Goal: Contribute content: Contribute content

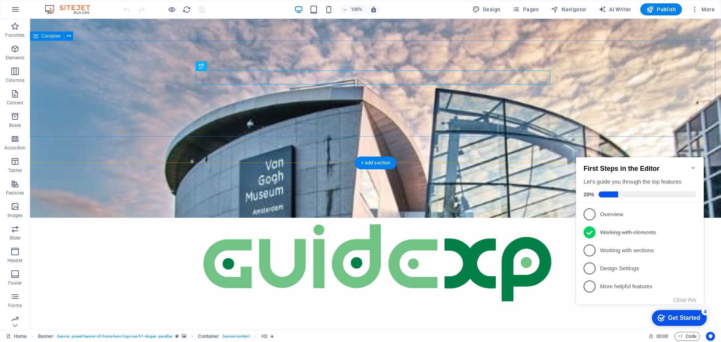
scroll to position [113, 0]
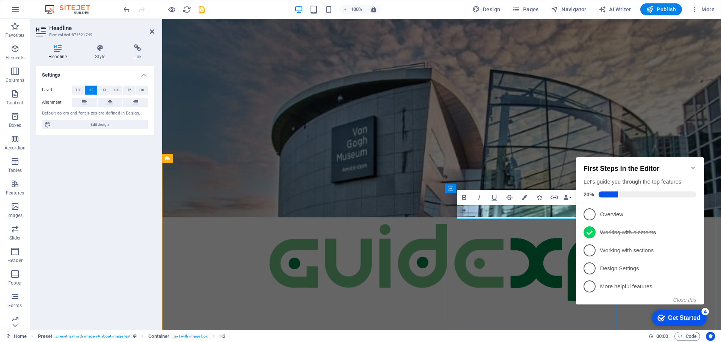
drag, startPoint x: 512, startPoint y: 213, endPoint x: 497, endPoint y: 212, distance: 15.8
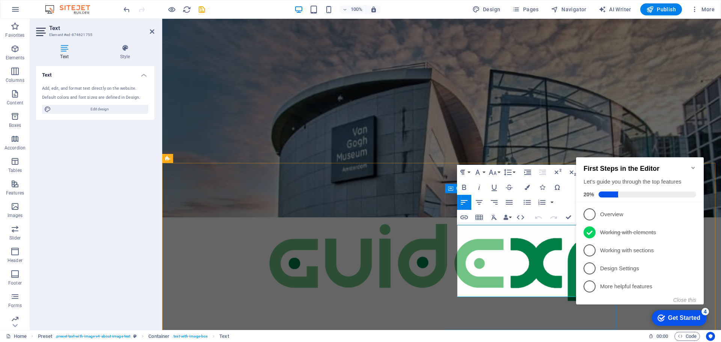
drag, startPoint x: 543, startPoint y: 292, endPoint x: 448, endPoint y: 227, distance: 115.4
copy p "At GuideXP, we are passionate about travel and technology. Our mission is to cr…"
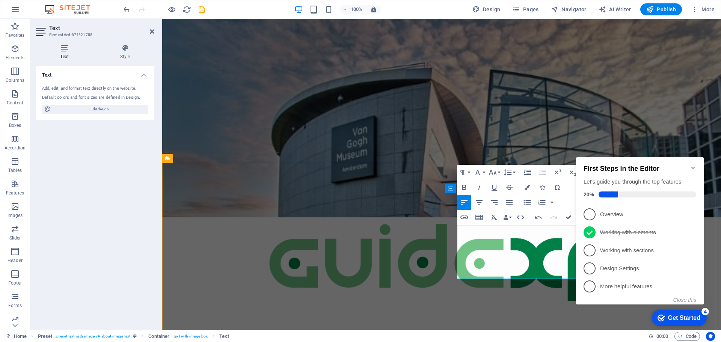
scroll to position [1741, 1]
click at [692, 165] on icon "Minimize checklist" at bounding box center [693, 168] width 6 height 6
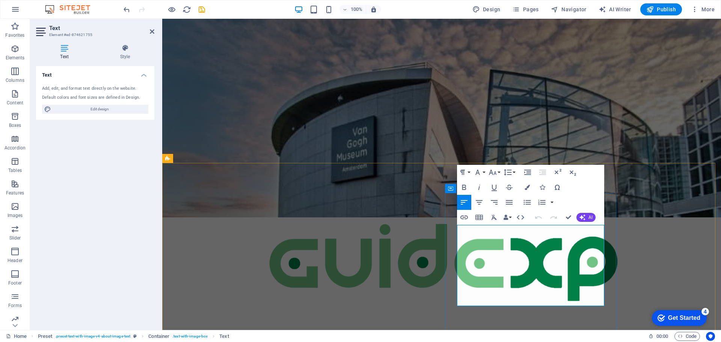
drag, startPoint x: 548, startPoint y: 265, endPoint x: 458, endPoint y: 257, distance: 90.7
click at [460, 188] on icon "button" at bounding box center [463, 187] width 9 height 9
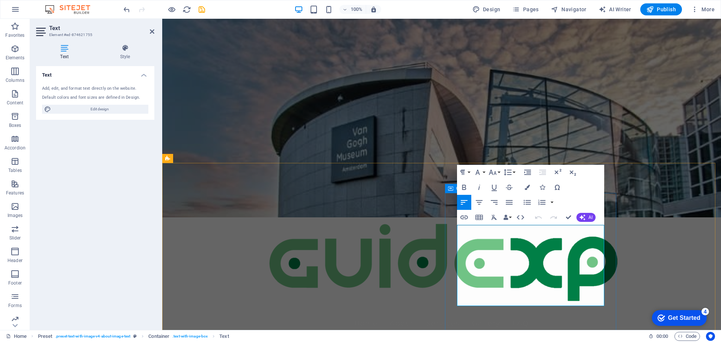
drag, startPoint x: 549, startPoint y: 266, endPoint x: 447, endPoint y: 260, distance: 102.7
click at [461, 185] on icon "button" at bounding box center [463, 187] width 9 height 9
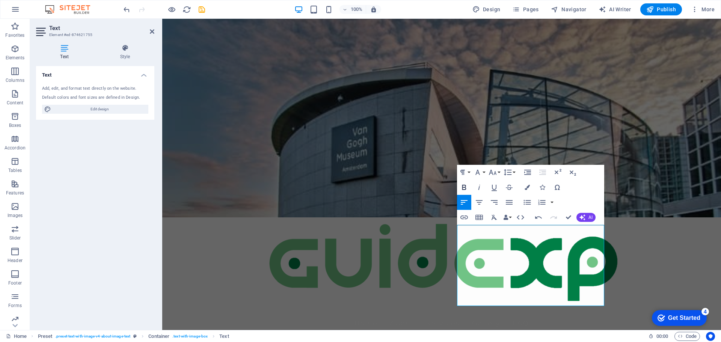
click at [461, 185] on icon "button" at bounding box center [463, 187] width 9 height 9
drag, startPoint x: 557, startPoint y: 266, endPoint x: 458, endPoint y: 256, distance: 100.3
click at [479, 204] on icon "button" at bounding box center [479, 202] width 7 height 5
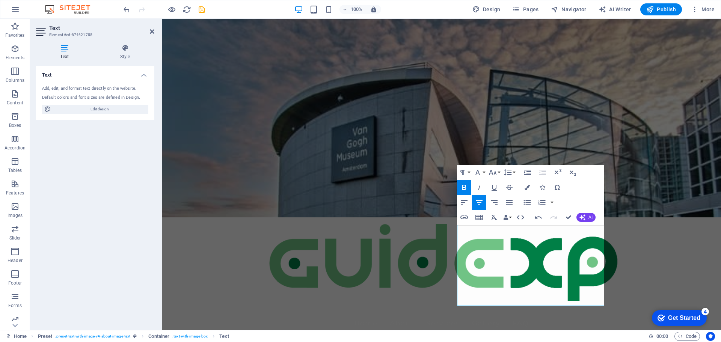
click at [463, 188] on icon "button" at bounding box center [463, 187] width 9 height 9
click at [467, 172] on button "Paragraph Format" at bounding box center [464, 172] width 14 height 15
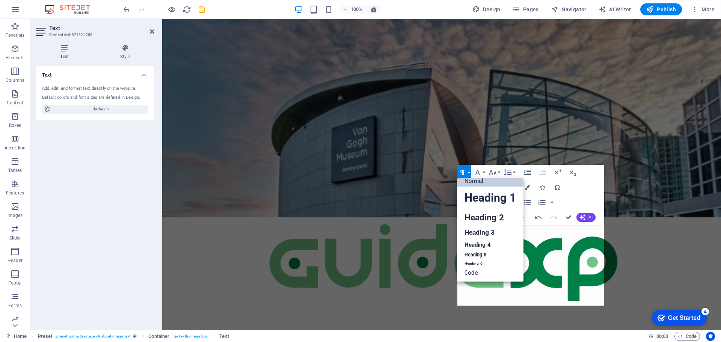
scroll to position [6, 0]
click at [474, 219] on link "Heading 2" at bounding box center [490, 217] width 66 height 17
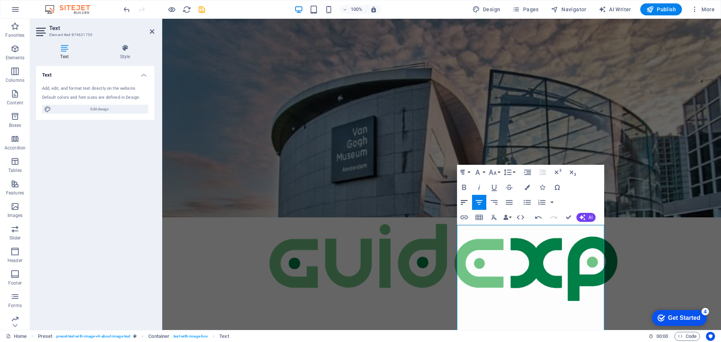
click at [463, 203] on icon "button" at bounding box center [463, 202] width 9 height 9
click at [469, 173] on button "Paragraph Format" at bounding box center [464, 172] width 14 height 15
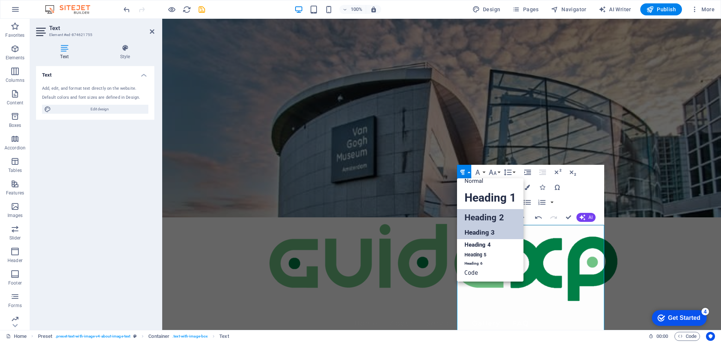
click at [476, 230] on link "Heading 3" at bounding box center [490, 232] width 66 height 13
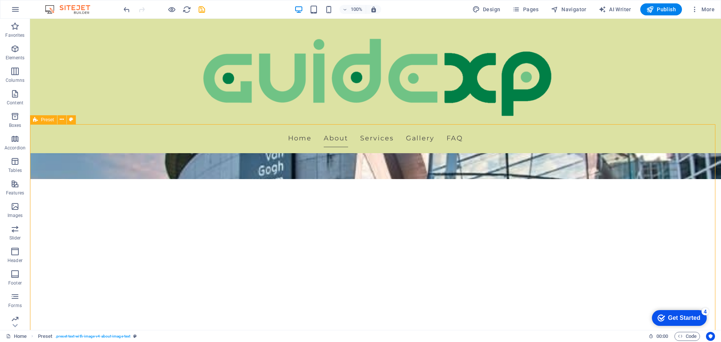
scroll to position [151, 0]
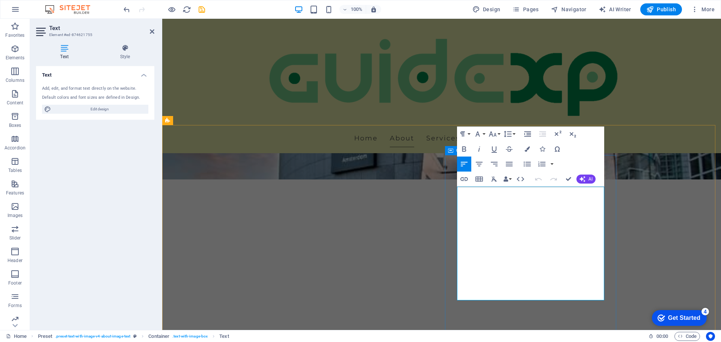
drag, startPoint x: 521, startPoint y: 258, endPoint x: 447, endPoint y: 223, distance: 81.1
click at [468, 132] on button "Paragraph Format" at bounding box center [464, 133] width 14 height 15
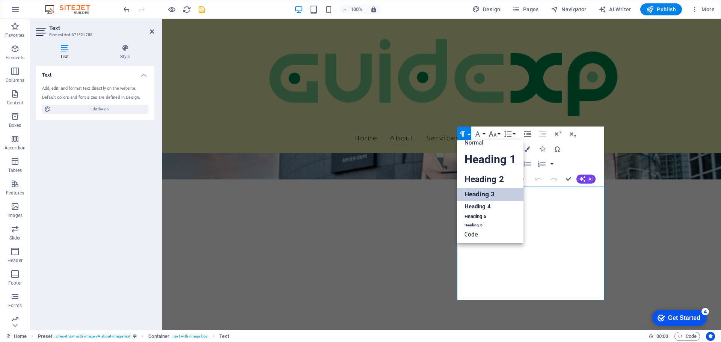
scroll to position [6, 0]
click at [465, 203] on link "Heading 4" at bounding box center [490, 206] width 66 height 11
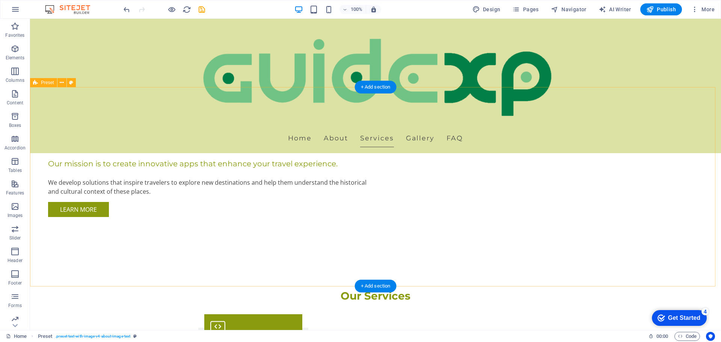
scroll to position [713, 0]
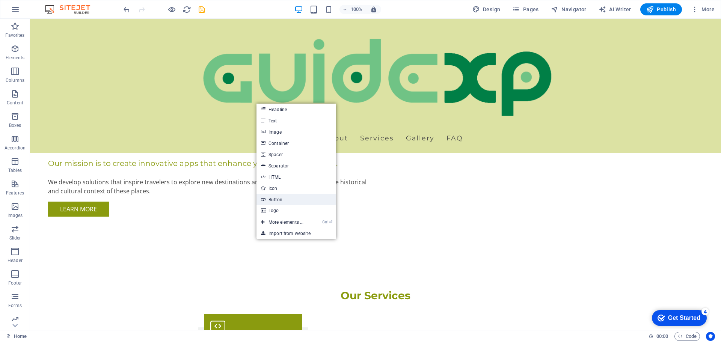
click at [270, 201] on link "Button" at bounding box center [296, 199] width 80 height 11
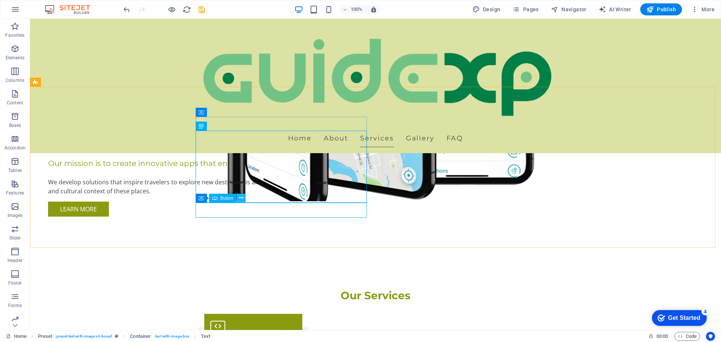
click at [239, 199] on icon at bounding box center [241, 198] width 4 height 8
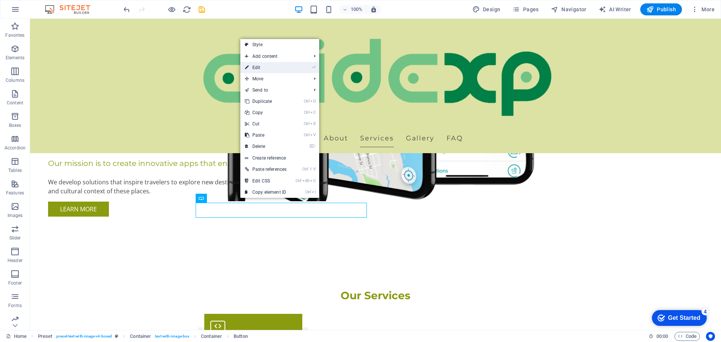
click at [260, 66] on link "⏎ Edit" at bounding box center [265, 67] width 51 height 11
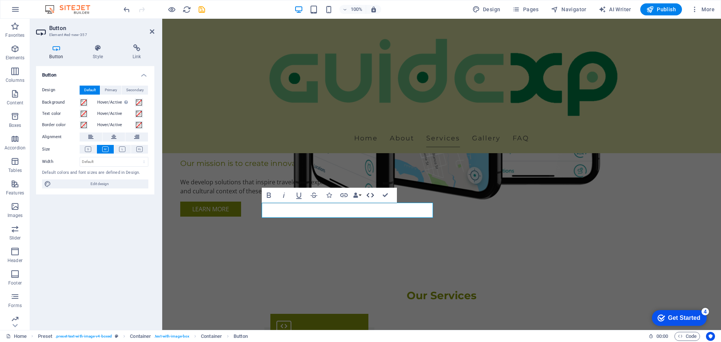
click at [371, 196] on icon "button" at bounding box center [370, 195] width 9 height 9
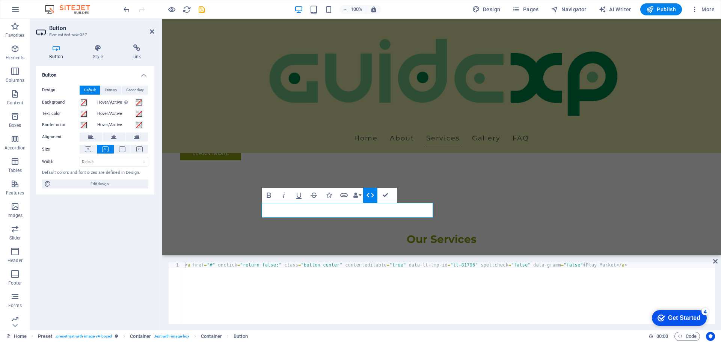
type textarea "<a href="#" onclick="return false;" class="button center" contenteditable="true…"
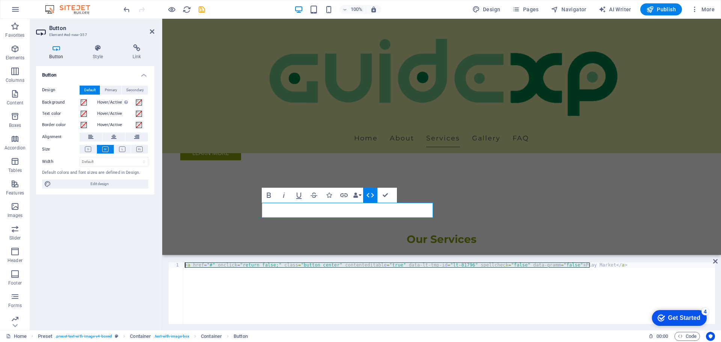
drag, startPoint x: 594, startPoint y: 266, endPoint x: 184, endPoint y: 264, distance: 409.5
click at [184, 264] on div "< a href = "#" onclick = "return false;" class = "button center" contenteditabl…" at bounding box center [448, 298] width 531 height 72
click at [262, 275] on div "< a href = "#" onclick = "return false;" class = "button center" contenteditabl…" at bounding box center [448, 293] width 531 height 62
paste textarea "<a href="#" onclick="return false;" class="button center" contenteditable="true…"
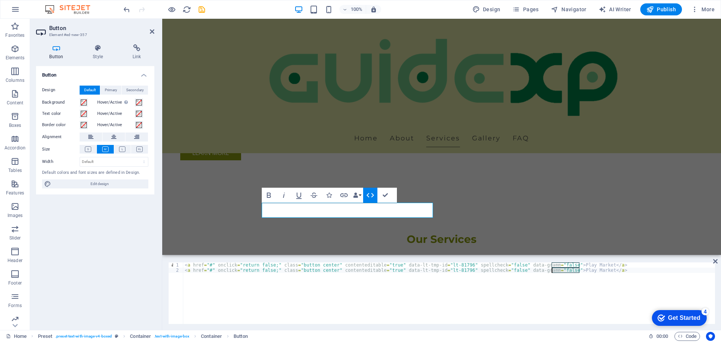
drag, startPoint x: 580, startPoint y: 271, endPoint x: 552, endPoint y: 271, distance: 27.4
click at [552, 271] on div "< a href = "#" onclick = "return false;" class = "button center" contenteditabl…" at bounding box center [448, 298] width 531 height 72
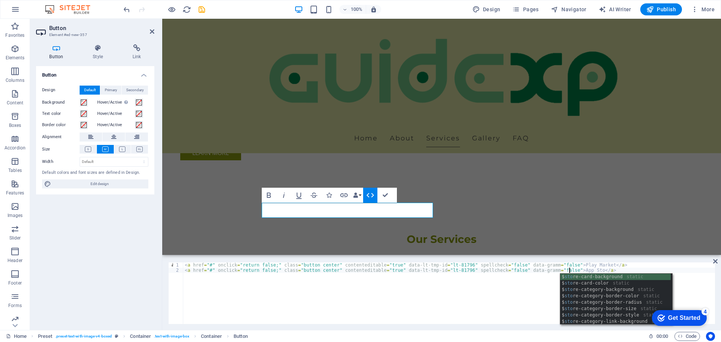
scroll to position [0, 32]
type textarea "<a href="#" onclick="return false;" class="button center" contenteditable="true…"
click at [530, 309] on div "< a href = "#" onclick = "return false;" class = "button center" contenteditabl…" at bounding box center [448, 298] width 531 height 72
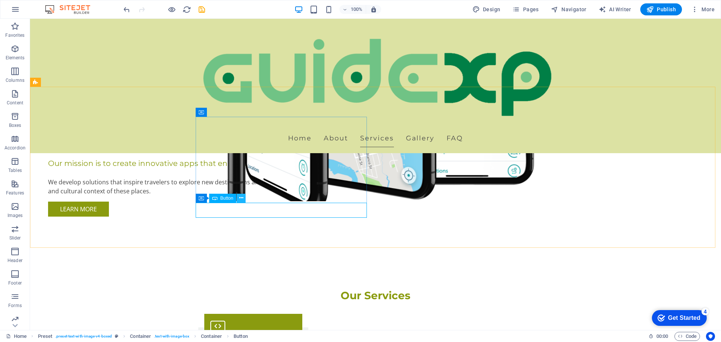
click at [241, 200] on icon at bounding box center [241, 198] width 4 height 8
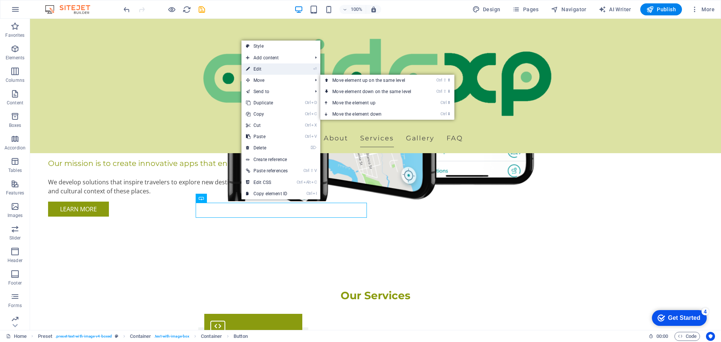
click at [267, 70] on link "⏎ Edit" at bounding box center [266, 68] width 51 height 11
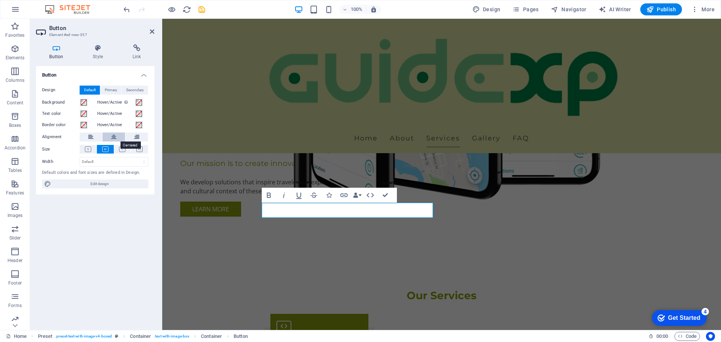
click at [114, 137] on icon at bounding box center [113, 136] width 5 height 9
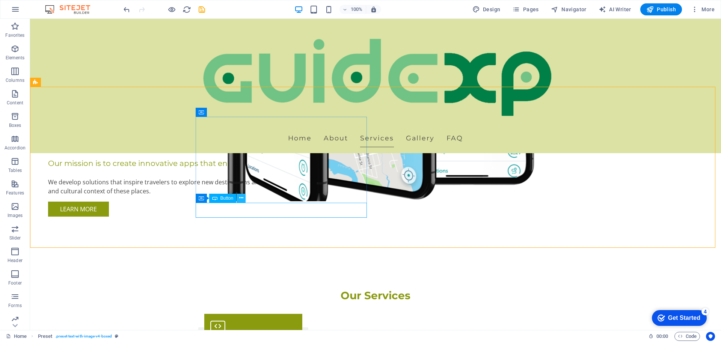
click at [241, 198] on icon at bounding box center [241, 198] width 4 height 8
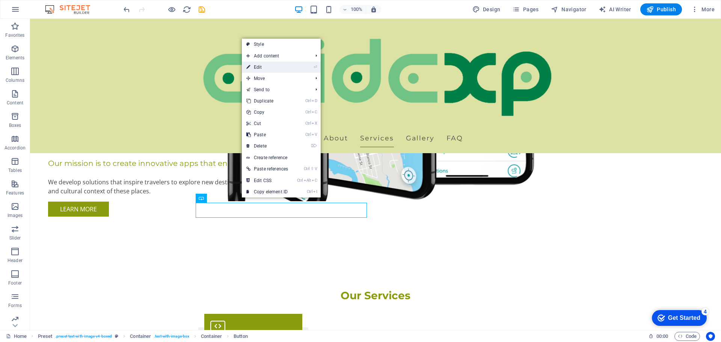
click at [258, 65] on link "⏎ Edit" at bounding box center [267, 67] width 51 height 11
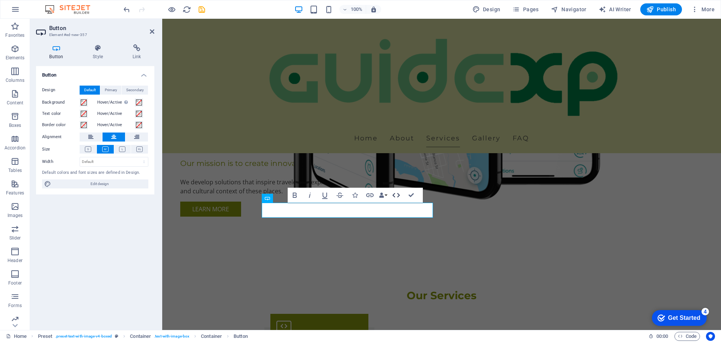
click at [396, 197] on icon "button" at bounding box center [395, 195] width 9 height 9
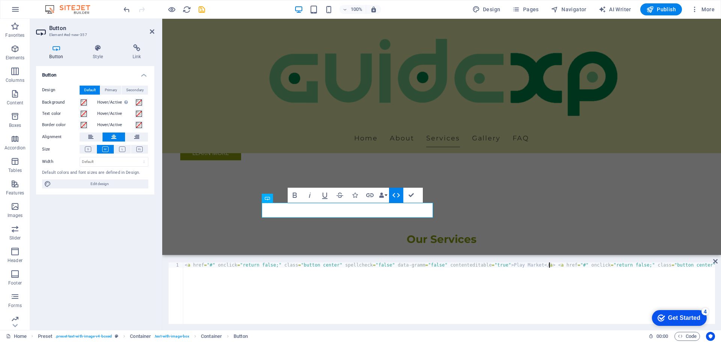
click at [550, 266] on div "< a href = "#" onclick = "return false;" class = "button center" spellcheck = "…" at bounding box center [522, 297] width 678 height 71
paste textarea "https://play.google.com/store/apps/developer?id=GuideXP+Inc."
type textarea "<a href="#" onclick="return false;" class="button center" spellcheck="false" da…"
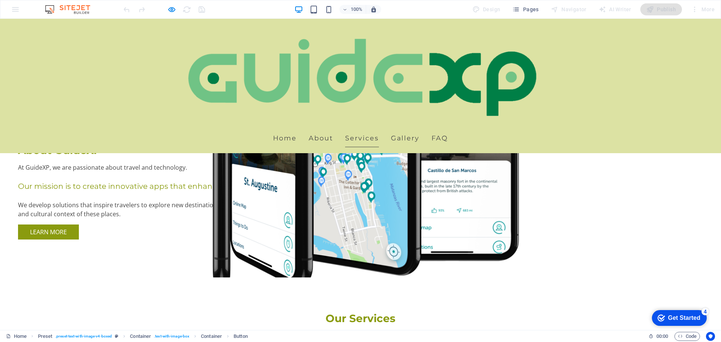
scroll to position [638, 0]
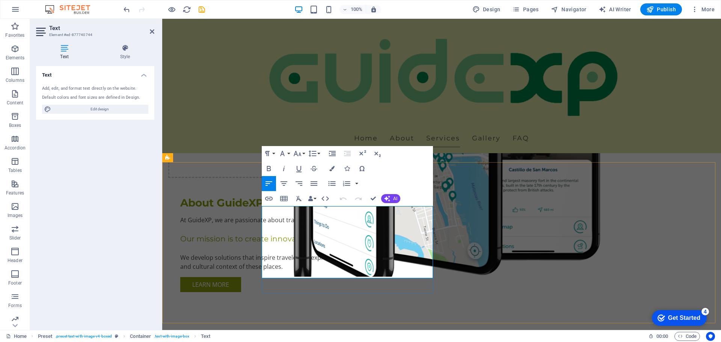
drag, startPoint x: 315, startPoint y: 275, endPoint x: 212, endPoint y: 205, distance: 124.8
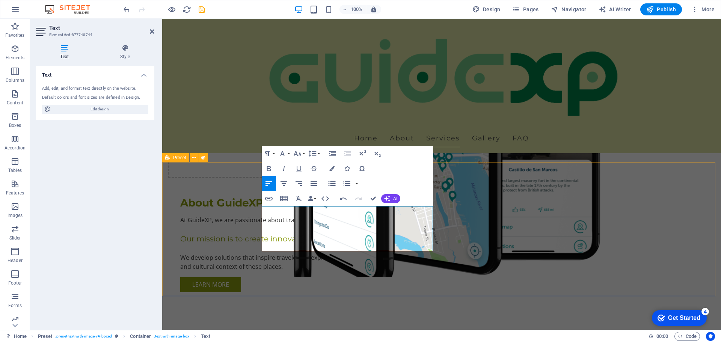
scroll to position [1051, 1]
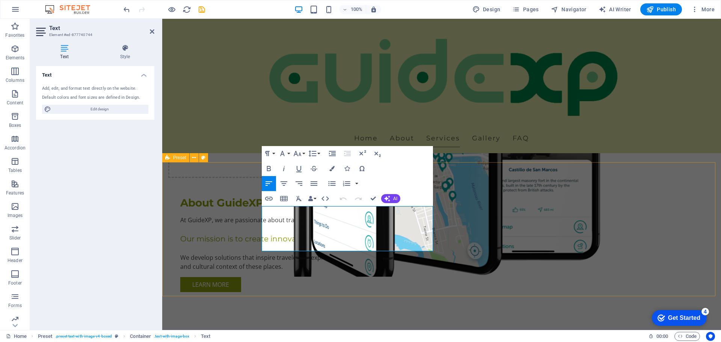
drag, startPoint x: 330, startPoint y: 238, endPoint x: 256, endPoint y: 210, distance: 79.1
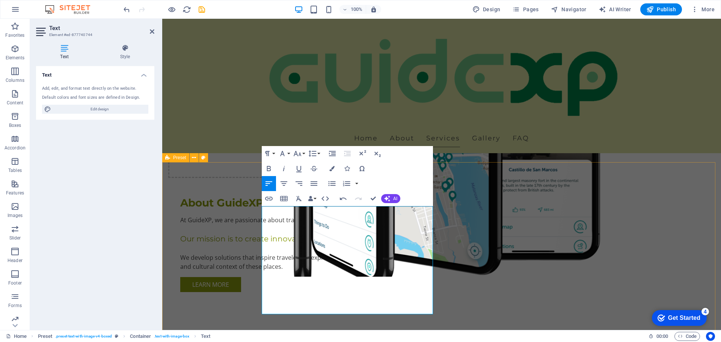
scroll to position [3835, 1]
click at [162, 19] on lt-div "Close" at bounding box center [162, 19] width 0 height 0
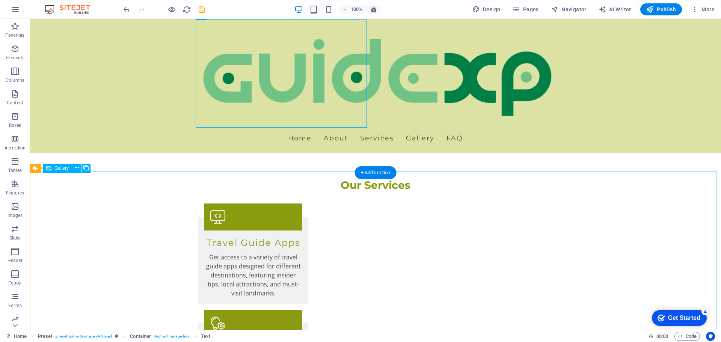
scroll to position [825, 0]
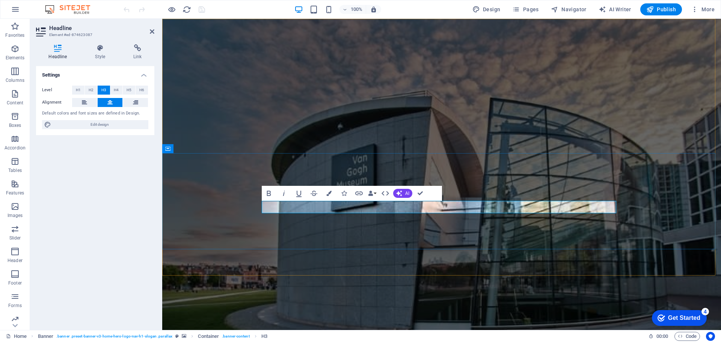
drag, startPoint x: 388, startPoint y: 208, endPoint x: 417, endPoint y: 209, distance: 28.9
drag, startPoint x: 534, startPoint y: 204, endPoint x: 468, endPoint y: 207, distance: 66.9
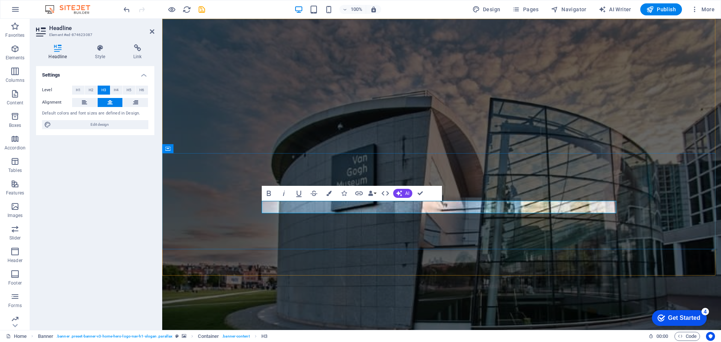
drag, startPoint x: 540, startPoint y: 206, endPoint x: 350, endPoint y: 204, distance: 189.6
copy span "With Innovative Travel Guide Apps"
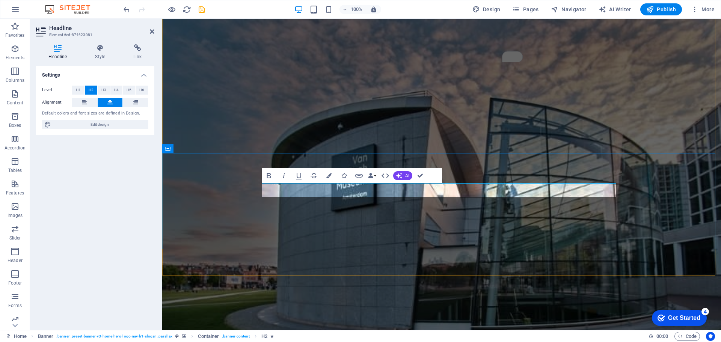
drag, startPoint x: 498, startPoint y: 191, endPoint x: 491, endPoint y: 191, distance: 7.5
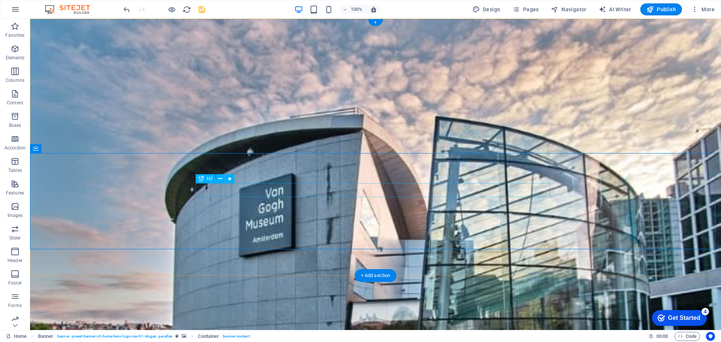
click at [220, 179] on icon at bounding box center [220, 179] width 4 height 8
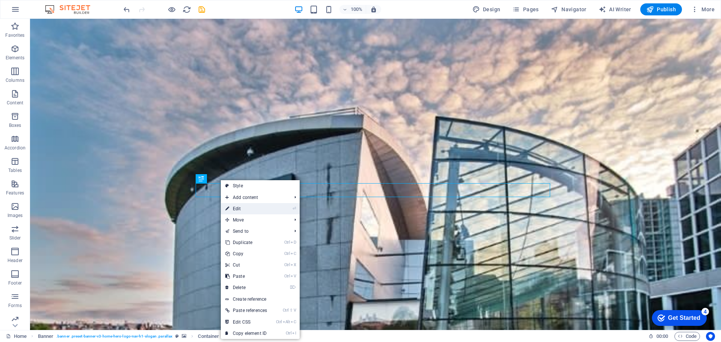
click at [238, 206] on link "⏎ Edit" at bounding box center [246, 208] width 51 height 11
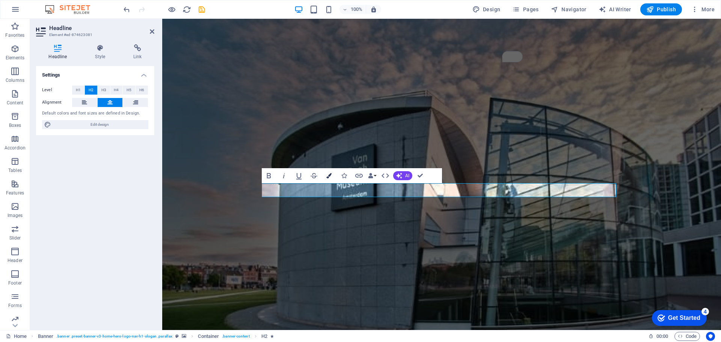
click at [327, 177] on icon "button" at bounding box center [328, 175] width 5 height 5
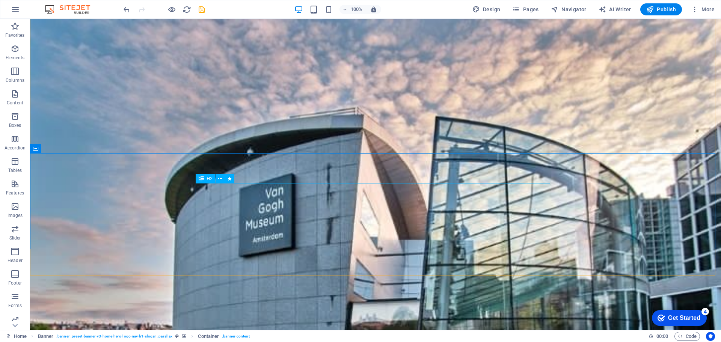
click at [209, 179] on span "H2" at bounding box center [210, 178] width 6 height 5
click at [221, 179] on icon at bounding box center [220, 179] width 4 height 8
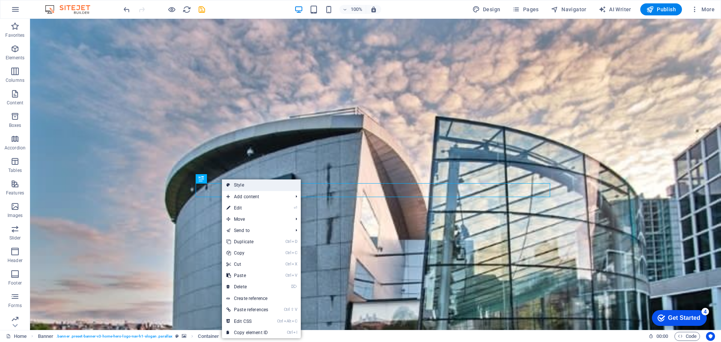
click at [226, 181] on link "Style" at bounding box center [261, 184] width 79 height 11
select select "preset-banner-v3-home-hero-logo-nav-h1-slogan"
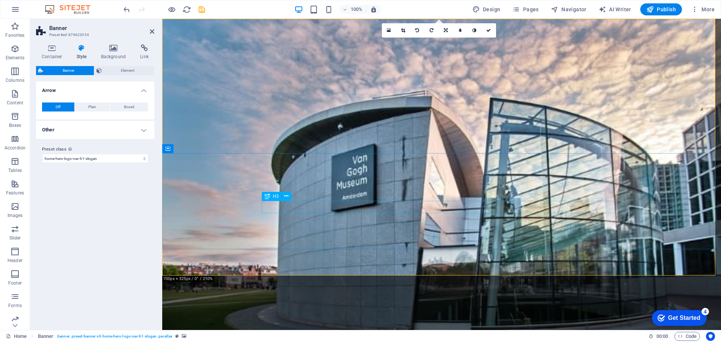
click at [286, 179] on icon at bounding box center [286, 179] width 4 height 8
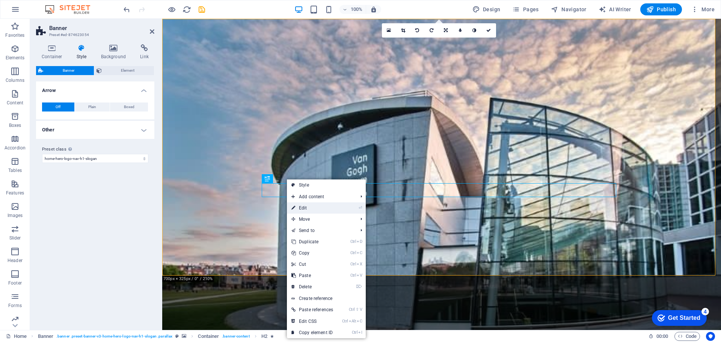
click at [302, 209] on link "⏎ Edit" at bounding box center [312, 207] width 51 height 11
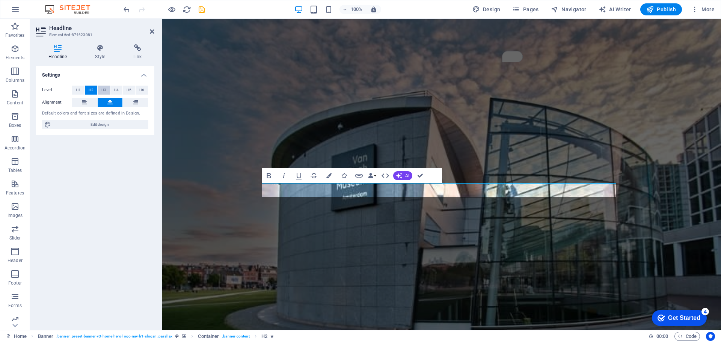
click at [101, 91] on span "H3" at bounding box center [103, 90] width 5 height 9
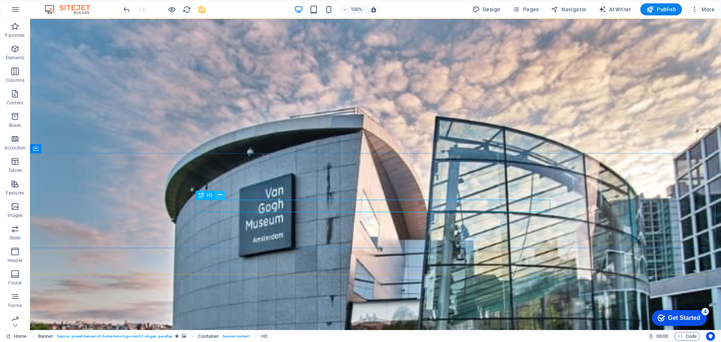
click at [218, 196] on icon at bounding box center [220, 195] width 4 height 8
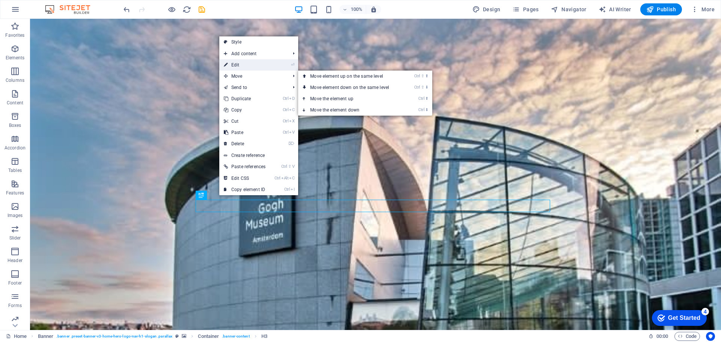
click at [246, 65] on link "⏎ Edit" at bounding box center [244, 64] width 51 height 11
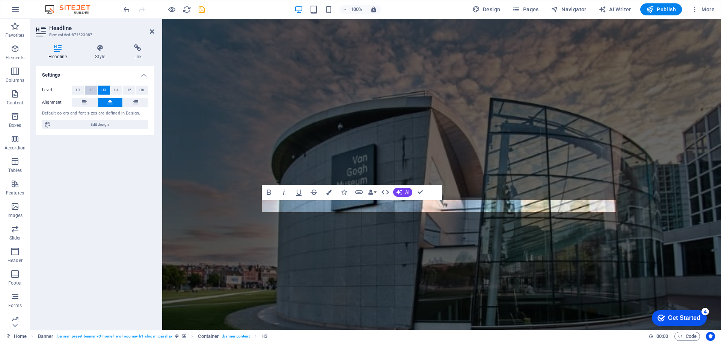
click at [92, 91] on span "H2" at bounding box center [91, 90] width 5 height 9
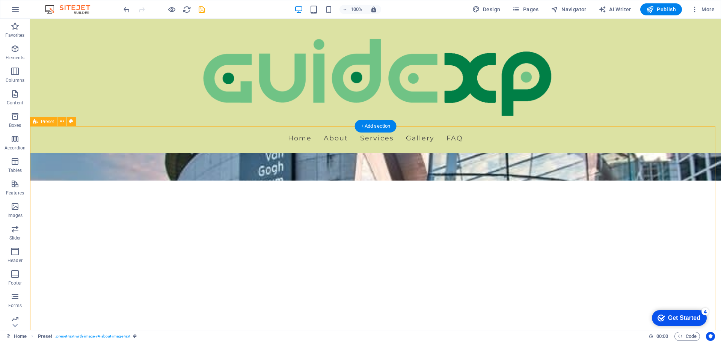
scroll to position [150, 0]
click at [0, 0] on icon "save" at bounding box center [0, 0] width 0 height 0
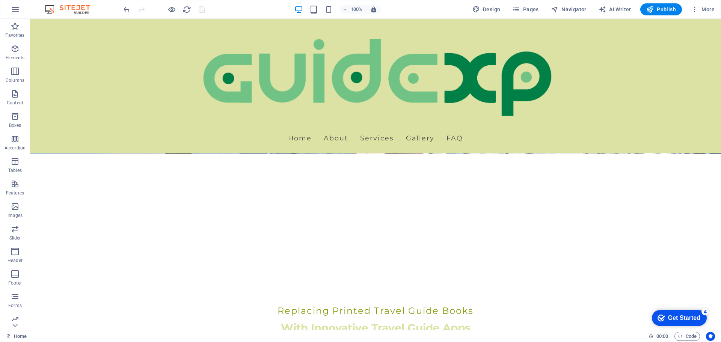
scroll to position [170, 0]
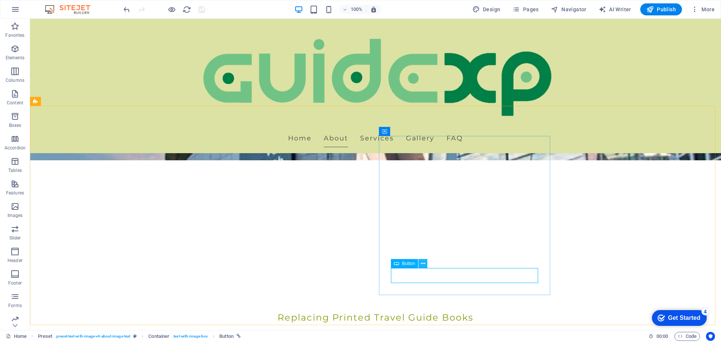
click at [422, 262] on icon at bounding box center [423, 264] width 4 height 8
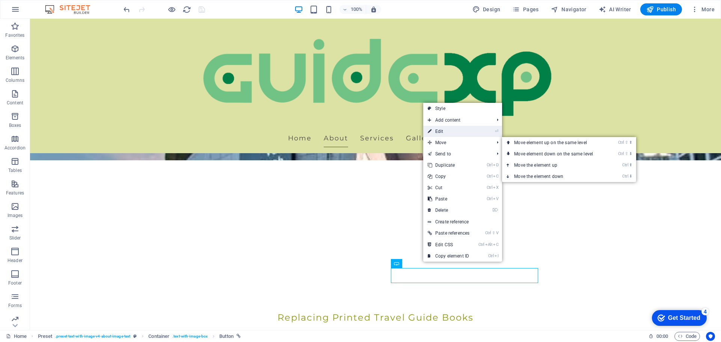
click at [449, 131] on link "⏎ Edit" at bounding box center [448, 131] width 51 height 11
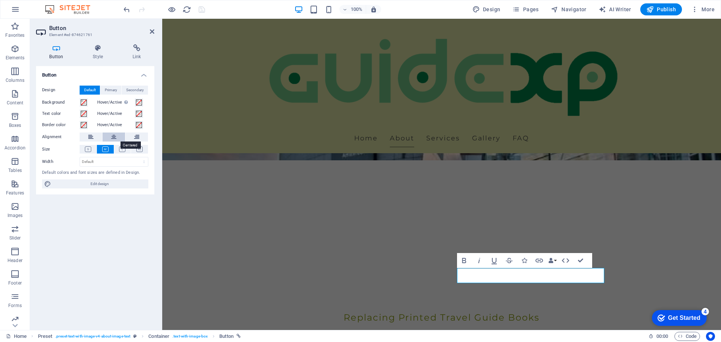
click at [112, 136] on icon at bounding box center [113, 136] width 5 height 9
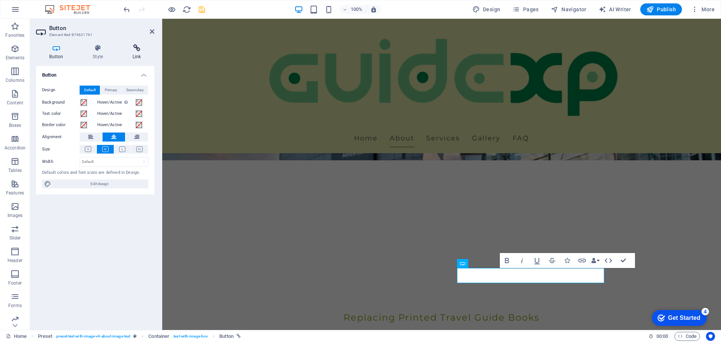
click at [137, 54] on h4 "Link" at bounding box center [136, 52] width 35 height 16
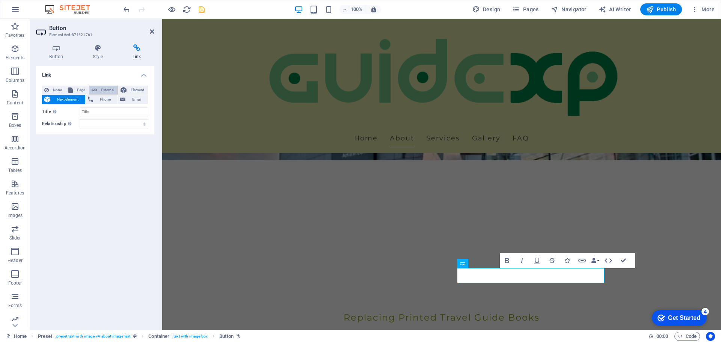
click at [104, 90] on span "External" at bounding box center [107, 90] width 17 height 9
select select "blank"
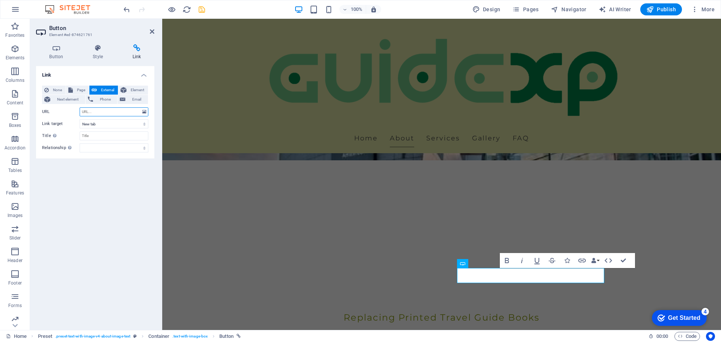
click at [119, 113] on input "URL" at bounding box center [114, 111] width 69 height 9
click at [110, 123] on select "New tab Same tab Overlay" at bounding box center [114, 123] width 69 height 9
select select
click at [80, 119] on select "New tab Same tab Overlay" at bounding box center [114, 123] width 69 height 9
click at [95, 112] on input "URL" at bounding box center [114, 111] width 69 height 9
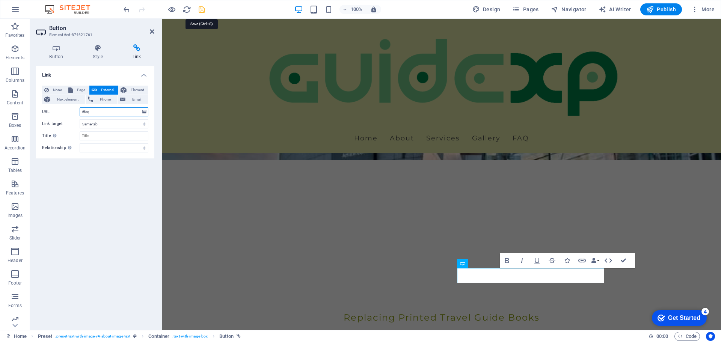
type input "#faq"
click at [201, 7] on icon "save" at bounding box center [201, 9] width 9 height 9
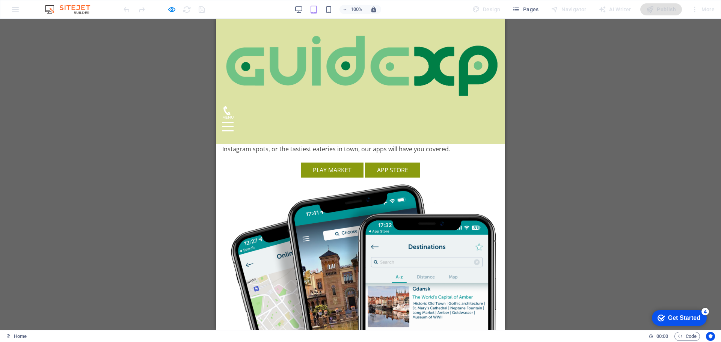
scroll to position [1628, 0]
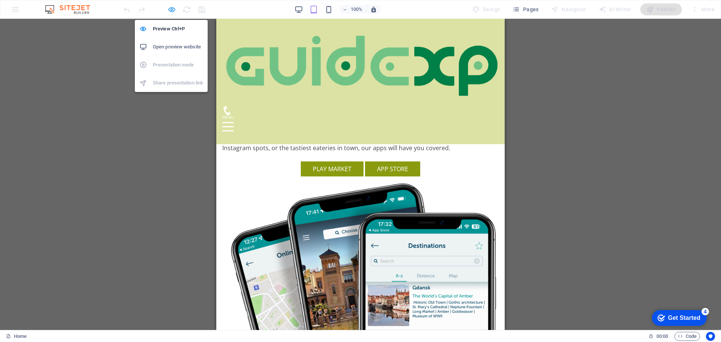
click at [170, 143] on icon "button" at bounding box center [144, 150] width 276 height 15
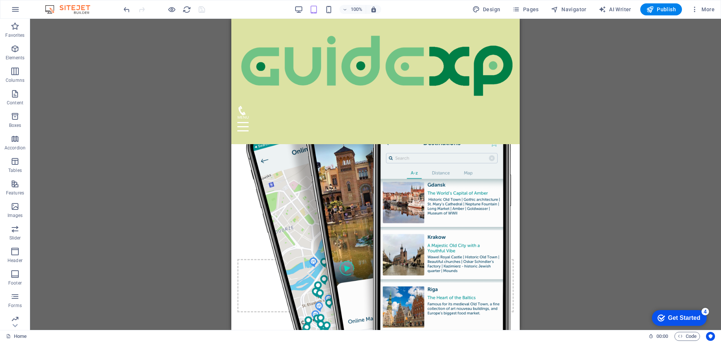
scroll to position [1770, 0]
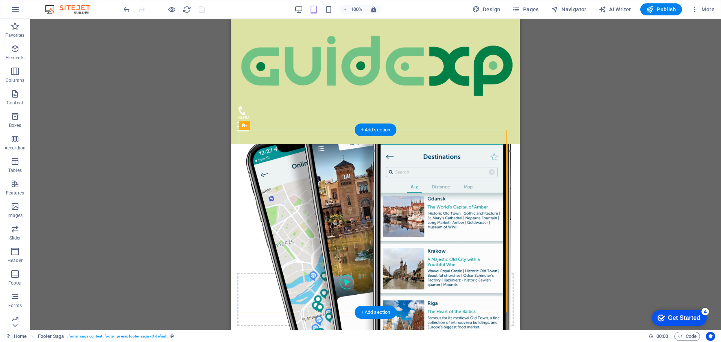
drag, startPoint x: 415, startPoint y: 224, endPoint x: 423, endPoint y: 283, distance: 59.1
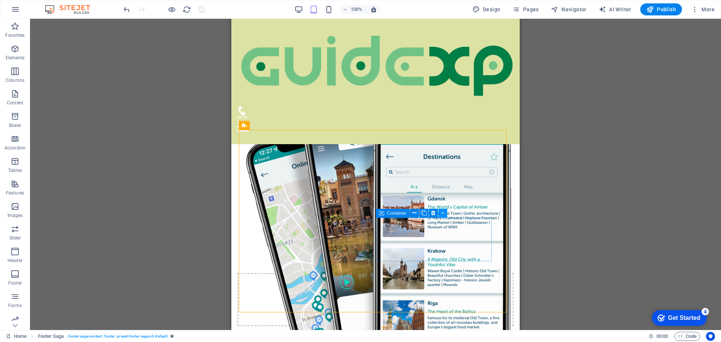
click at [441, 214] on icon at bounding box center [442, 213] width 3 height 8
click at [128, 18] on icon "undo" at bounding box center [144, 22] width 276 height 9
click at [292, 215] on icon at bounding box center [292, 213] width 4 height 8
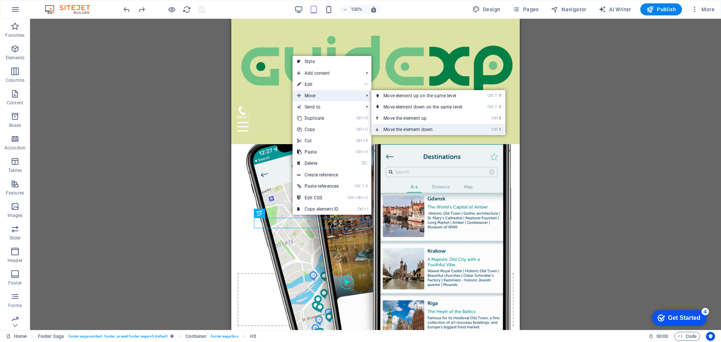
click at [409, 128] on link "Ctrl ⬇ Move the element down" at bounding box center [424, 129] width 106 height 11
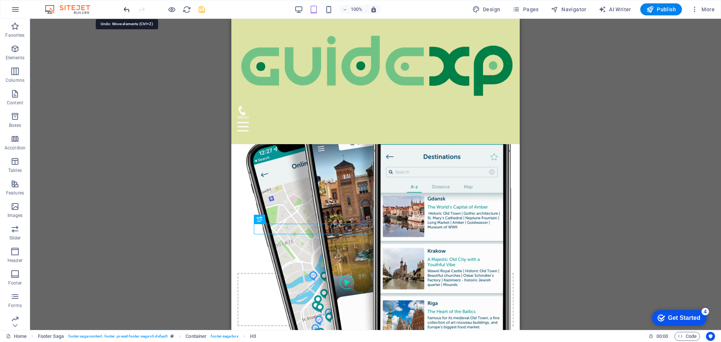
click at [124, 18] on icon "undo" at bounding box center [144, 22] width 276 height 9
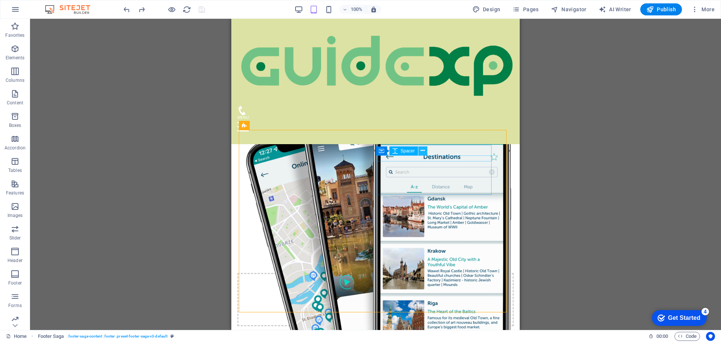
click at [423, 150] on icon at bounding box center [422, 151] width 4 height 8
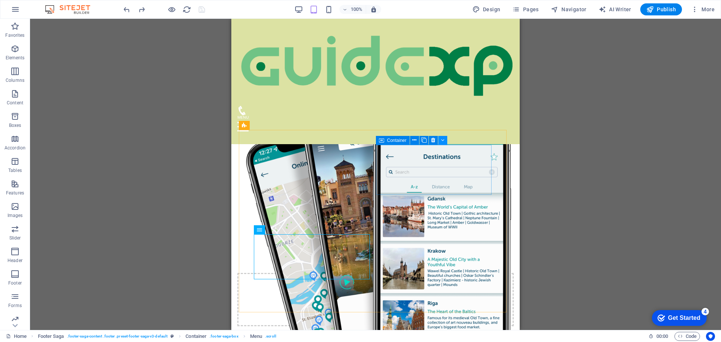
click at [443, 140] on icon at bounding box center [442, 140] width 3 height 8
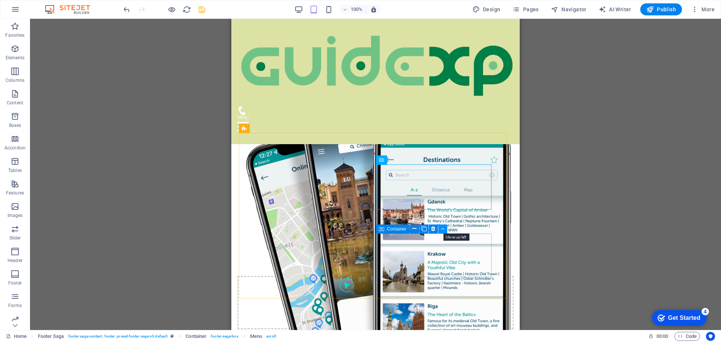
click at [440, 229] on button at bounding box center [442, 228] width 9 height 9
click at [415, 230] on icon at bounding box center [414, 229] width 4 height 8
click at [448, 228] on button at bounding box center [451, 228] width 9 height 9
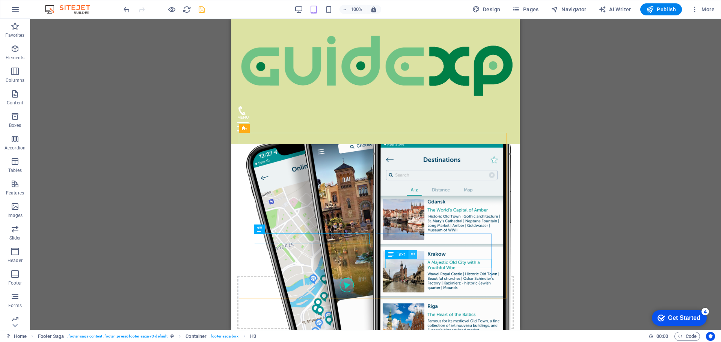
click at [413, 255] on icon at bounding box center [413, 254] width 4 height 8
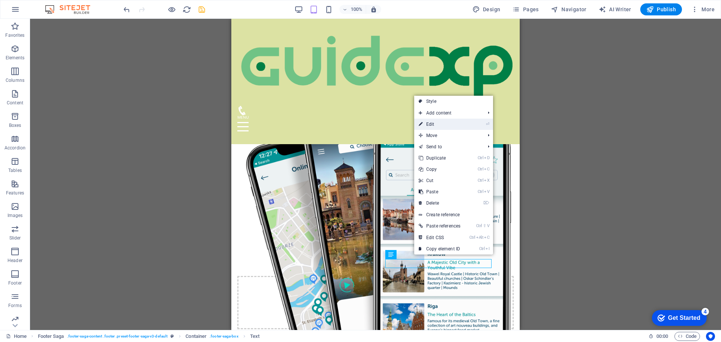
click at [445, 125] on link "⏎ Edit" at bounding box center [439, 124] width 51 height 11
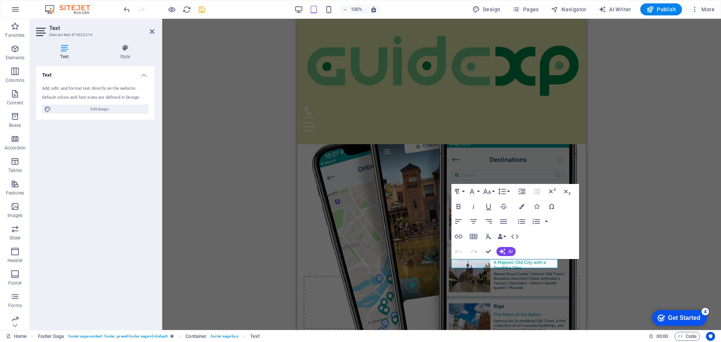
click at [66, 47] on icon at bounding box center [64, 48] width 57 height 8
click at [86, 107] on span "Edit design" at bounding box center [99, 109] width 93 height 9
select select "px"
select select "200"
select select "px"
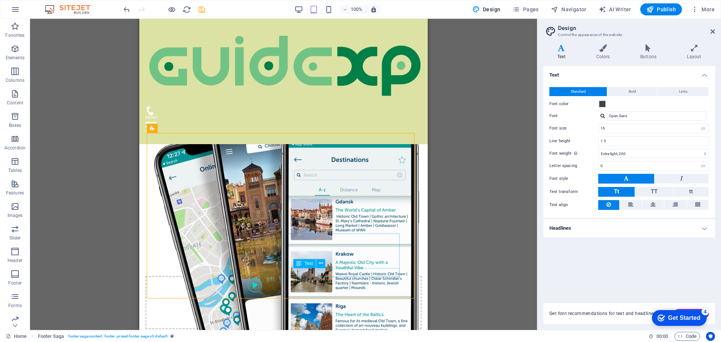
click at [303, 265] on div "Text" at bounding box center [304, 263] width 23 height 9
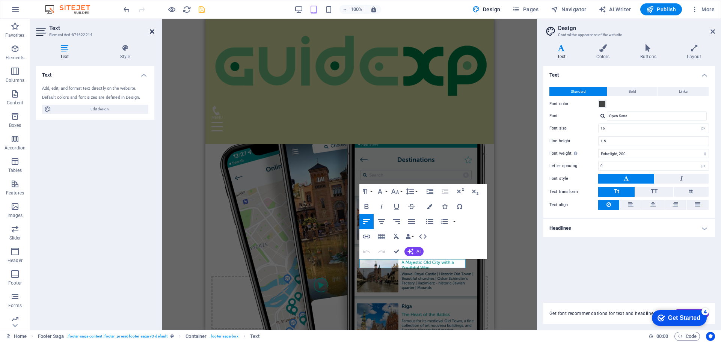
click at [151, 30] on icon at bounding box center [152, 32] width 5 height 6
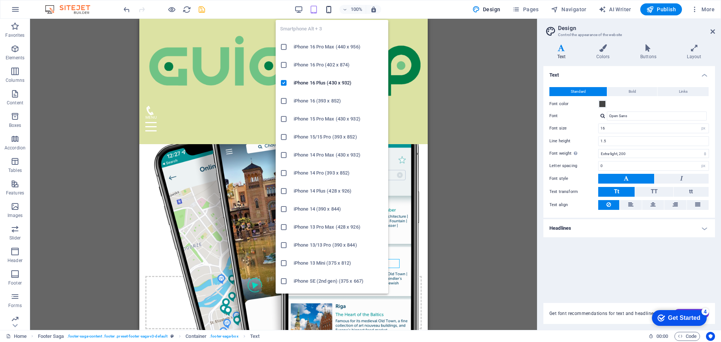
click at [282, 257] on icon "button" at bounding box center [144, 283] width 276 height 53
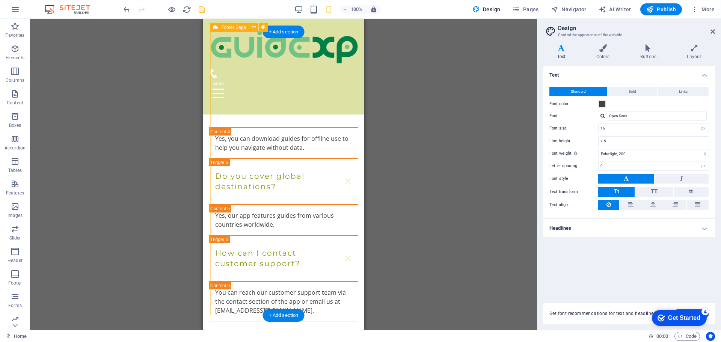
scroll to position [2008, 0]
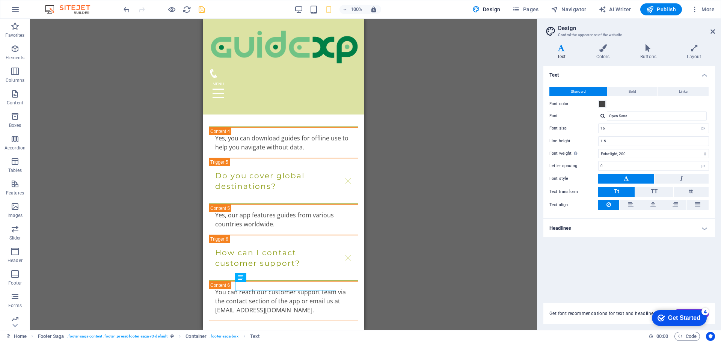
click at [407, 274] on div "H3 Banner Container Menu Bar Logo Menu Spacer H2 Spacer Preset Text Container C…" at bounding box center [283, 174] width 507 height 311
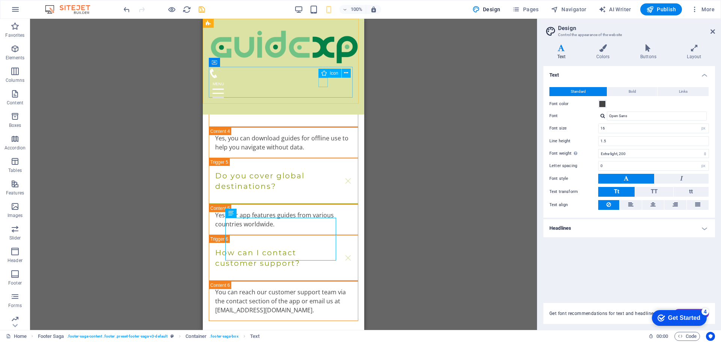
click at [324, 78] on figure at bounding box center [280, 73] width 143 height 9
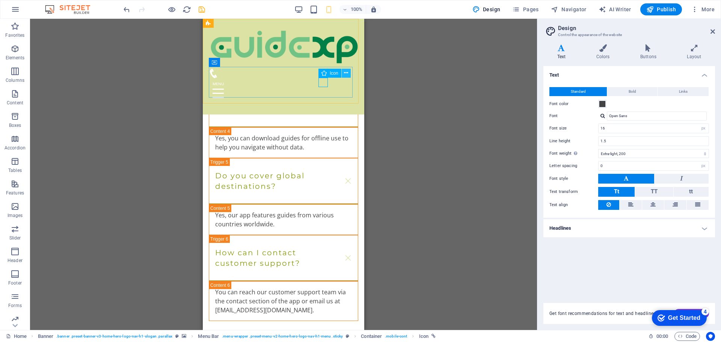
click at [346, 73] on icon at bounding box center [346, 73] width 4 height 8
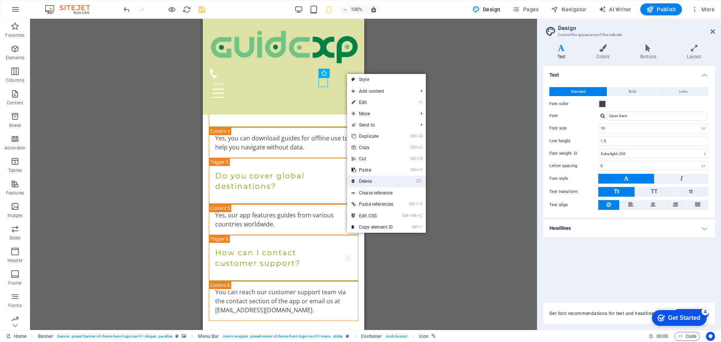
click at [377, 180] on link "⌦ Delete" at bounding box center [372, 181] width 51 height 11
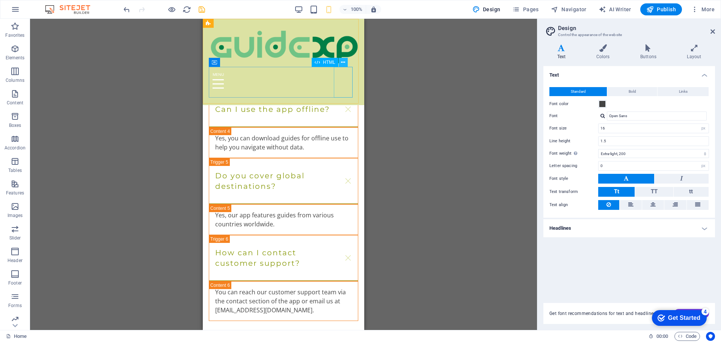
click at [343, 63] on icon at bounding box center [343, 63] width 4 height 8
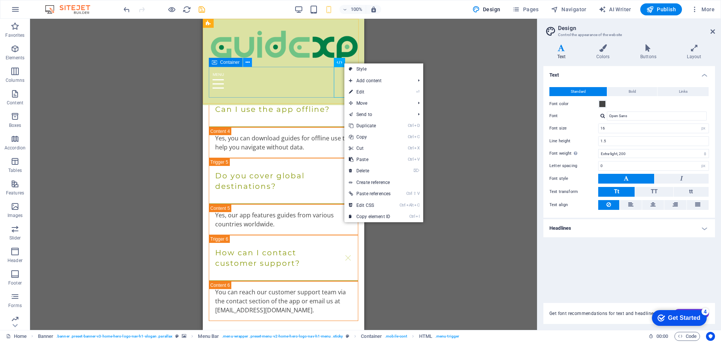
click at [246, 64] on icon at bounding box center [247, 63] width 4 height 8
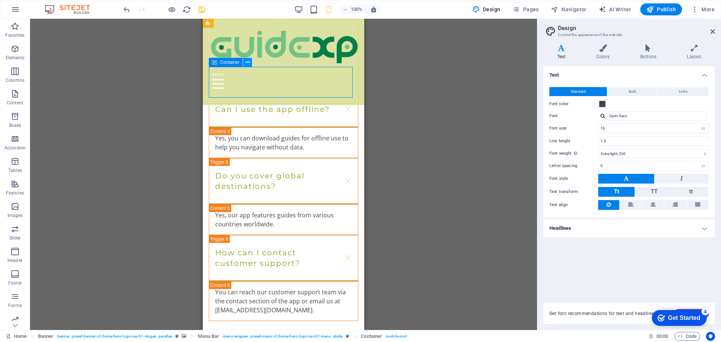
click at [248, 61] on icon at bounding box center [247, 63] width 4 height 8
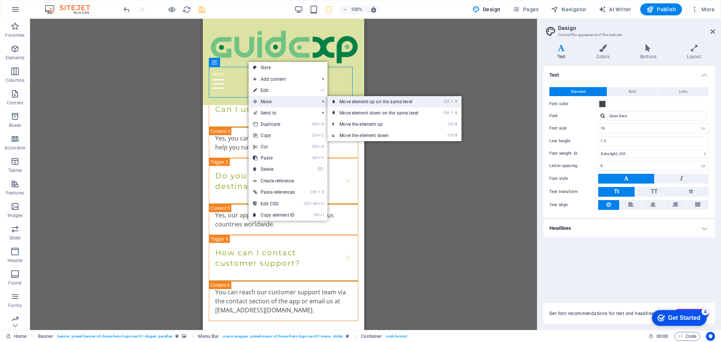
click at [355, 105] on link "Ctrl ⇧ ⬆ Move element up on the same level" at bounding box center [380, 101] width 106 height 11
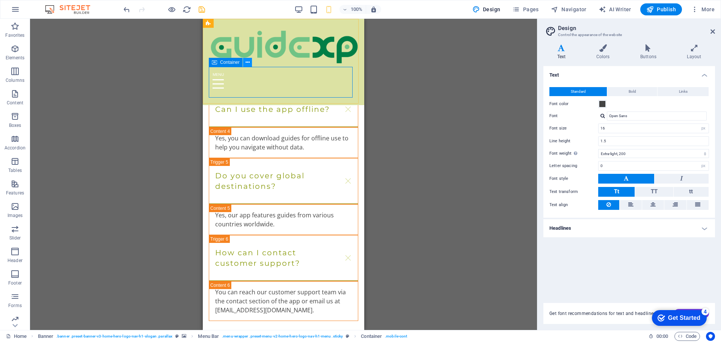
click at [247, 64] on icon at bounding box center [247, 63] width 4 height 8
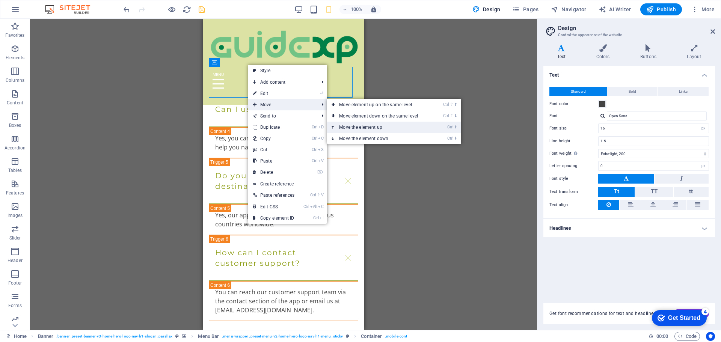
click at [355, 128] on link "Ctrl ⬆ Move the element up" at bounding box center [380, 127] width 106 height 11
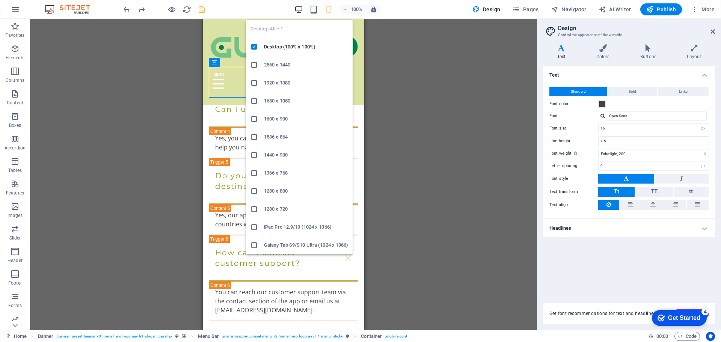
click at [302, 9] on icon "button" at bounding box center [298, 9] width 9 height 9
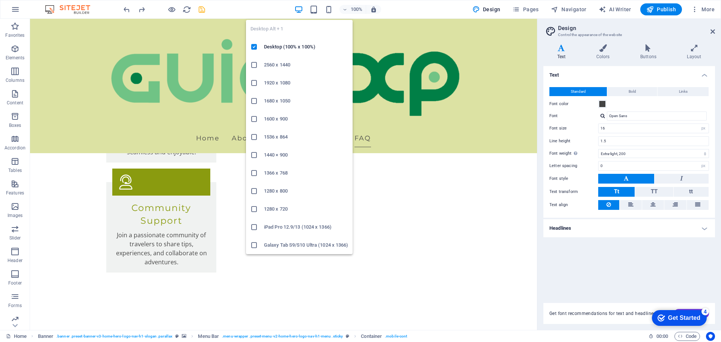
scroll to position [1370, 0]
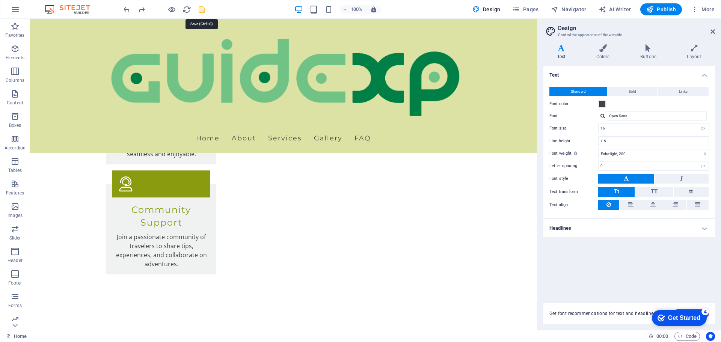
click at [203, 9] on icon "save" at bounding box center [201, 9] width 9 height 9
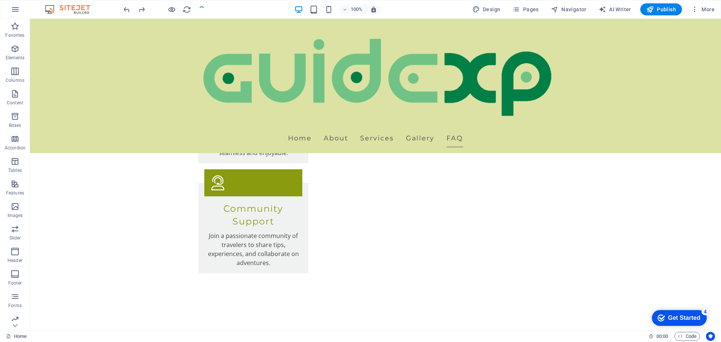
scroll to position [1416, 0]
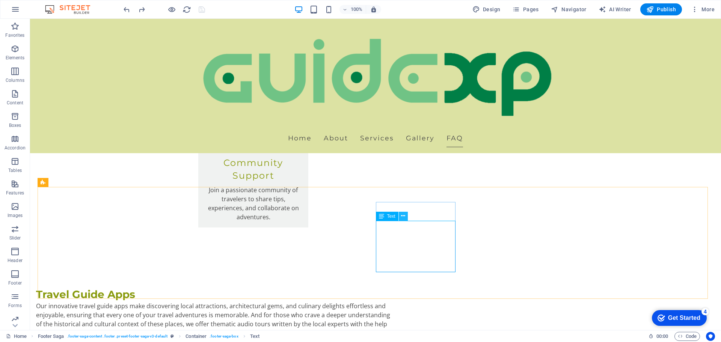
click at [404, 217] on icon at bounding box center [403, 216] width 4 height 8
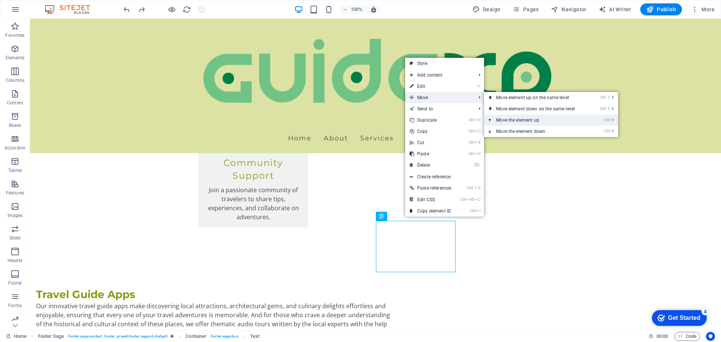
click at [536, 120] on link "Ctrl ⬆ Move the element up" at bounding box center [537, 119] width 106 height 11
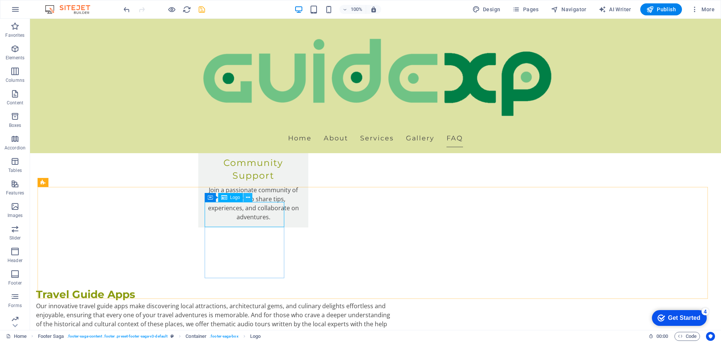
click at [246, 196] on icon at bounding box center [248, 198] width 4 height 8
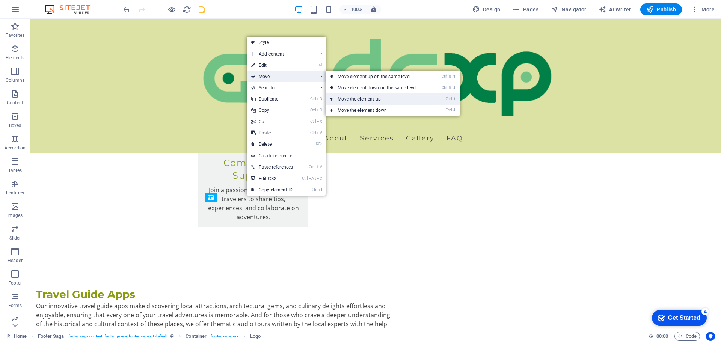
click at [379, 98] on link "Ctrl ⬆ Move the element up" at bounding box center [378, 98] width 106 height 11
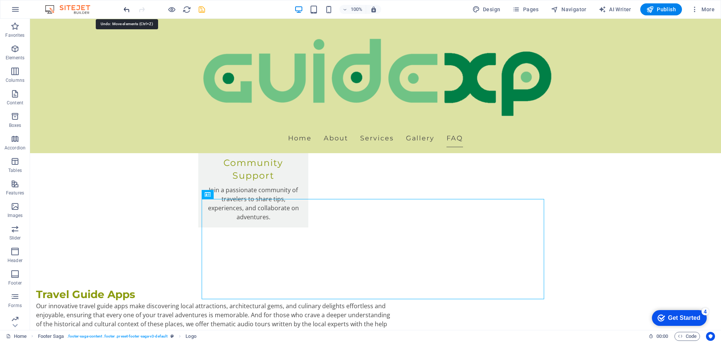
click at [127, 319] on icon "undo" at bounding box center [183, 323] width 354 height 9
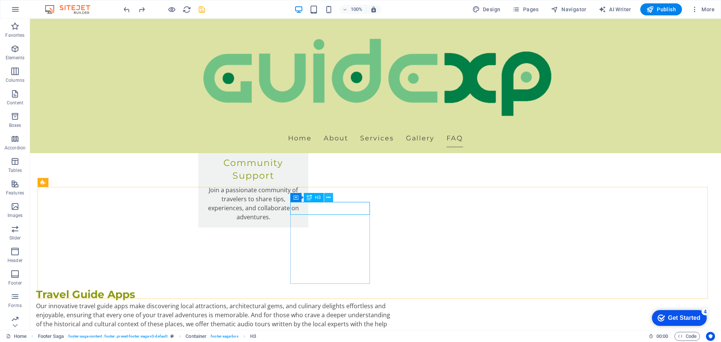
click at [330, 198] on icon at bounding box center [328, 198] width 4 height 8
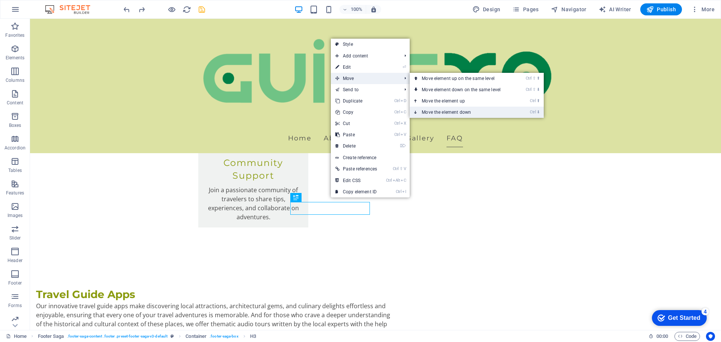
click at [442, 110] on link "Ctrl ⬇ Move the element down" at bounding box center [463, 112] width 106 height 11
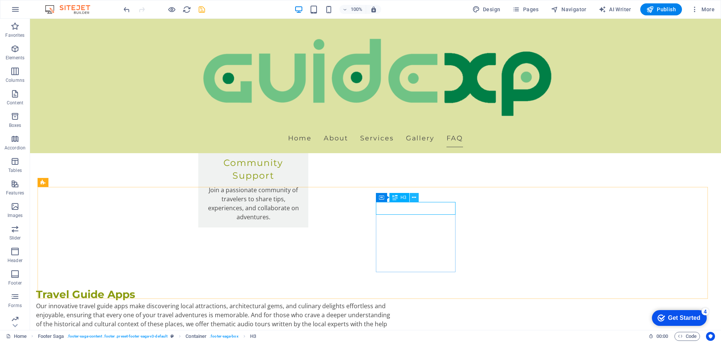
click at [413, 198] on icon at bounding box center [414, 198] width 4 height 8
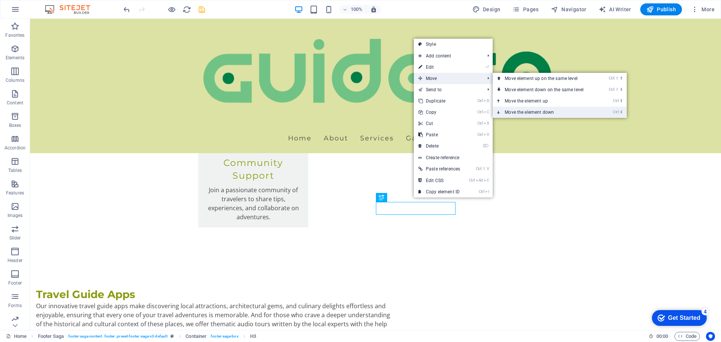
click at [533, 111] on link "Ctrl ⬇ Move the element down" at bounding box center [545, 112] width 106 height 11
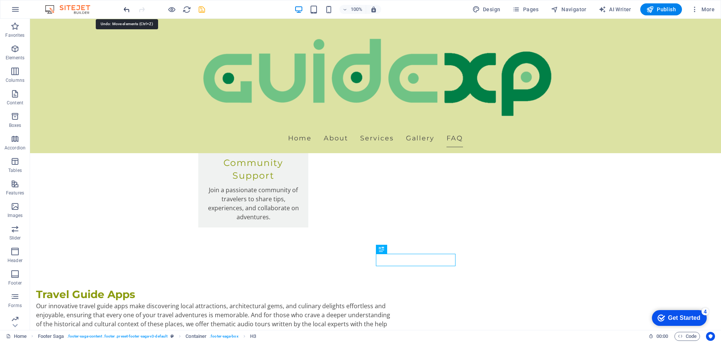
click at [125, 319] on icon "undo" at bounding box center [183, 323] width 354 height 9
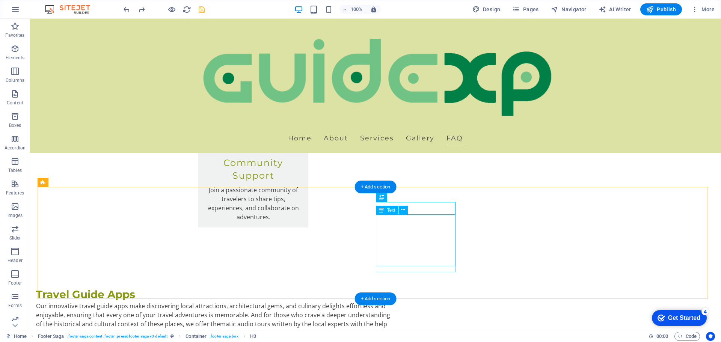
click at [403, 210] on icon at bounding box center [403, 210] width 4 height 8
click at [406, 210] on button at bounding box center [403, 210] width 9 height 9
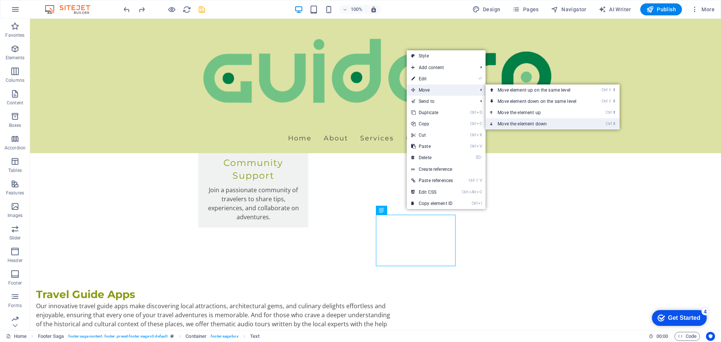
click at [514, 124] on link "Ctrl ⬇ Move the element down" at bounding box center [538, 123] width 106 height 11
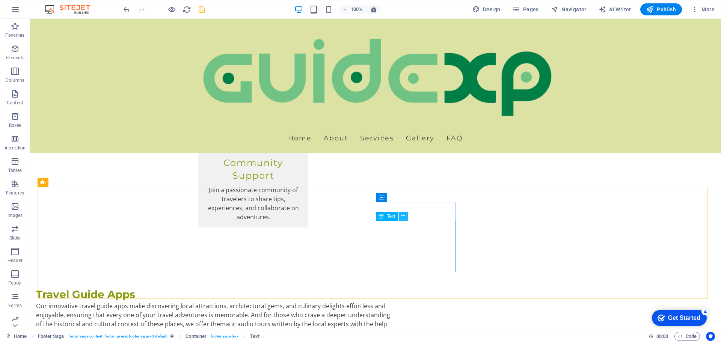
click at [402, 217] on icon at bounding box center [403, 216] width 4 height 8
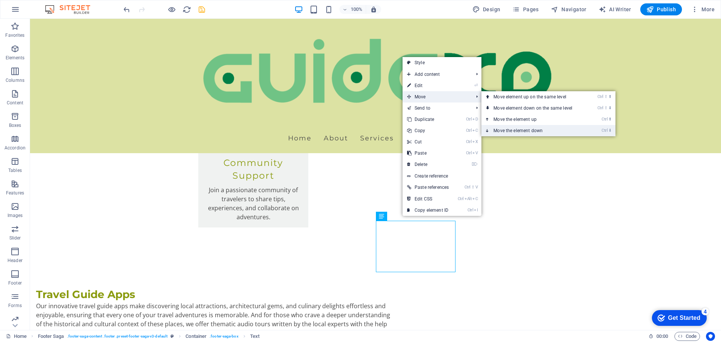
click at [509, 128] on link "Ctrl ⬇ Move the element down" at bounding box center [534, 130] width 106 height 11
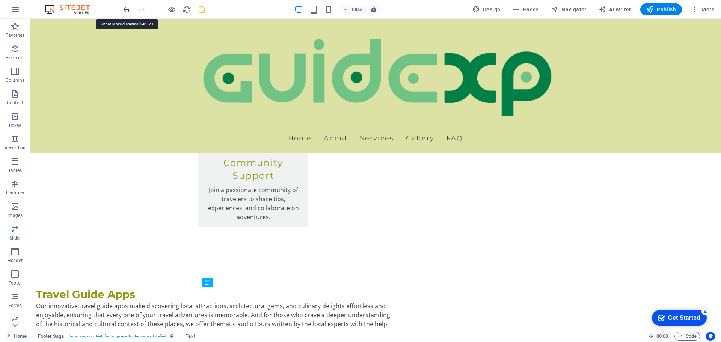
click at [125, 319] on icon "undo" at bounding box center [183, 323] width 354 height 9
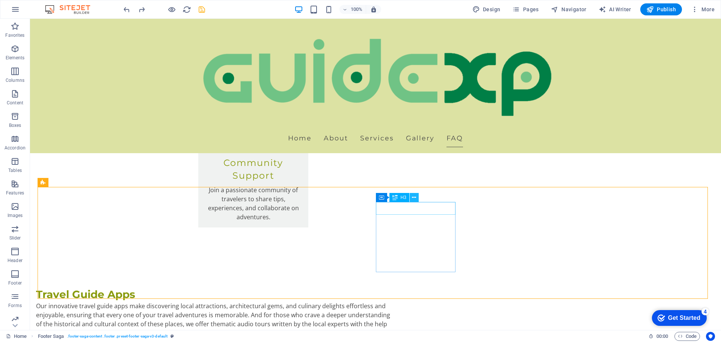
click at [415, 197] on icon at bounding box center [414, 198] width 4 height 8
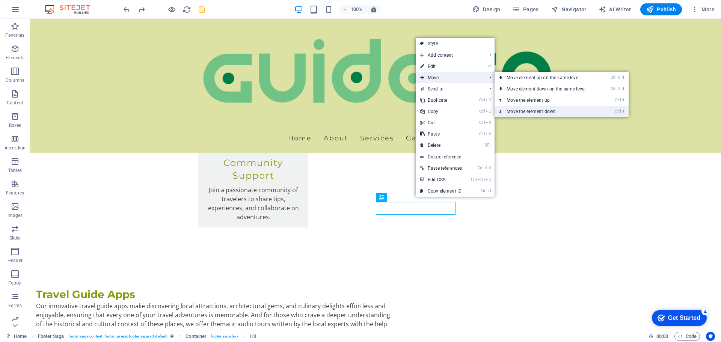
click at [522, 113] on link "Ctrl ⬇ Move the element down" at bounding box center [547, 111] width 106 height 11
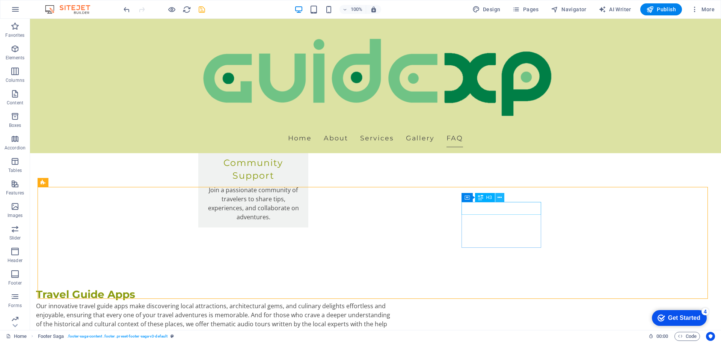
click at [498, 199] on icon at bounding box center [499, 198] width 4 height 8
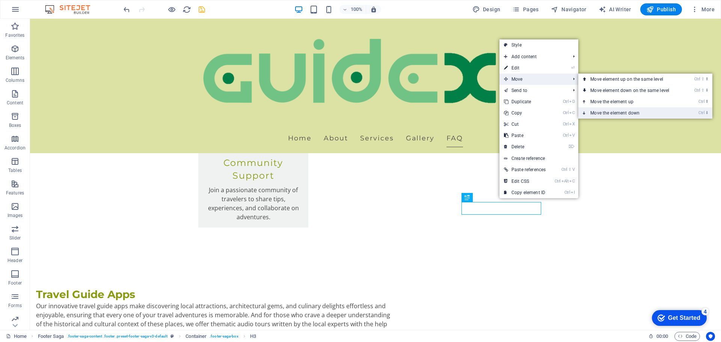
click at [614, 114] on link "Ctrl ⬇ Move the element down" at bounding box center [631, 112] width 106 height 11
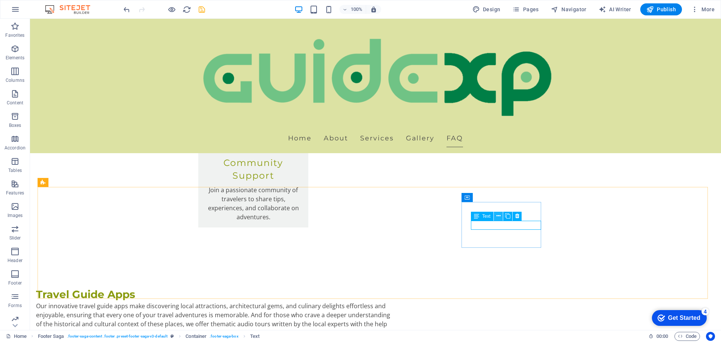
click at [498, 216] on icon at bounding box center [498, 216] width 4 height 8
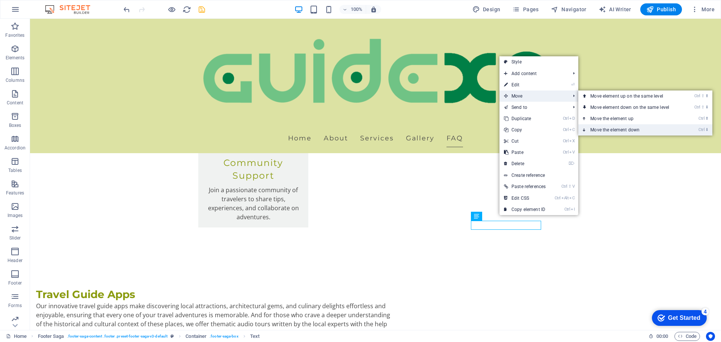
click at [602, 126] on link "Ctrl ⬇ Move the element down" at bounding box center [631, 129] width 106 height 11
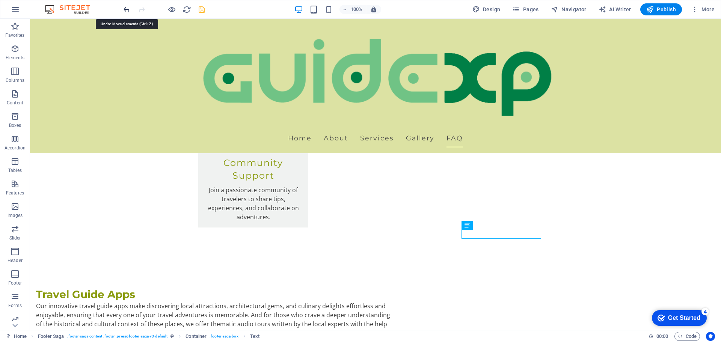
click at [126, 319] on icon "undo" at bounding box center [183, 323] width 354 height 9
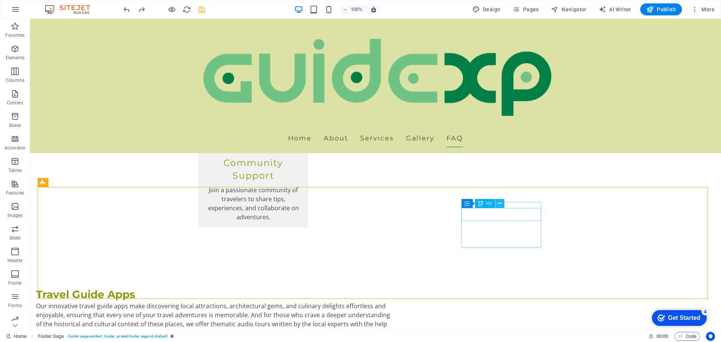
click at [501, 205] on icon at bounding box center [499, 204] width 4 height 8
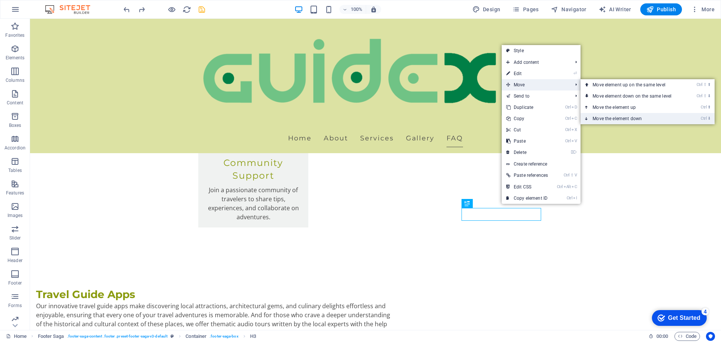
click at [602, 115] on link "Ctrl ⬇ Move the element down" at bounding box center [633, 118] width 106 height 11
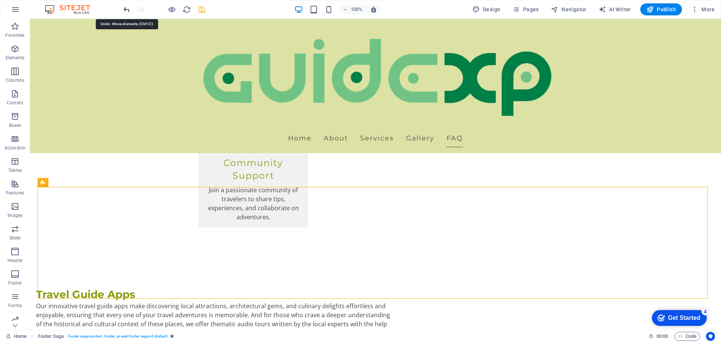
click at [124, 319] on icon "undo" at bounding box center [183, 323] width 354 height 9
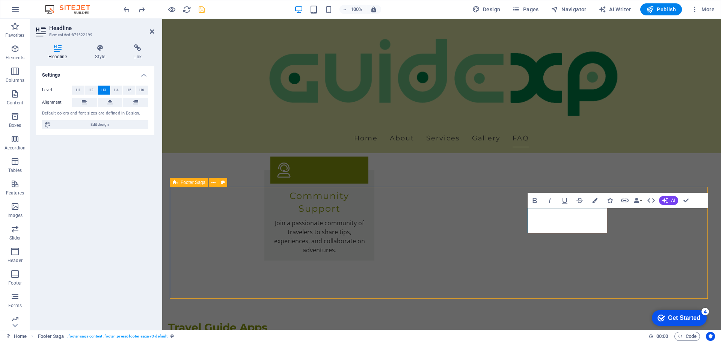
scroll to position [1416, 0]
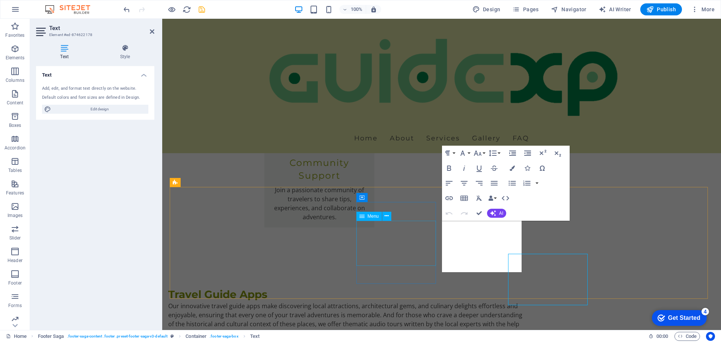
scroll to position [1383, 0]
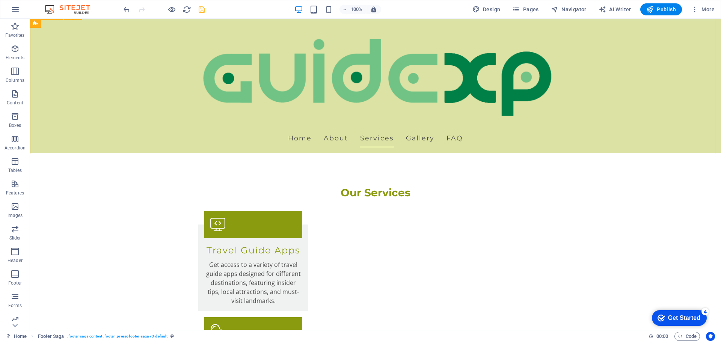
scroll to position [816, 0]
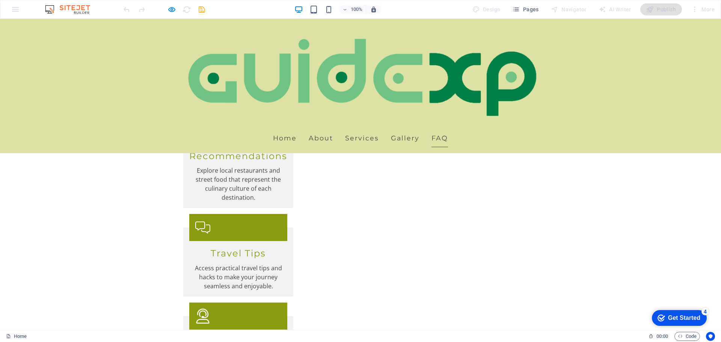
scroll to position [1286, 0]
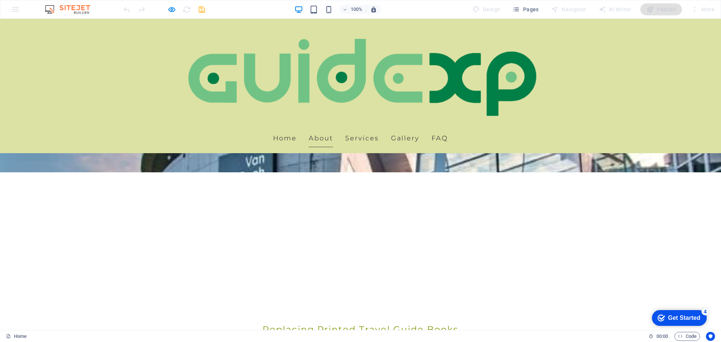
scroll to position [157, 0]
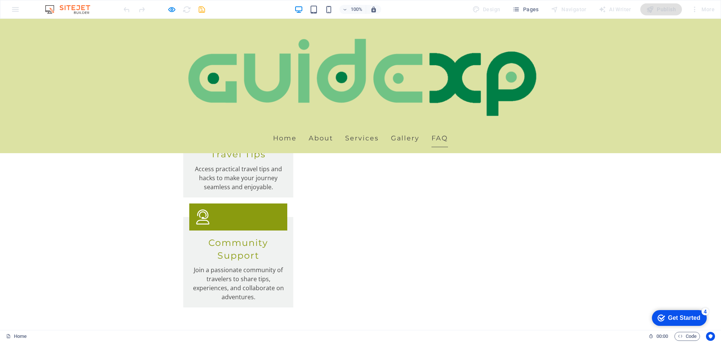
scroll to position [1283, 0]
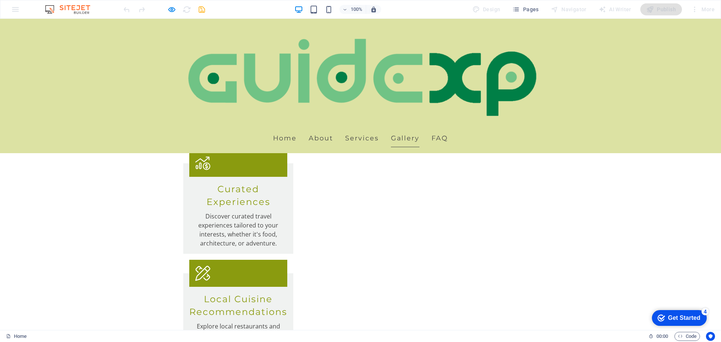
scroll to position [1020, 0]
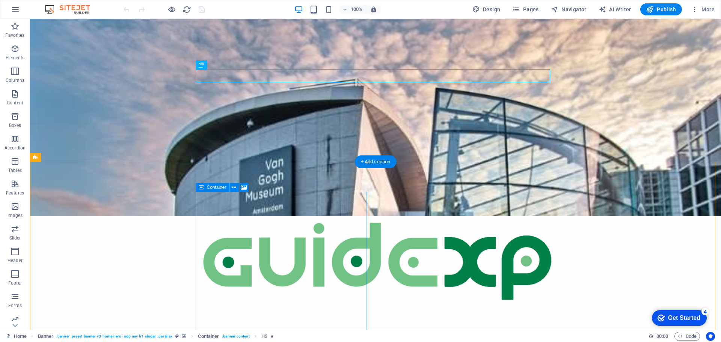
scroll to position [113, 0]
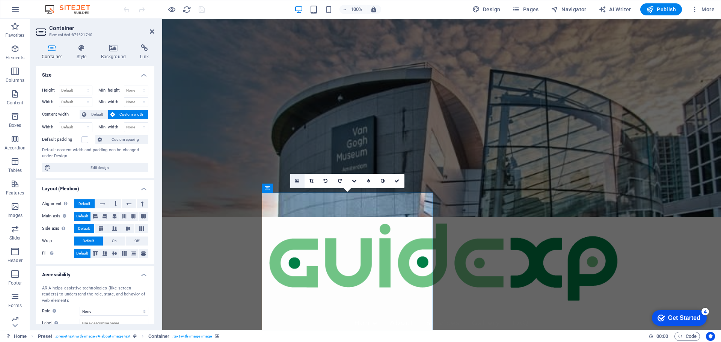
click at [295, 181] on icon at bounding box center [297, 180] width 4 height 5
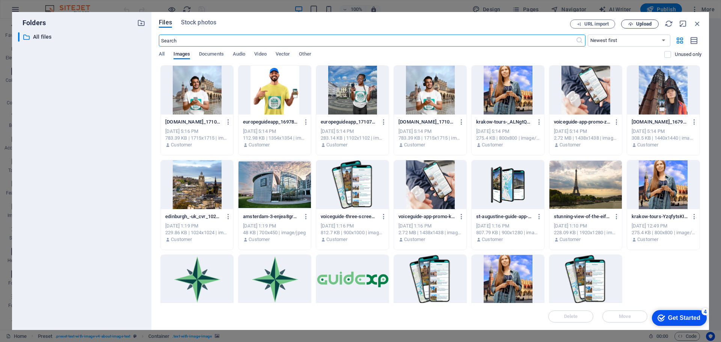
click at [642, 24] on span "Upload" at bounding box center [643, 24] width 15 height 5
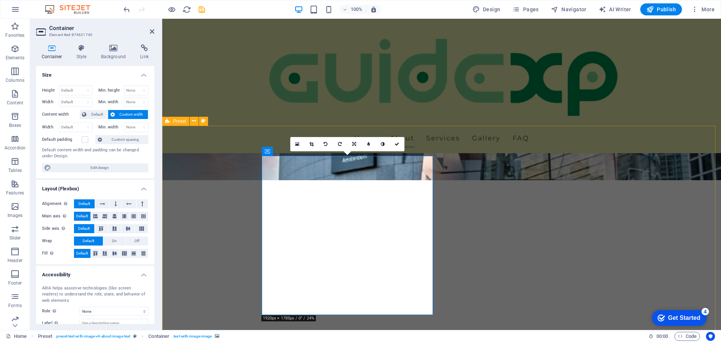
scroll to position [150, 0]
click at [311, 143] on icon at bounding box center [311, 144] width 4 height 5
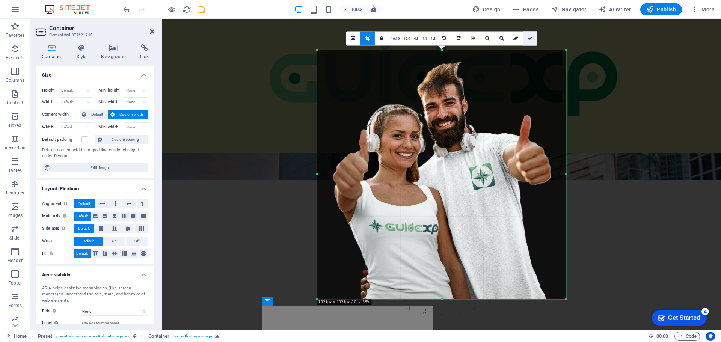
click at [529, 36] on icon at bounding box center [529, 38] width 5 height 5
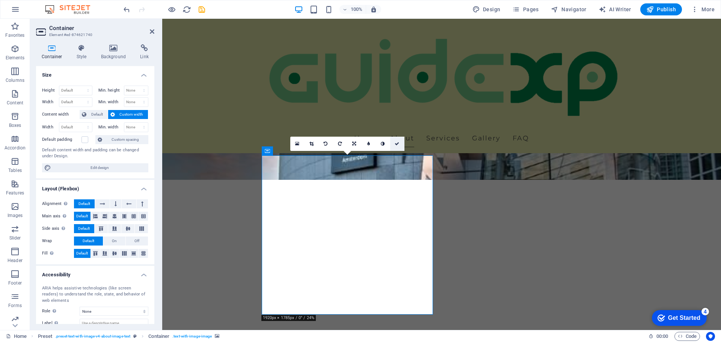
click at [396, 144] on icon at bounding box center [396, 144] width 5 height 5
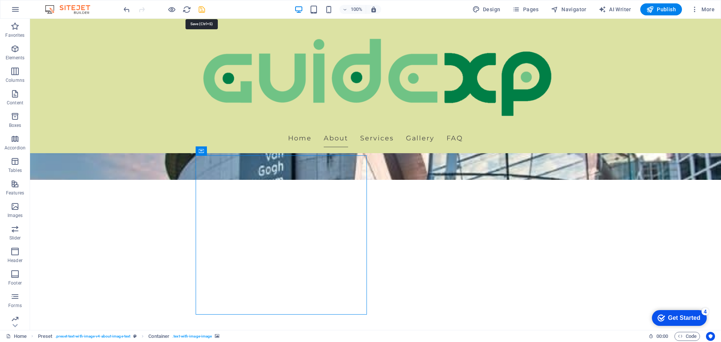
click at [0, 0] on icon "save" at bounding box center [0, 0] width 0 height 0
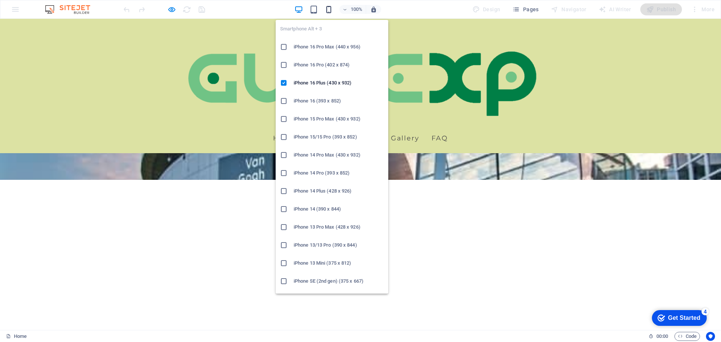
click at [0, 0] on icon "button" at bounding box center [0, 0] width 0 height 0
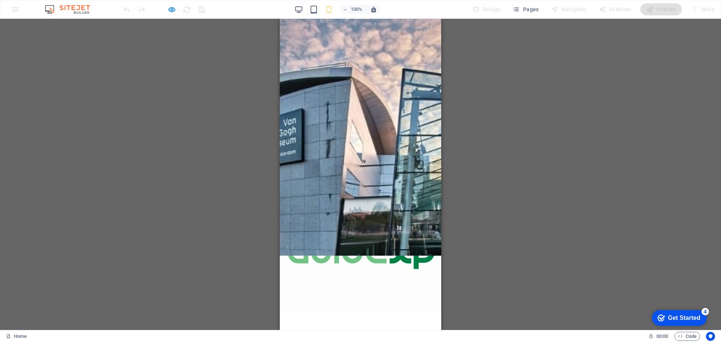
scroll to position [75, 0]
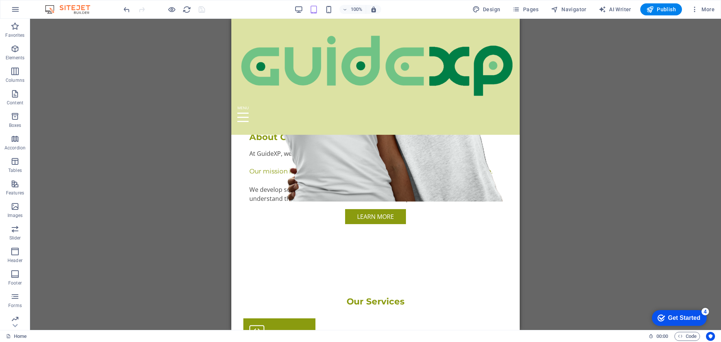
scroll to position [680, 0]
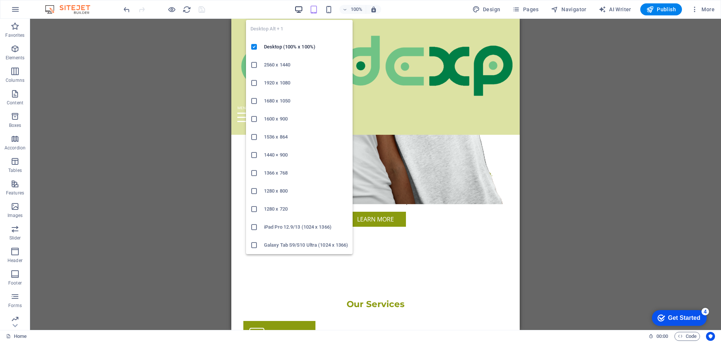
click at [298, 12] on icon "button" at bounding box center [298, 9] width 9 height 9
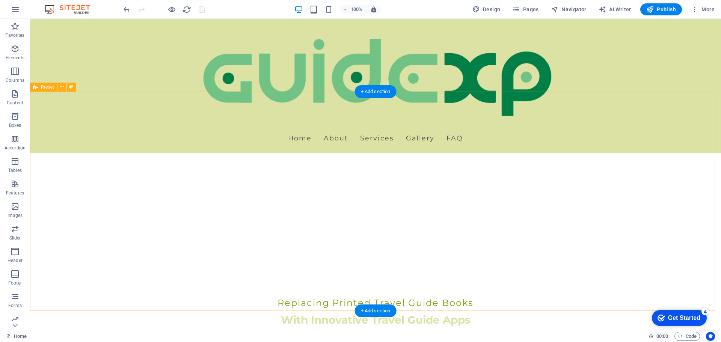
scroll to position [185, 0]
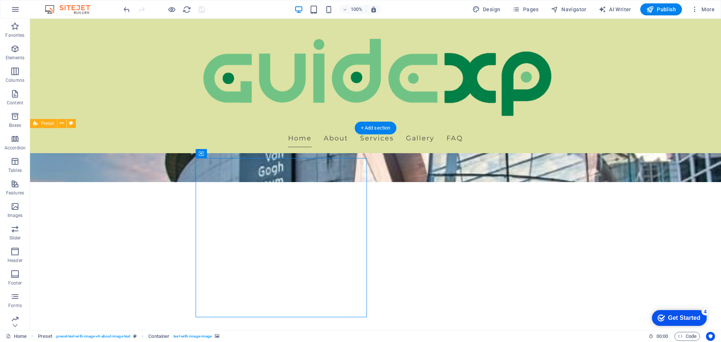
scroll to position [148, 0]
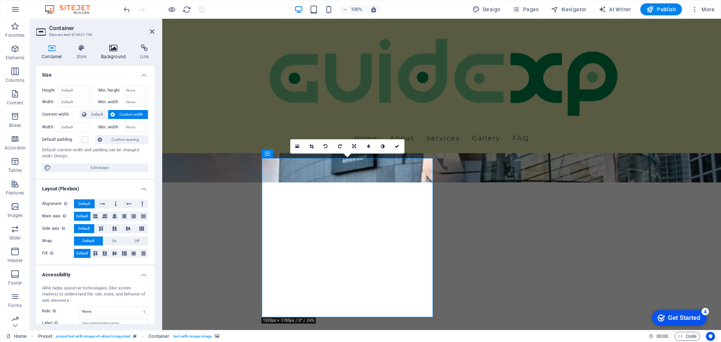
click at [116, 57] on h4 "Background" at bounding box center [114, 52] width 39 height 16
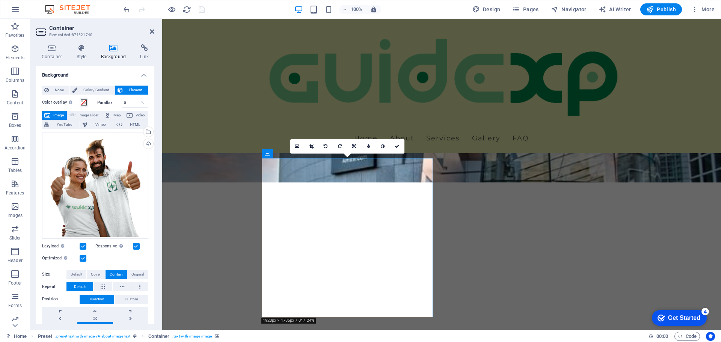
click at [101, 102] on label "Parallax" at bounding box center [109, 103] width 24 height 4
drag, startPoint x: 128, startPoint y: 104, endPoint x: 122, endPoint y: 104, distance: 6.4
click at [122, 104] on input "0" at bounding box center [135, 102] width 26 height 9
type input "30"
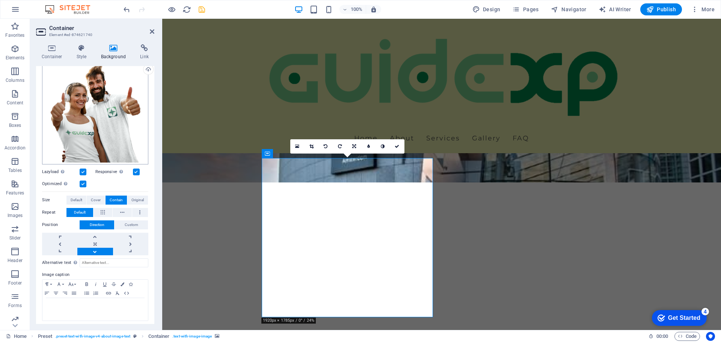
scroll to position [75, 0]
click at [96, 233] on link at bounding box center [94, 236] width 35 height 8
click at [95, 250] on link at bounding box center [94, 251] width 35 height 8
click at [80, 199] on span "Default" at bounding box center [77, 199] width 12 height 9
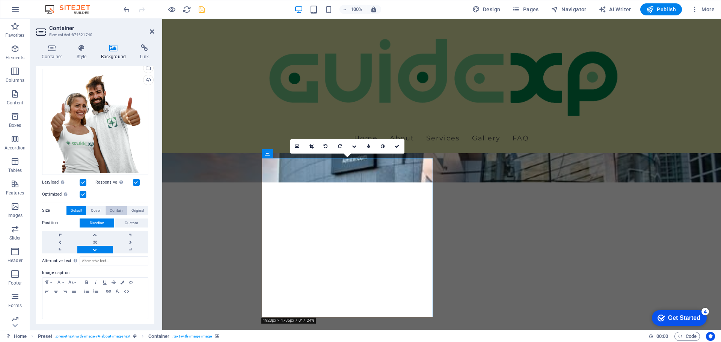
click at [110, 208] on span "Contain" at bounding box center [116, 210] width 13 height 9
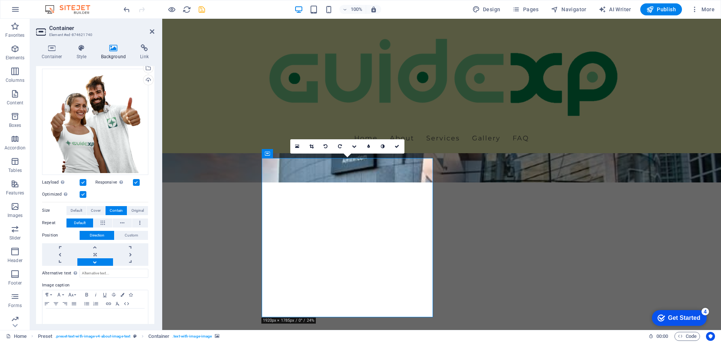
click at [200, 9] on icon "save" at bounding box center [201, 9] width 9 height 9
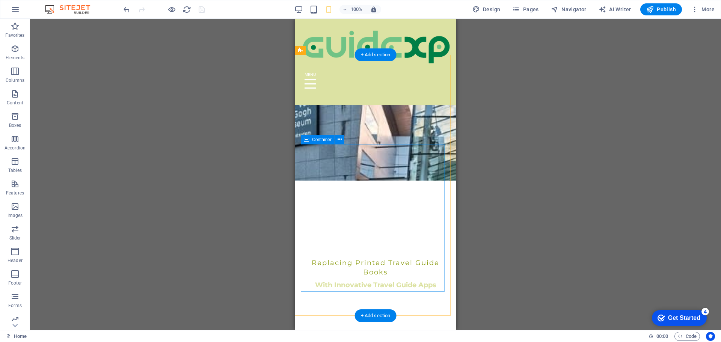
scroll to position [150, 0]
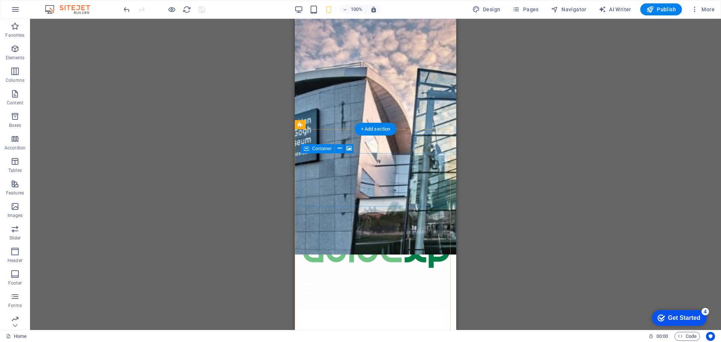
scroll to position [75, 0]
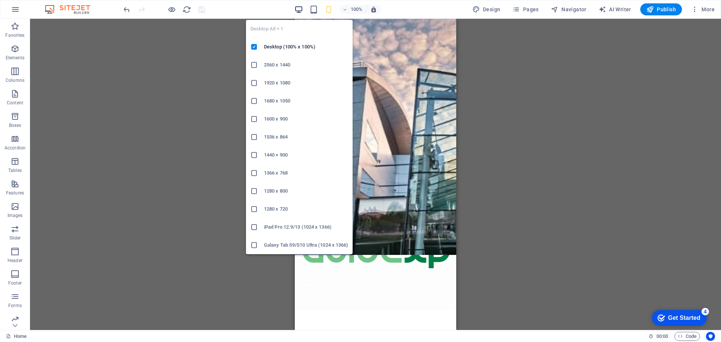
click at [299, 11] on icon "button" at bounding box center [298, 9] width 9 height 9
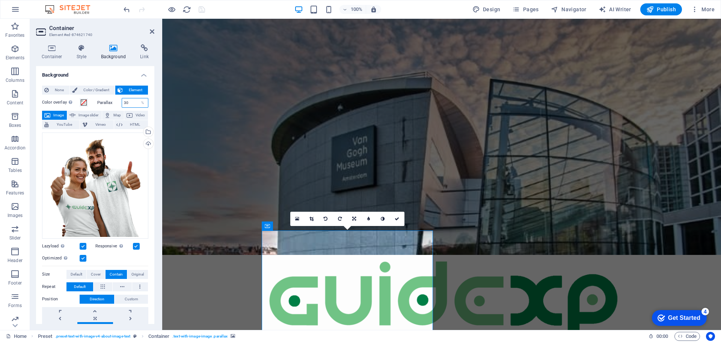
drag, startPoint x: 131, startPoint y: 104, endPoint x: 121, endPoint y: 103, distance: 10.1
click at [122, 103] on input "30" at bounding box center [135, 102] width 26 height 9
type input "70"
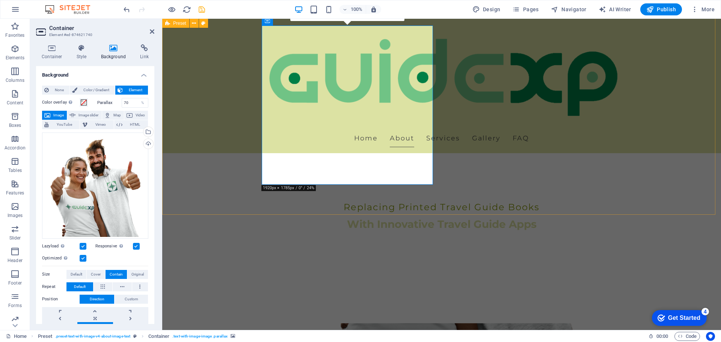
scroll to position [262, 0]
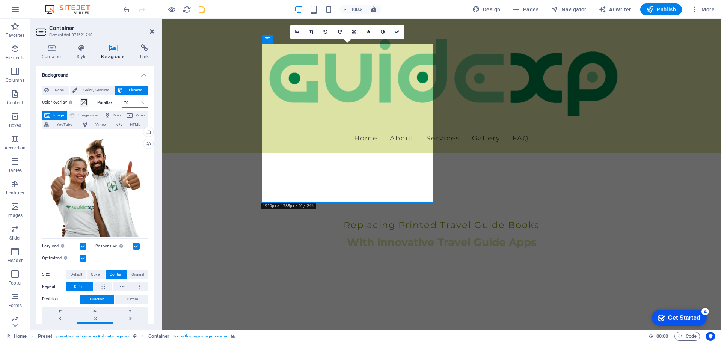
drag, startPoint x: 130, startPoint y: 103, endPoint x: 120, endPoint y: 102, distance: 10.6
click at [120, 102] on div "Parallax 70 %" at bounding box center [122, 103] width 51 height 10
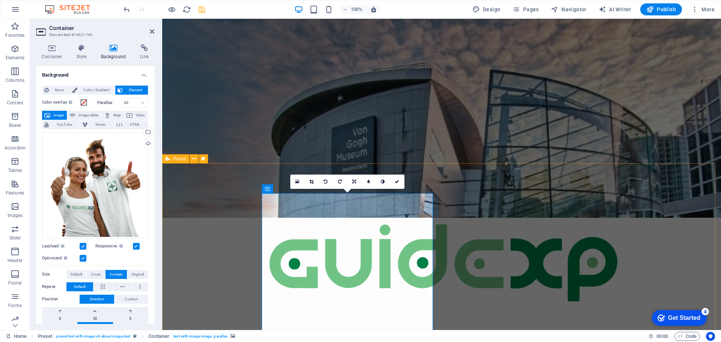
scroll to position [112, 0]
drag, startPoint x: 129, startPoint y: 104, endPoint x: 120, endPoint y: 104, distance: 8.3
click at [122, 104] on div "20 %" at bounding box center [135, 103] width 27 height 10
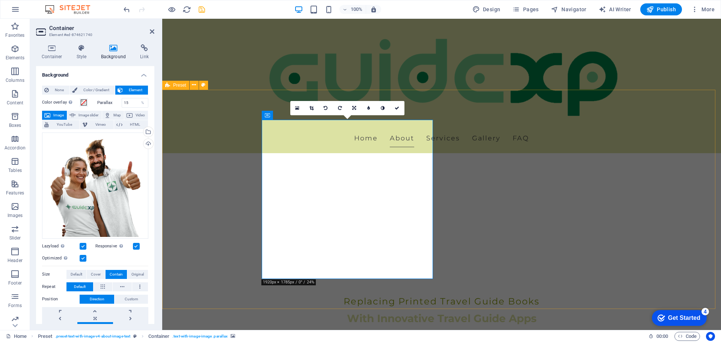
scroll to position [187, 0]
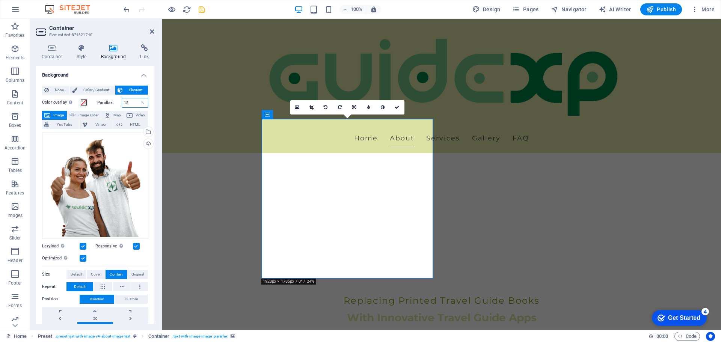
drag, startPoint x: 132, startPoint y: 102, endPoint x: 120, endPoint y: 102, distance: 11.3
click at [122, 102] on div "15 %" at bounding box center [135, 103] width 27 height 10
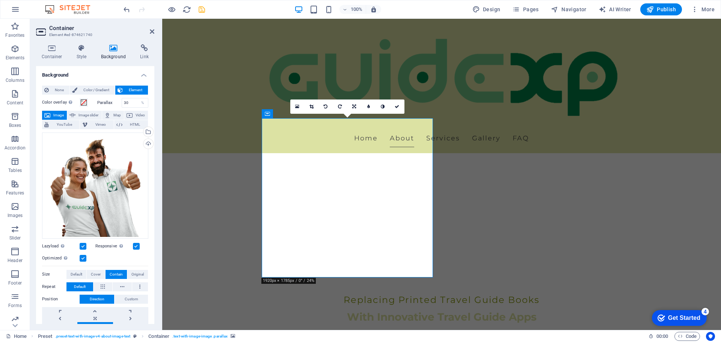
scroll to position [187, 0]
drag, startPoint x: 130, startPoint y: 104, endPoint x: 122, endPoint y: 104, distance: 8.3
click at [122, 104] on input "30" at bounding box center [135, 102] width 26 height 9
type input "40"
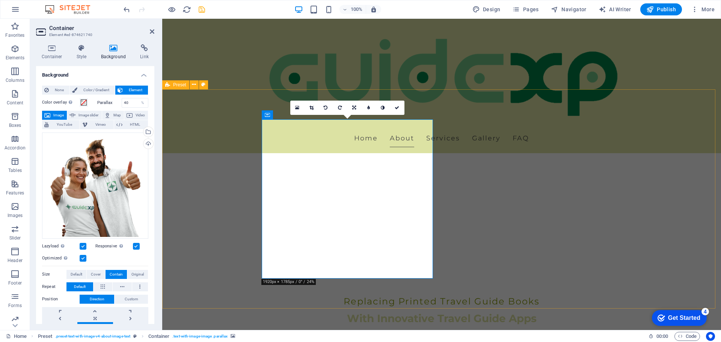
scroll to position [187, 0]
click at [199, 12] on icon "save" at bounding box center [201, 9] width 9 height 9
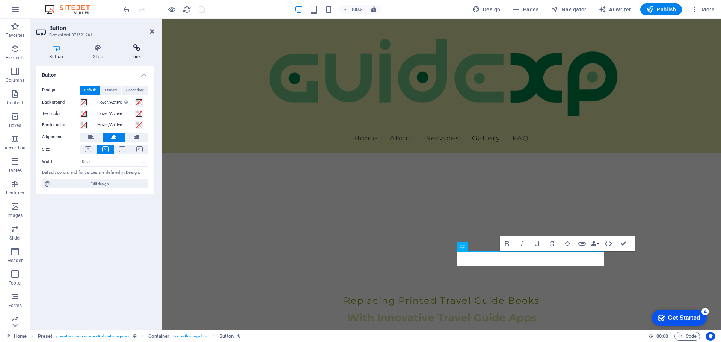
click at [136, 51] on icon at bounding box center [136, 48] width 35 height 8
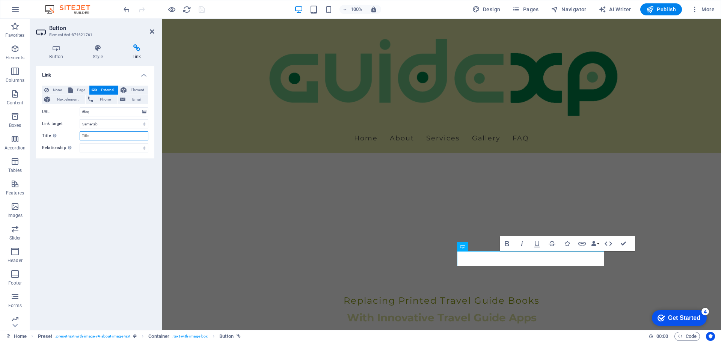
click at [112, 137] on input "Title Additional link description, should not be the same as the link text. The…" at bounding box center [114, 135] width 69 height 9
type input "FAQ"
click at [124, 149] on select "alternate author bookmark external help license next nofollow noreferrer noopen…" at bounding box center [114, 147] width 69 height 9
select select "nofollow"
click at [80, 143] on select "alternate author bookmark external help license next nofollow noreferrer noopen…" at bounding box center [114, 147] width 69 height 9
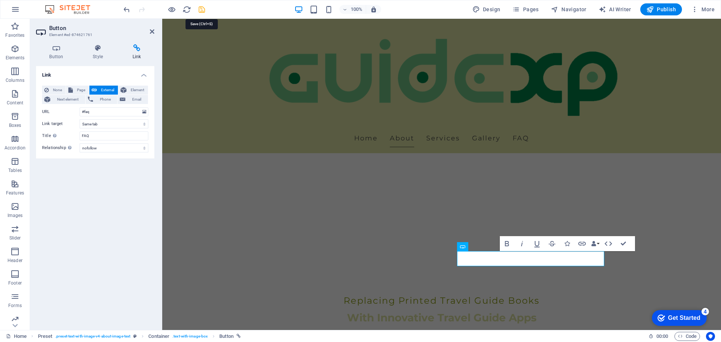
click at [202, 12] on icon "save" at bounding box center [201, 9] width 9 height 9
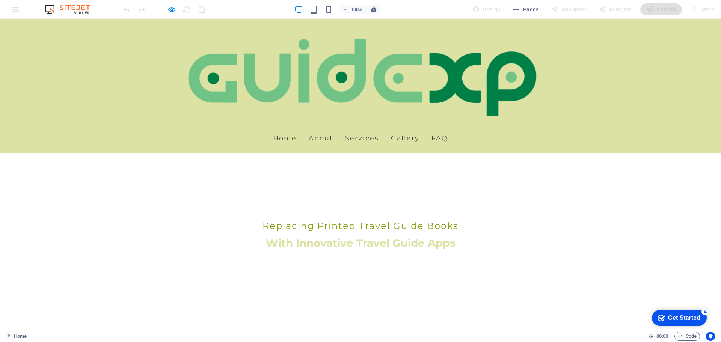
scroll to position [262, 0]
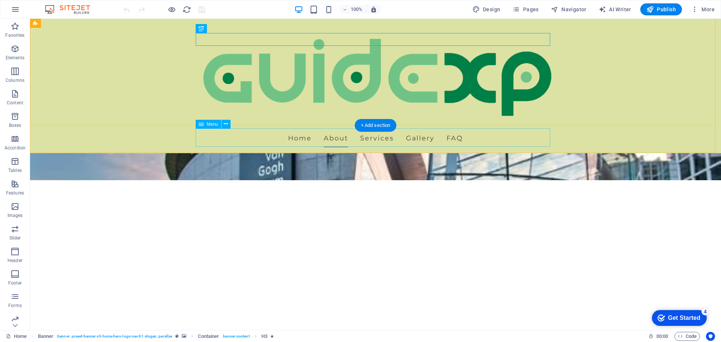
scroll to position [150, 0]
click at [307, 137] on nav "Home About Services Gallery FAQ" at bounding box center [375, 138] width 354 height 19
select select
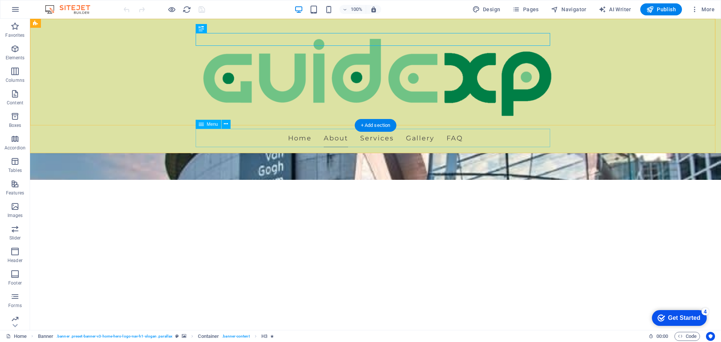
select select
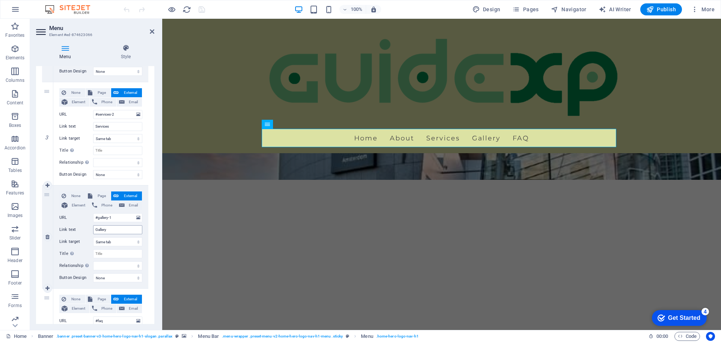
scroll to position [262, 0]
drag, startPoint x: 114, startPoint y: 232, endPoint x: 92, endPoint y: 228, distance: 21.7
click at [92, 228] on div "Link text Gallery" at bounding box center [100, 229] width 83 height 9
type input "Application"
select select
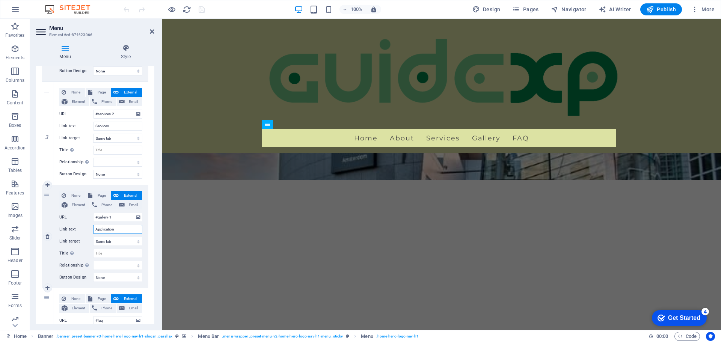
select select
type input "Applications"
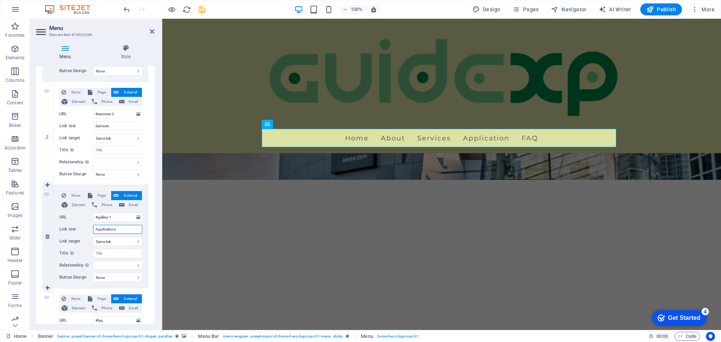
select select
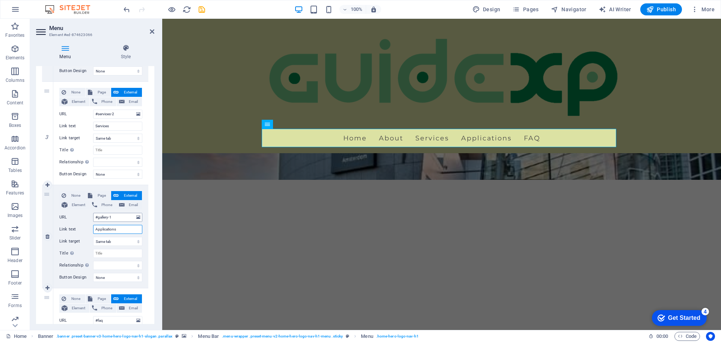
type input "Applications"
click at [116, 218] on input "#gallery-1" at bounding box center [117, 217] width 49 height 9
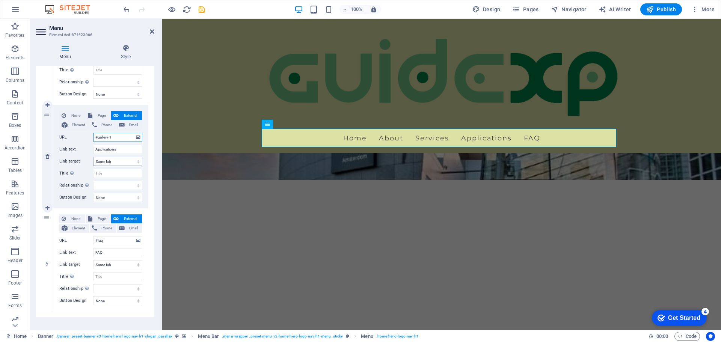
scroll to position [350, 0]
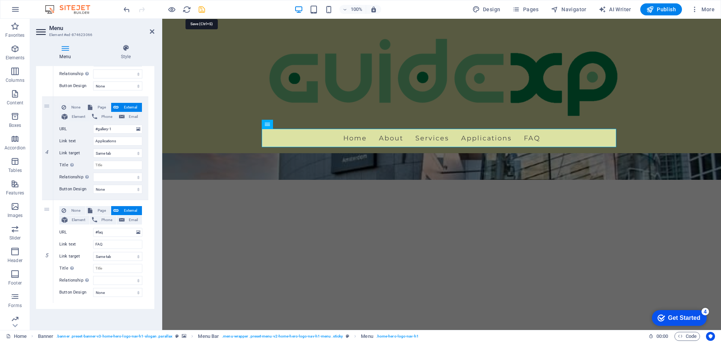
click at [202, 11] on icon "save" at bounding box center [201, 9] width 9 height 9
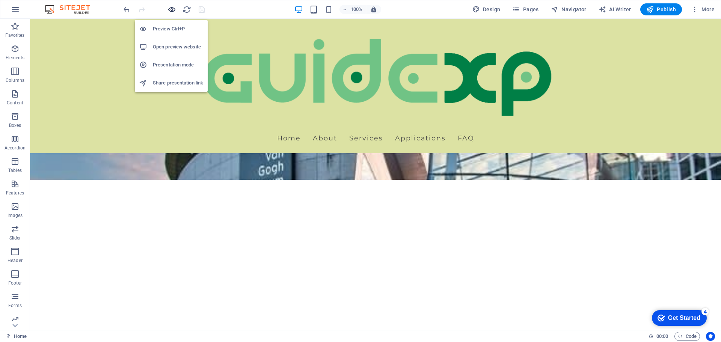
click at [172, 12] on icon "button" at bounding box center [171, 9] width 9 height 9
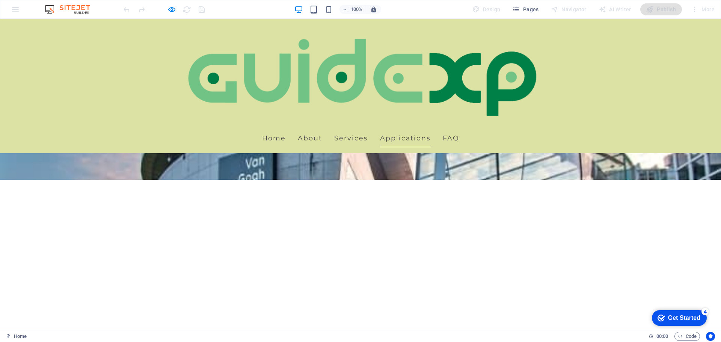
click at [398, 137] on link "Applications" at bounding box center [405, 138] width 51 height 19
click at [395, 141] on link "Applications" at bounding box center [405, 138] width 51 height 19
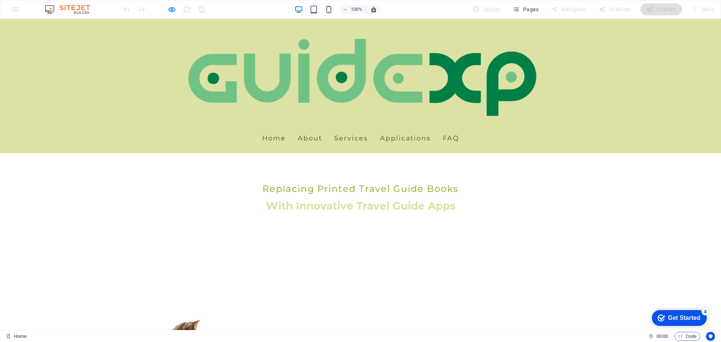
scroll to position [300, 0]
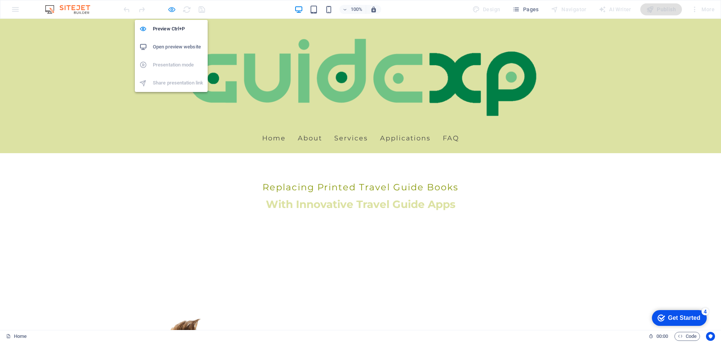
click at [171, 9] on icon "button" at bounding box center [171, 9] width 9 height 9
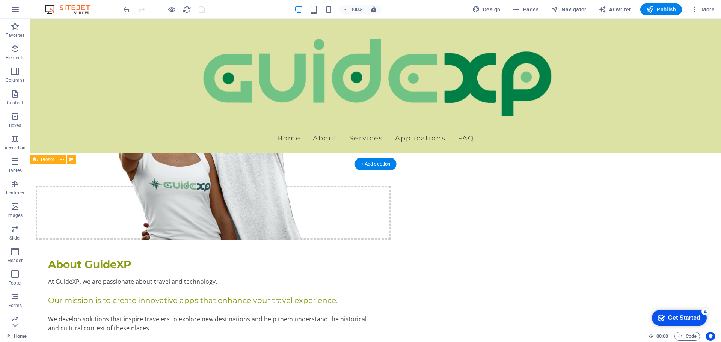
scroll to position [638, 0]
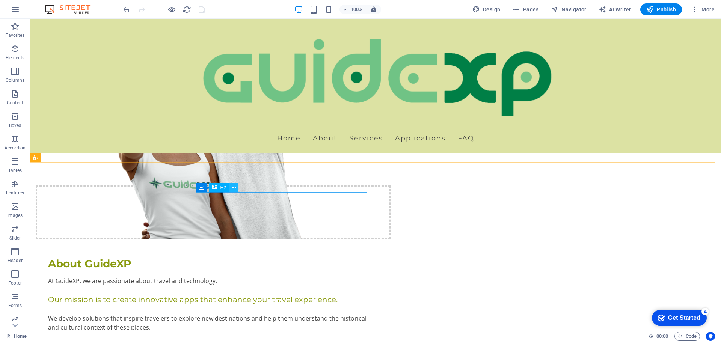
click at [234, 187] on icon at bounding box center [234, 188] width 4 height 8
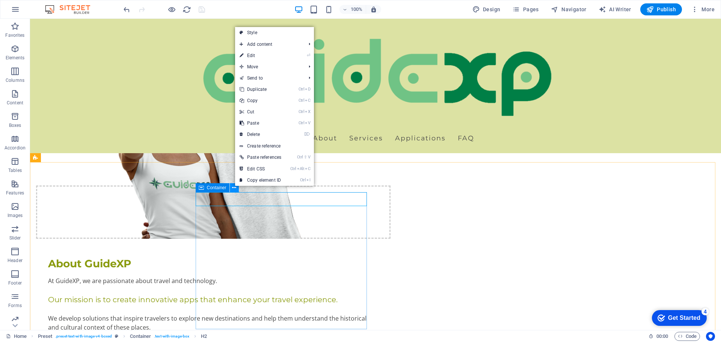
click at [232, 189] on button at bounding box center [234, 187] width 9 height 9
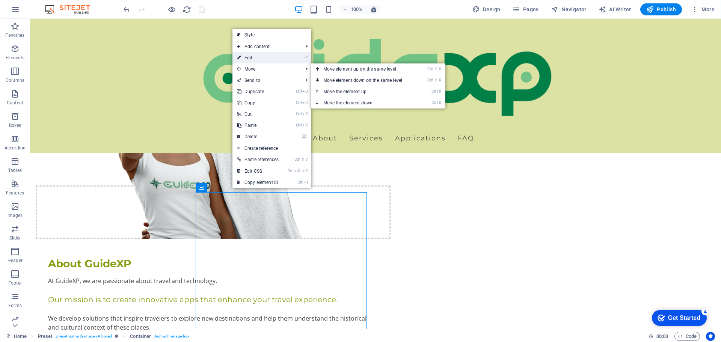
click at [252, 57] on link "⏎ Edit" at bounding box center [257, 57] width 51 height 11
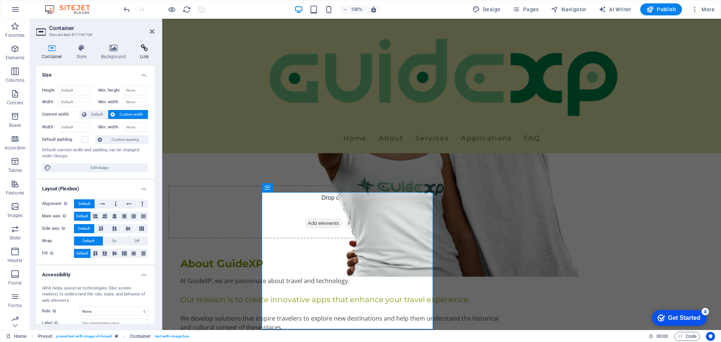
click at [143, 50] on icon at bounding box center [144, 48] width 20 height 8
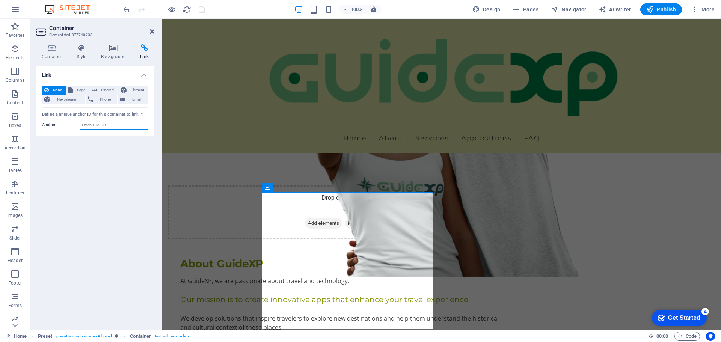
click at [117, 127] on input "Anchor" at bounding box center [114, 124] width 69 height 9
type input "apps"
click at [199, 10] on icon "save" at bounding box center [201, 9] width 9 height 9
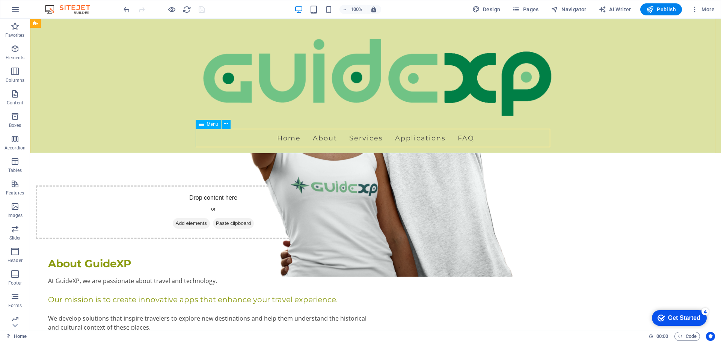
click at [319, 139] on nav "Home About Services Applications FAQ" at bounding box center [375, 138] width 354 height 19
select select
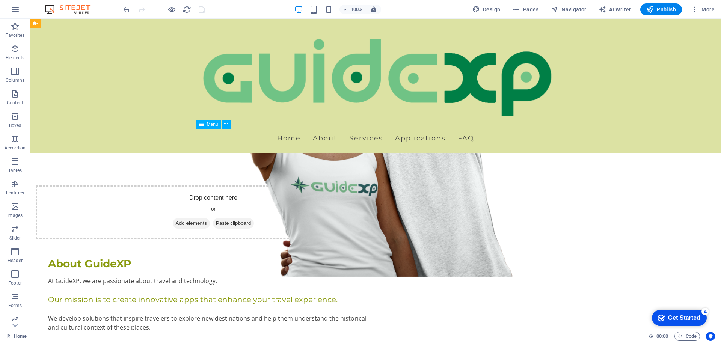
select select
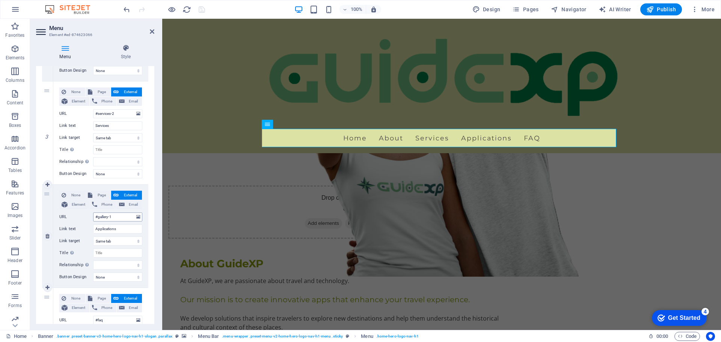
scroll to position [263, 0]
drag, startPoint x: 117, startPoint y: 216, endPoint x: 98, endPoint y: 216, distance: 19.5
click at [98, 216] on input "#gallery-1" at bounding box center [117, 216] width 49 height 9
type input "#apps"
select select
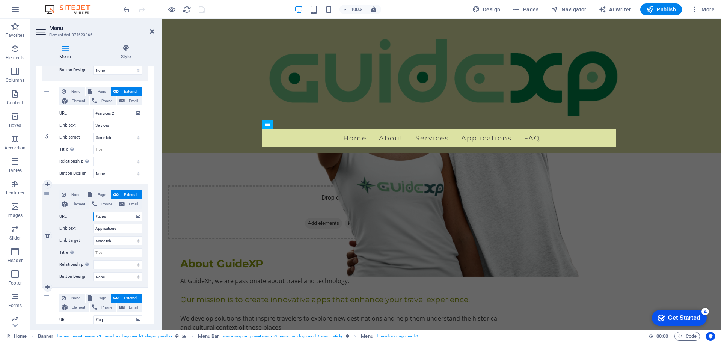
select select
type input "#apps"
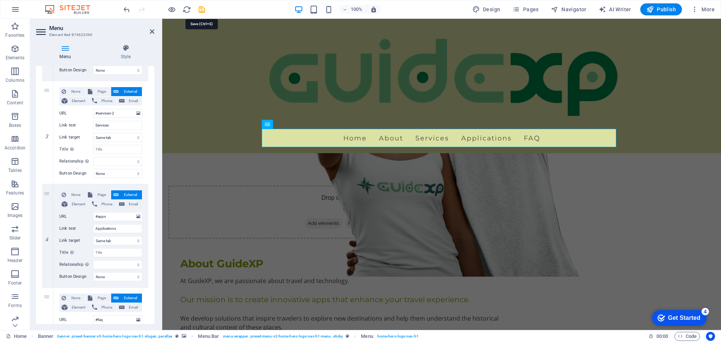
click at [200, 8] on icon "save" at bounding box center [201, 9] width 9 height 9
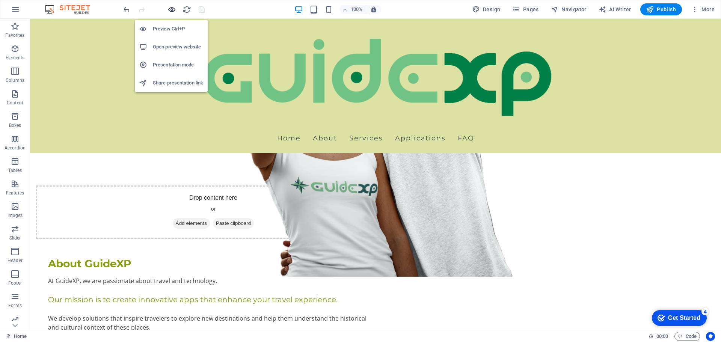
click at [173, 12] on icon "button" at bounding box center [171, 9] width 9 height 9
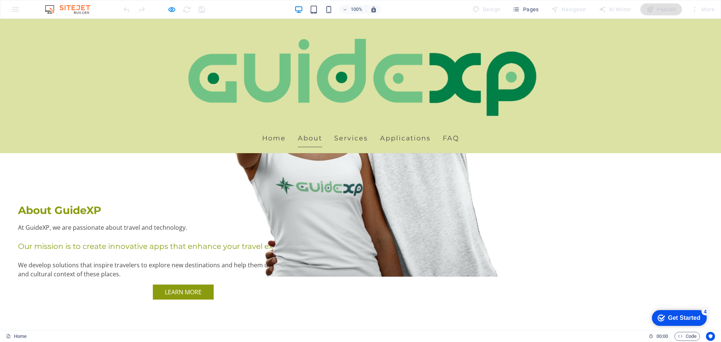
click at [302, 138] on link "About" at bounding box center [310, 138] width 24 height 19
click at [343, 138] on link "Services" at bounding box center [351, 138] width 34 height 19
click at [383, 138] on link "Applications" at bounding box center [405, 138] width 51 height 19
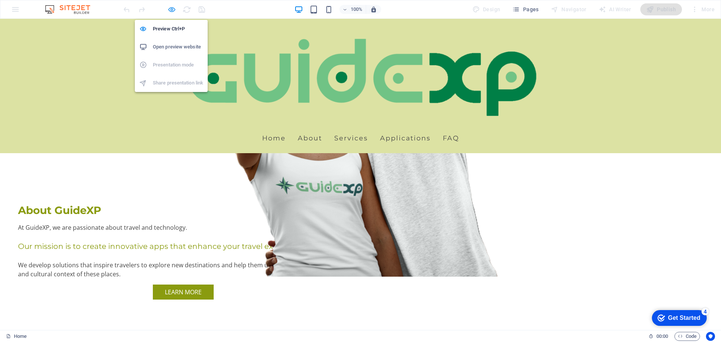
click at [169, 10] on icon "button" at bounding box center [171, 9] width 9 height 9
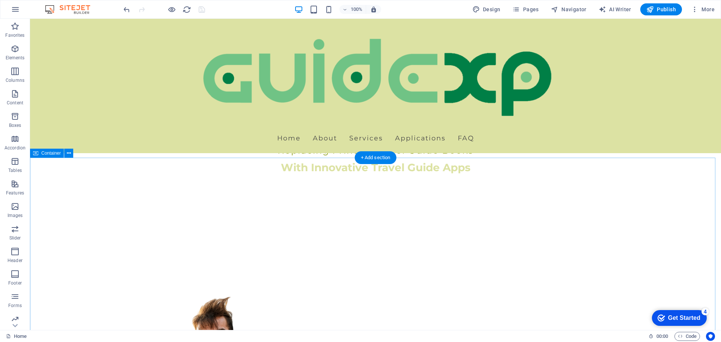
scroll to position [337, 0]
click at [68, 153] on icon at bounding box center [69, 153] width 4 height 8
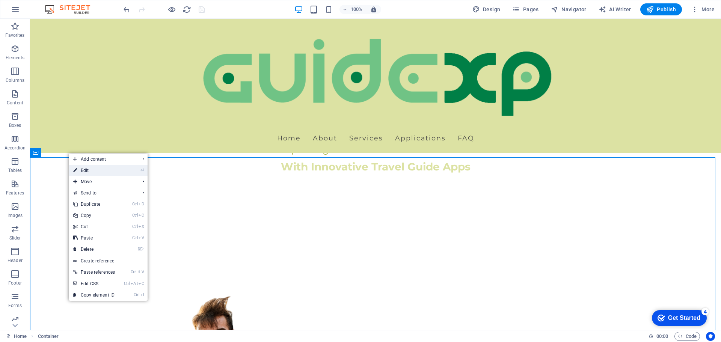
click at [78, 170] on link "⏎ Edit" at bounding box center [94, 170] width 51 height 11
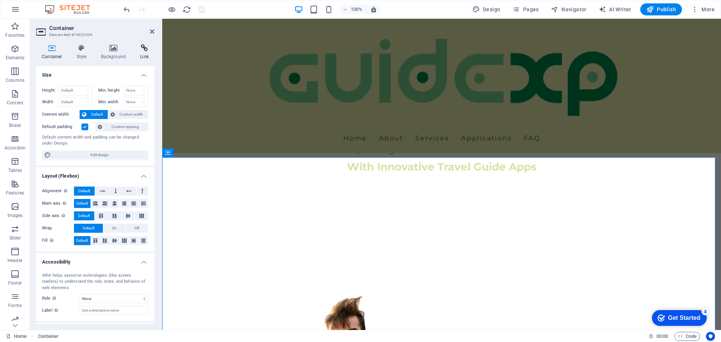
click at [138, 48] on icon at bounding box center [144, 48] width 20 height 8
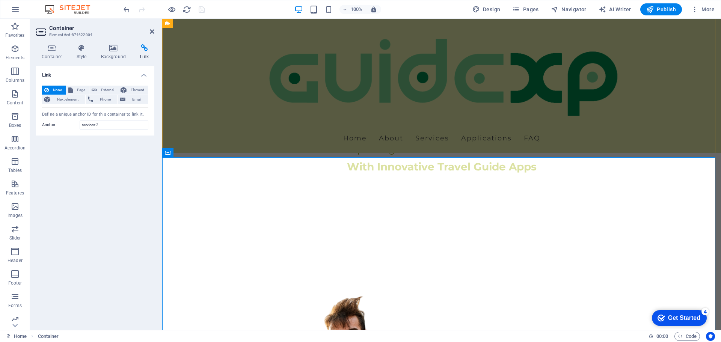
click at [211, 116] on div "Home About Services Applications FAQ" at bounding box center [441, 86] width 559 height 134
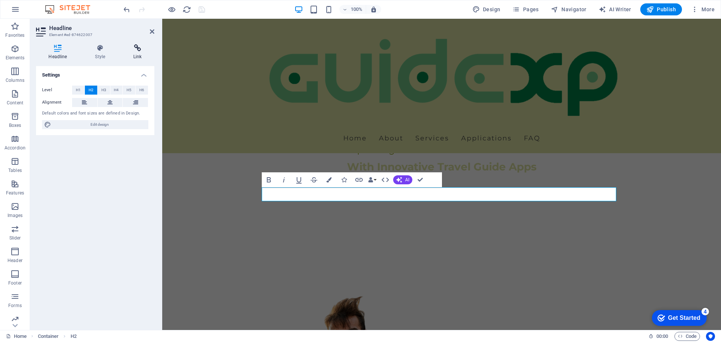
click at [137, 53] on h4 "Link" at bounding box center [137, 52] width 33 height 16
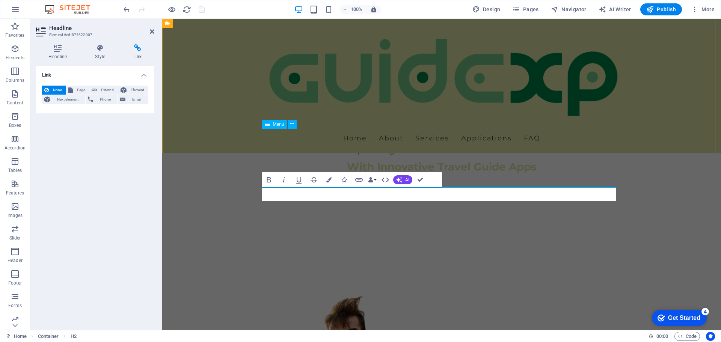
click at [443, 140] on nav "Home About Services Applications FAQ" at bounding box center [441, 138] width 354 height 19
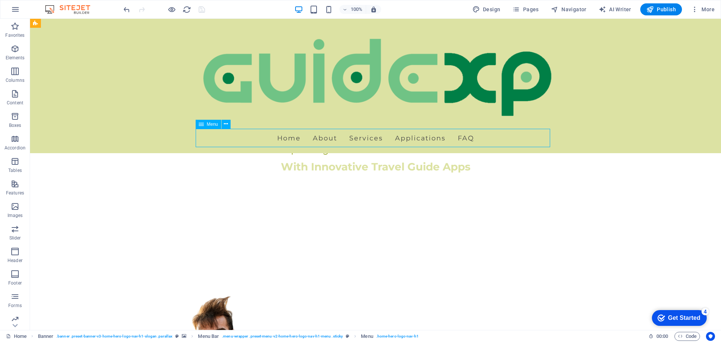
click at [300, 139] on nav "Home About Services Applications FAQ" at bounding box center [375, 138] width 354 height 19
select select
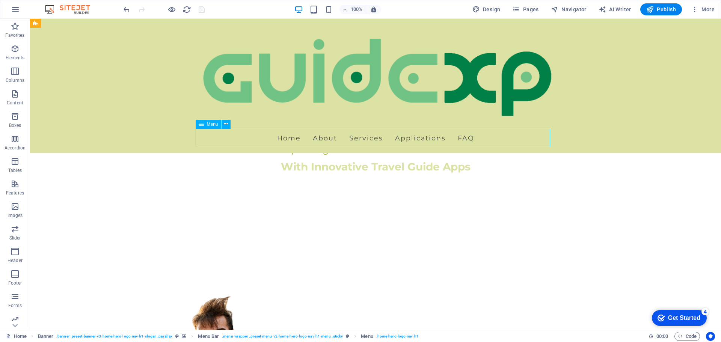
select select
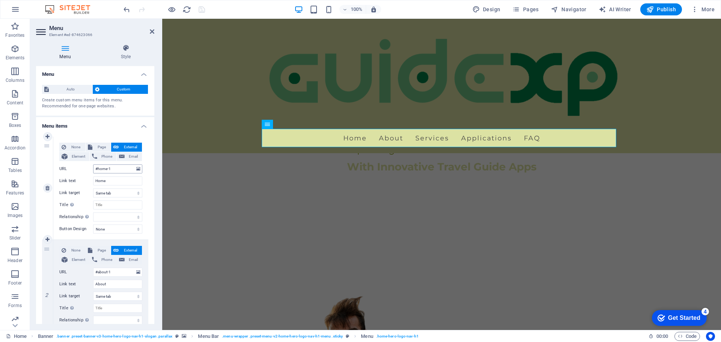
scroll to position [0, 0]
click at [116, 168] on input "#home-1" at bounding box center [117, 169] width 49 height 9
type input "#home"
select select
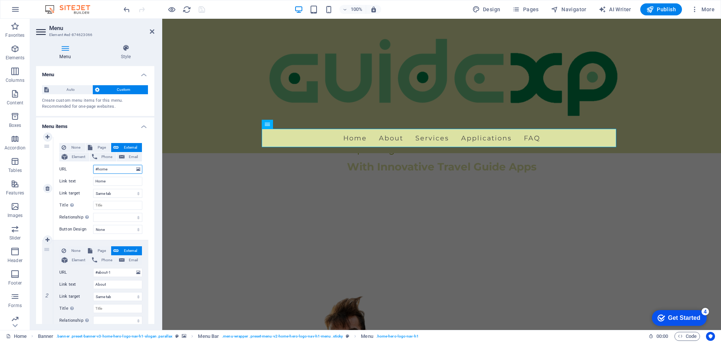
select select
type input "#home"
click at [114, 275] on input "#about-1" at bounding box center [117, 272] width 49 height 9
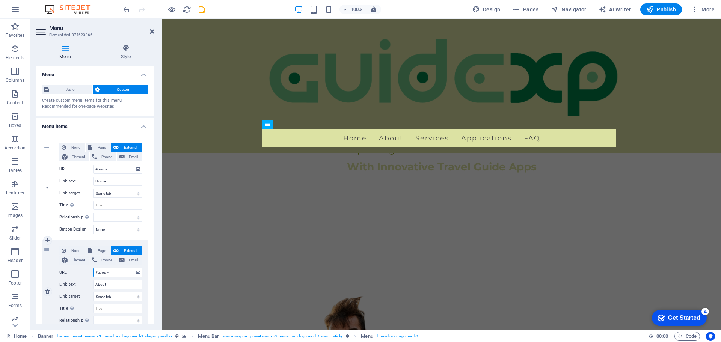
type input "#about"
select select
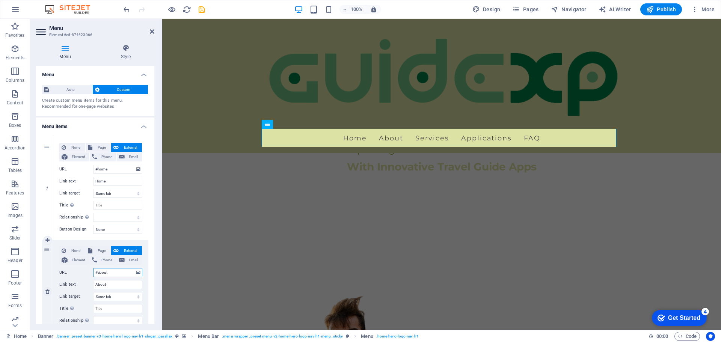
select select
type input "#about"
click at [87, 289] on div "None Page External Element Phone Email Page Home Subpage Legal Notice Privacy E…" at bounding box center [100, 285] width 83 height 79
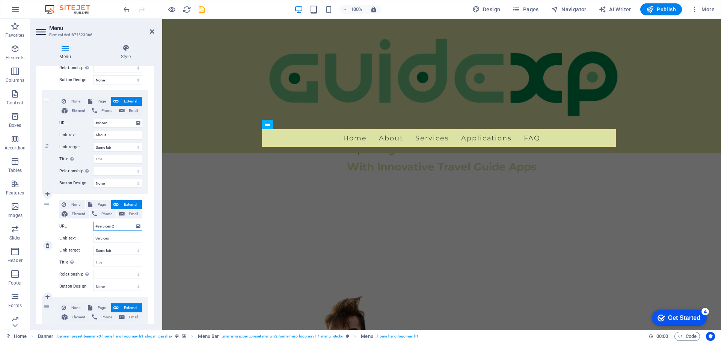
click at [121, 229] on input "#services-2" at bounding box center [117, 226] width 49 height 9
type input "#services"
select select
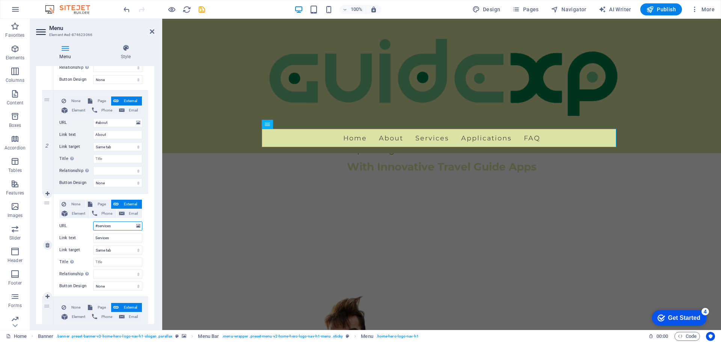
select select
type input "#services"
click at [83, 245] on div "None Page External Element Phone Email Page Home Subpage Legal Notice Privacy E…" at bounding box center [100, 239] width 83 height 79
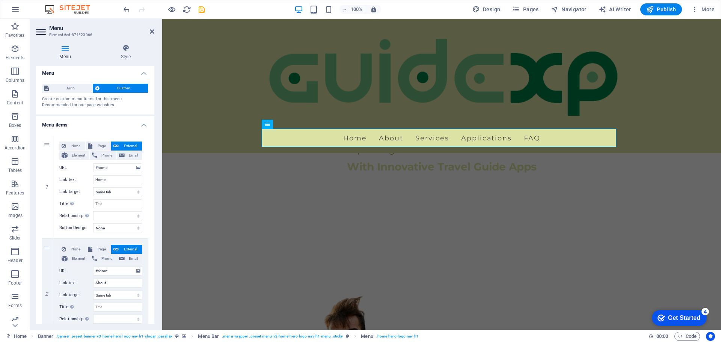
scroll to position [0, 0]
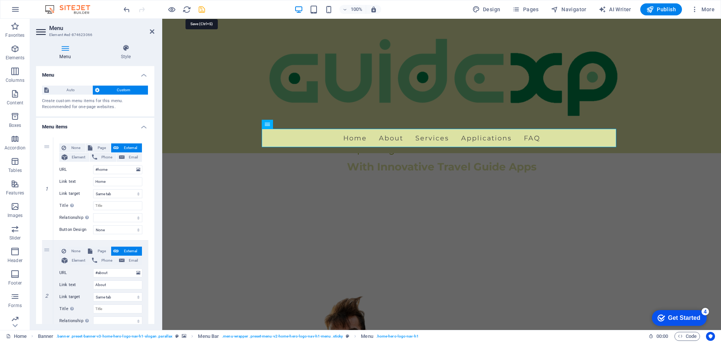
click at [202, 11] on icon "save" at bounding box center [201, 9] width 9 height 9
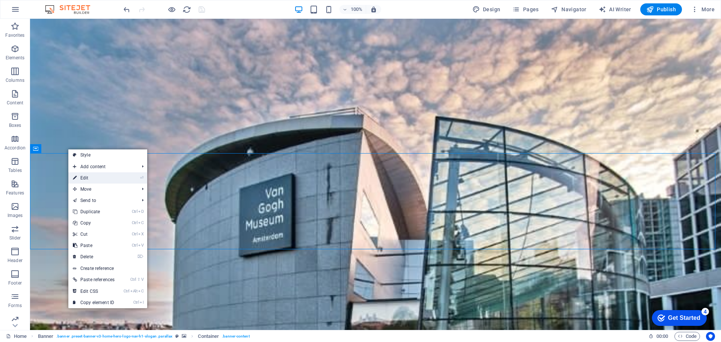
click at [83, 179] on link "⏎ Edit" at bounding box center [93, 177] width 51 height 11
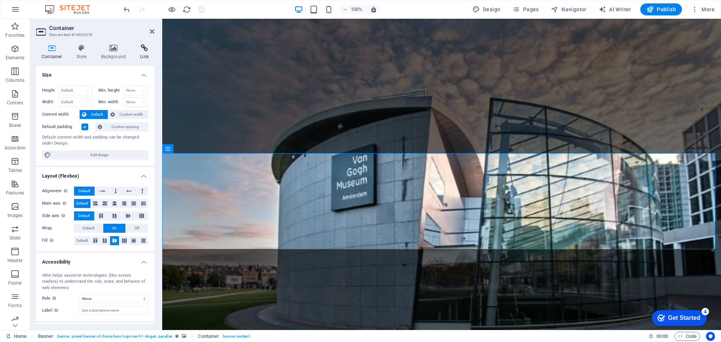
click at [143, 54] on h4 "Link" at bounding box center [144, 52] width 20 height 16
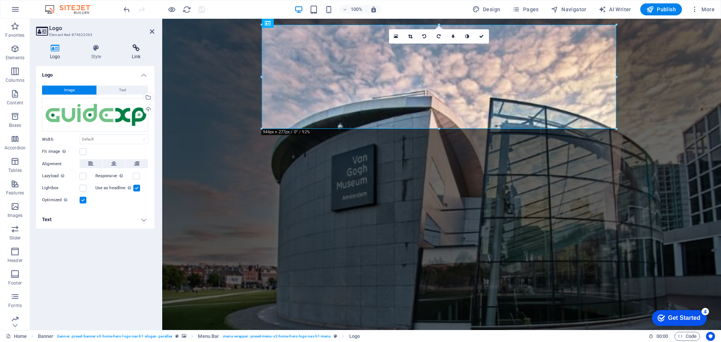
click at [140, 57] on h4 "Link" at bounding box center [136, 52] width 36 height 16
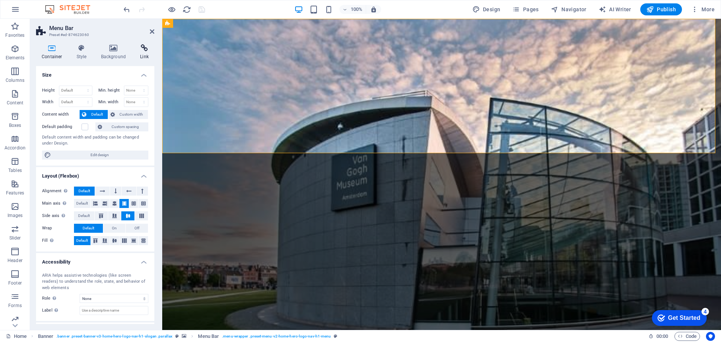
click at [146, 59] on h4 "Link" at bounding box center [144, 52] width 20 height 16
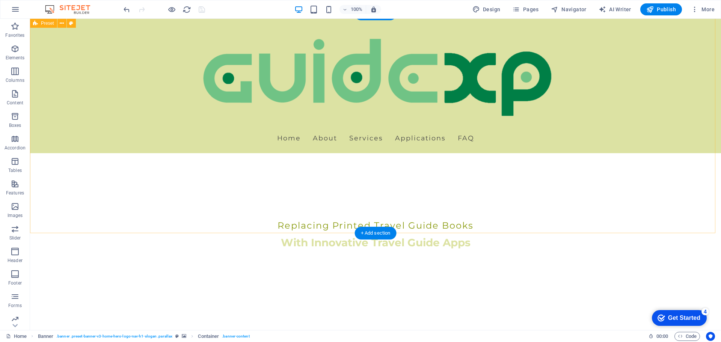
scroll to position [262, 0]
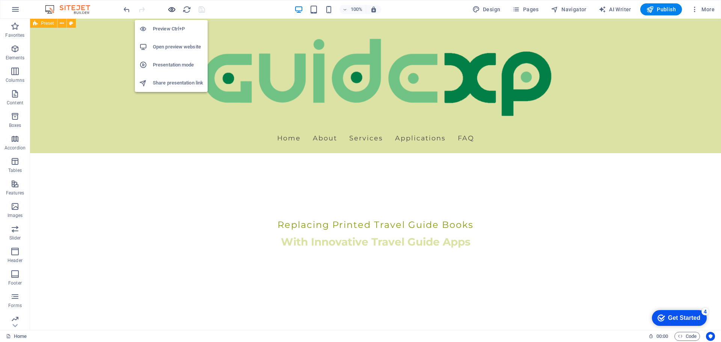
click at [173, 9] on icon "button" at bounding box center [171, 9] width 9 height 9
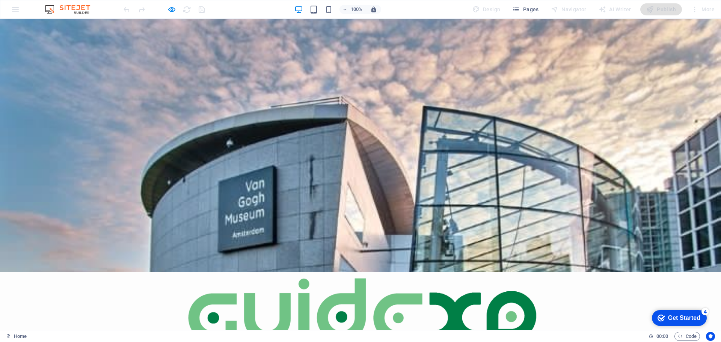
scroll to position [0, 0]
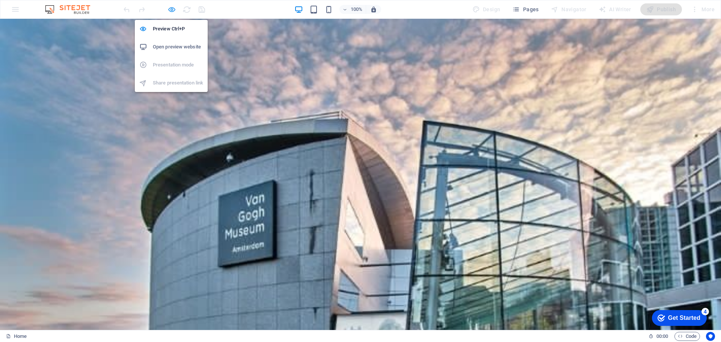
click at [170, 12] on icon "button" at bounding box center [171, 9] width 9 height 9
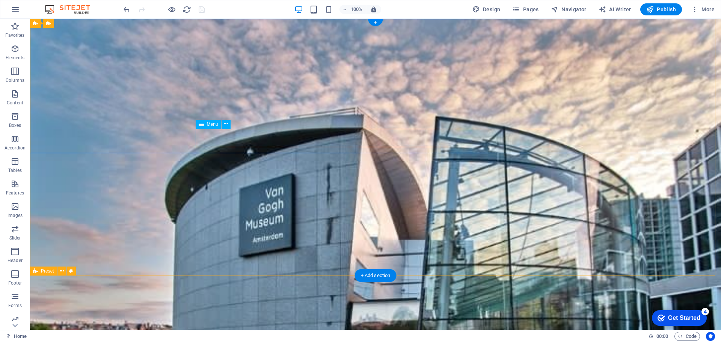
select select
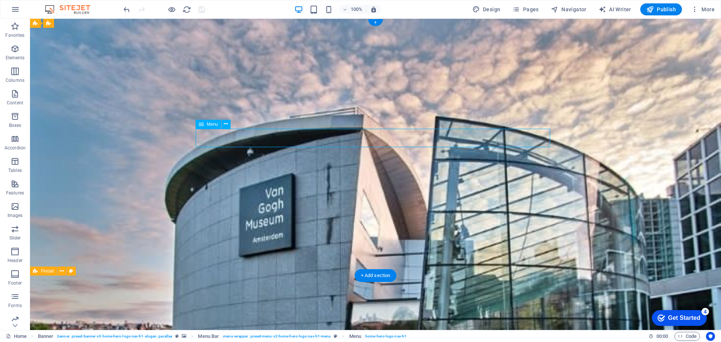
select select
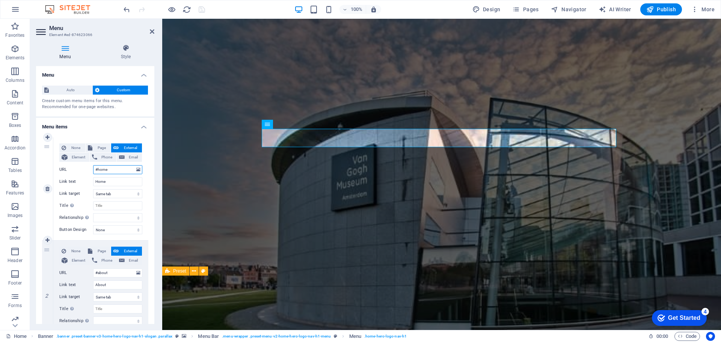
click at [117, 171] on input "#home" at bounding box center [117, 169] width 49 height 9
type input "#home-1"
select select
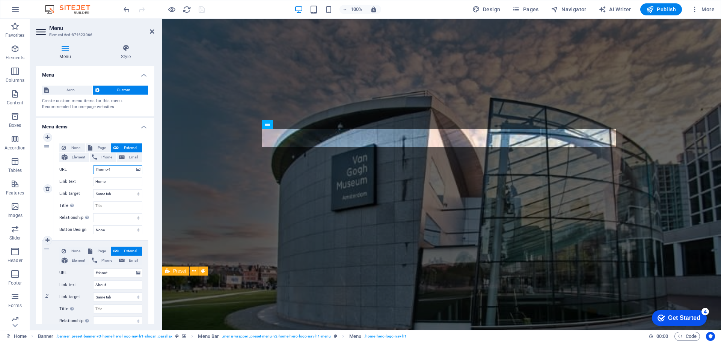
select select
click at [202, 8] on icon "save" at bounding box center [201, 9] width 9 height 9
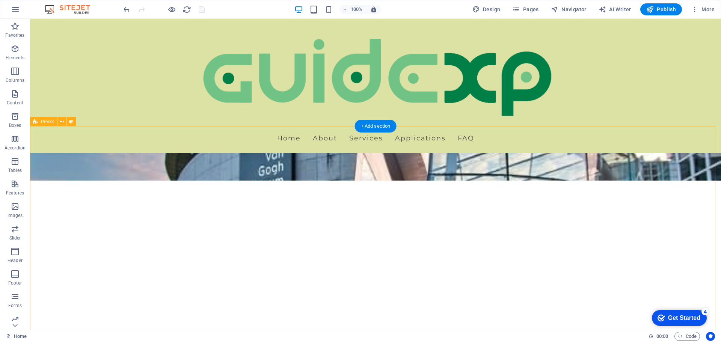
scroll to position [150, 0]
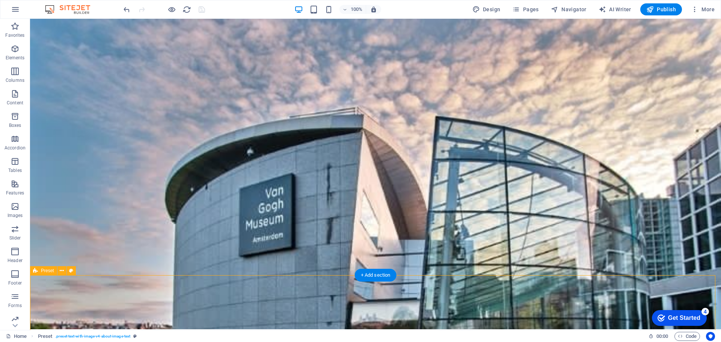
scroll to position [0, 0]
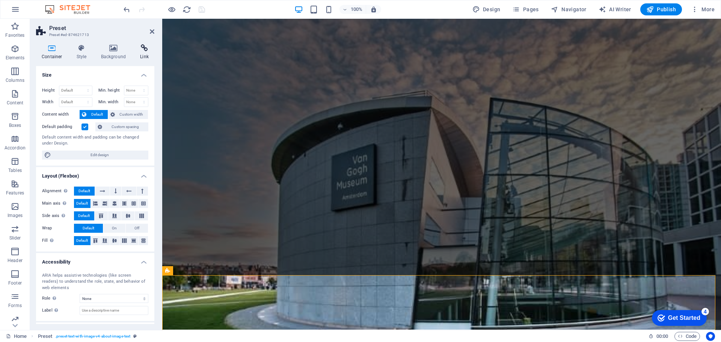
click at [147, 48] on icon at bounding box center [144, 48] width 20 height 8
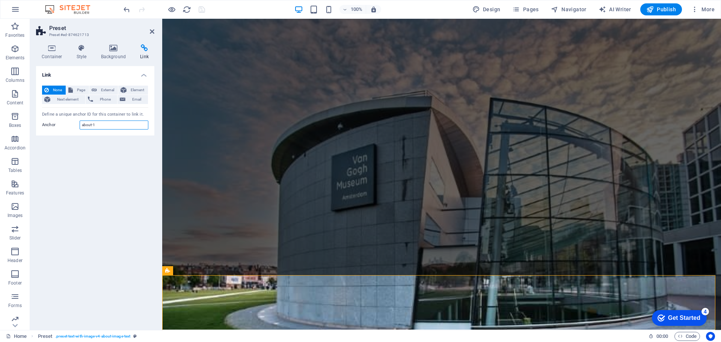
click at [116, 122] on input "about-1" at bounding box center [114, 124] width 69 height 9
type input "about"
click at [201, 10] on icon "save" at bounding box center [201, 9] width 9 height 9
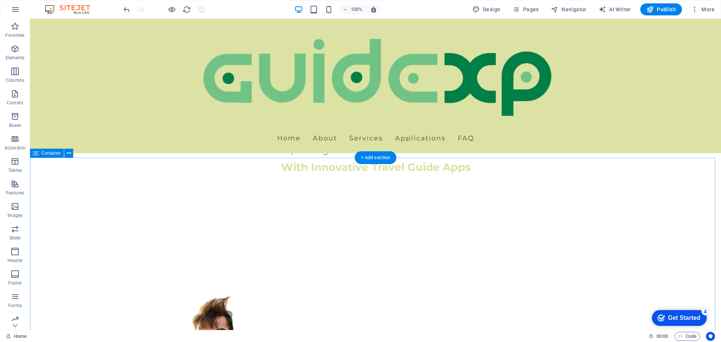
scroll to position [337, 0]
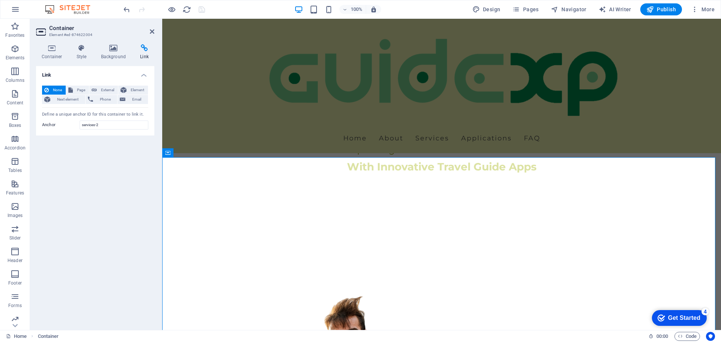
click at [142, 50] on icon at bounding box center [144, 48] width 20 height 8
click at [109, 126] on input "services-2" at bounding box center [114, 124] width 69 height 9
type input "services"
click at [199, 9] on icon "save" at bounding box center [201, 9] width 9 height 9
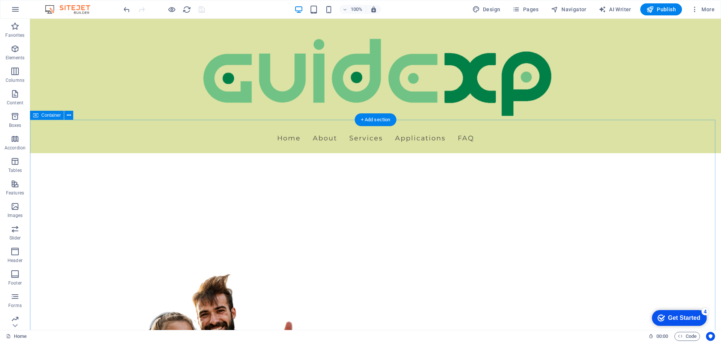
scroll to position [375, 0]
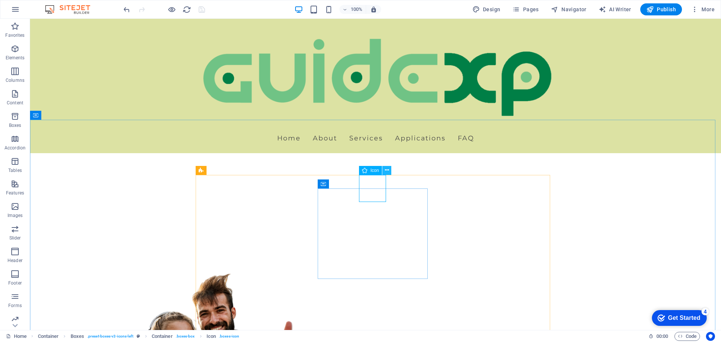
click at [388, 169] on icon at bounding box center [387, 170] width 4 height 8
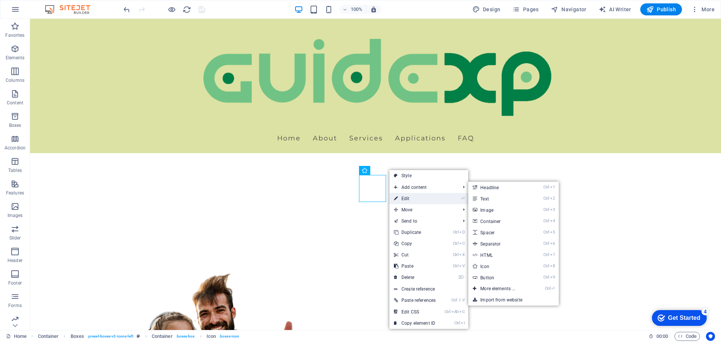
click at [402, 198] on link "⏎ Edit" at bounding box center [414, 198] width 51 height 11
select select "xMidYMid"
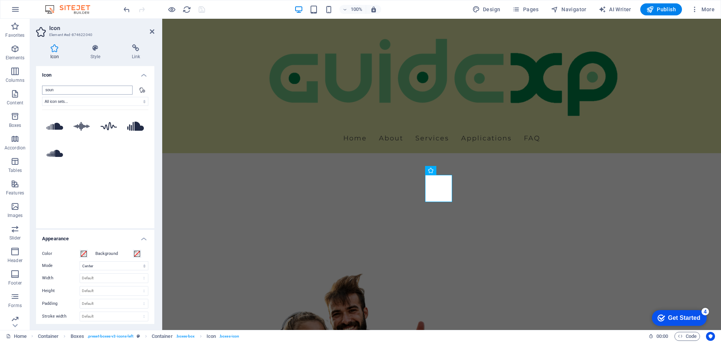
scroll to position [0, 0]
type input "s"
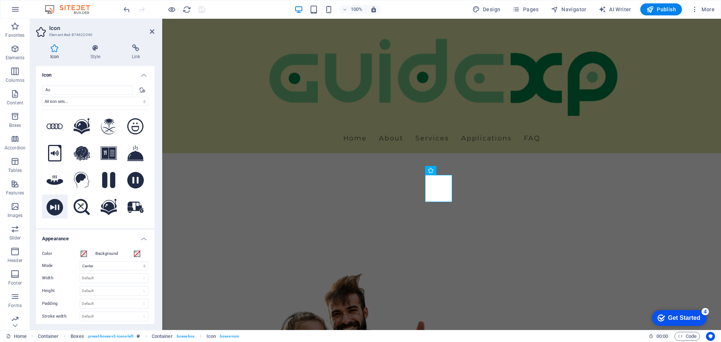
type input "Au"
click at [52, 206] on icon at bounding box center [55, 207] width 17 height 17
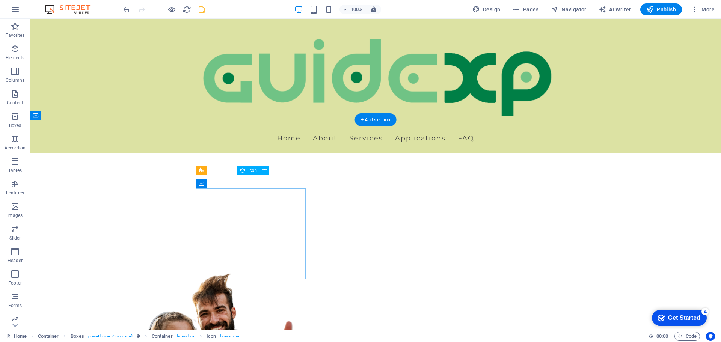
select select "xMidYMid"
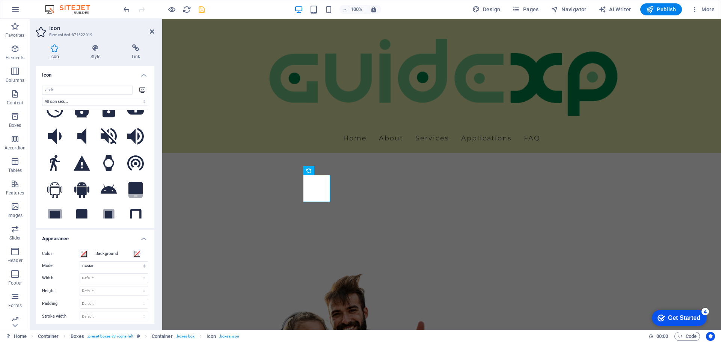
scroll to position [826, 0]
type input "andr"
click at [75, 181] on icon at bounding box center [81, 189] width 15 height 17
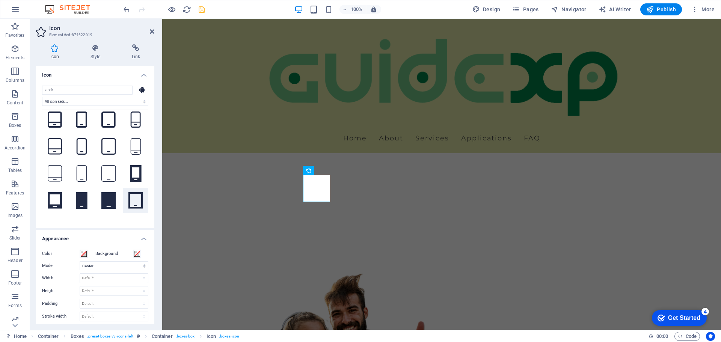
scroll to position [976, 0]
click at [135, 166] on icon at bounding box center [135, 174] width 12 height 17
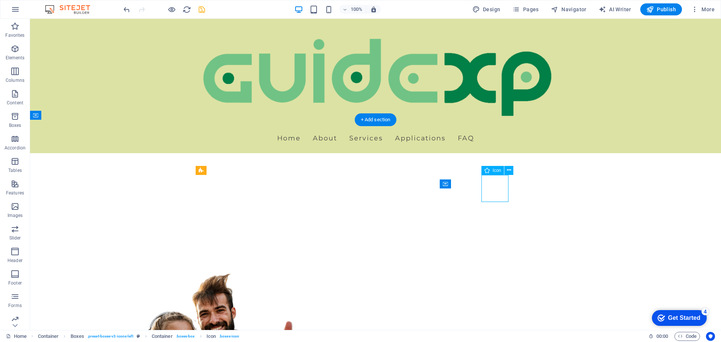
select select "xMidYMid"
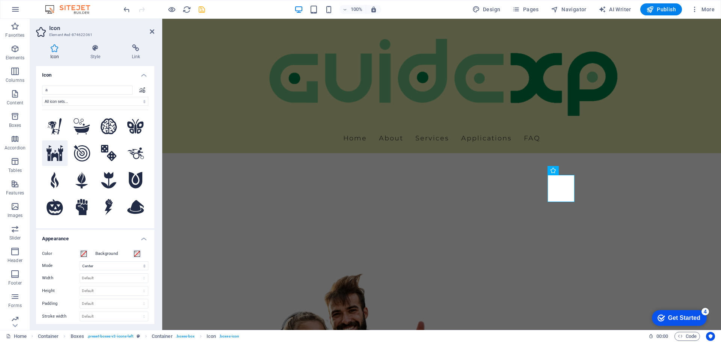
type input "a"
click at [51, 155] on icon at bounding box center [55, 153] width 17 height 16
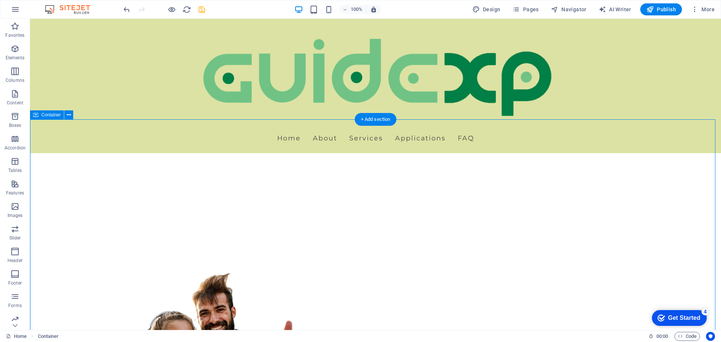
scroll to position [375, 0]
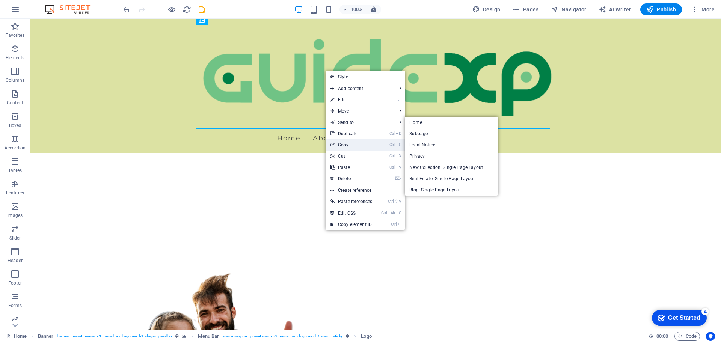
click at [352, 143] on link "Ctrl C Copy" at bounding box center [351, 144] width 51 height 11
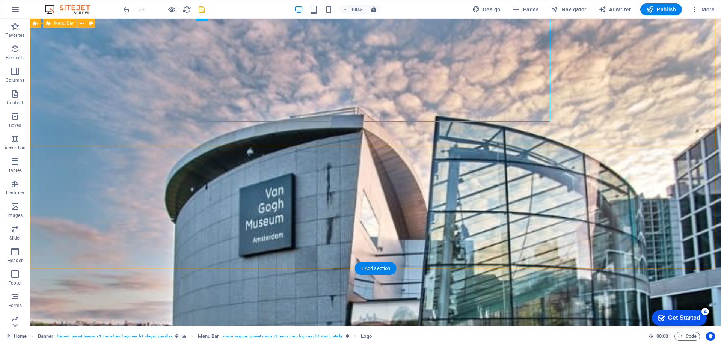
scroll to position [0, 0]
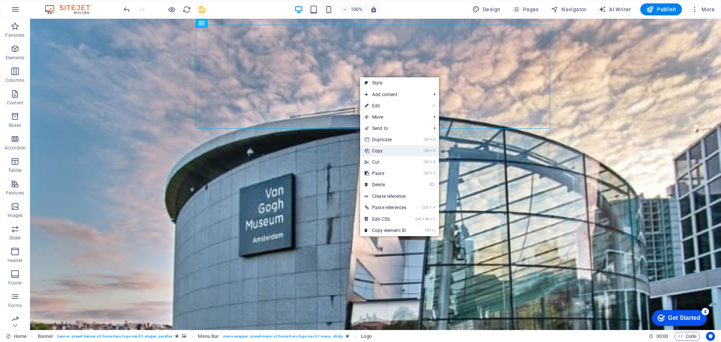
click at [389, 150] on link "Ctrl C Copy" at bounding box center [385, 150] width 51 height 11
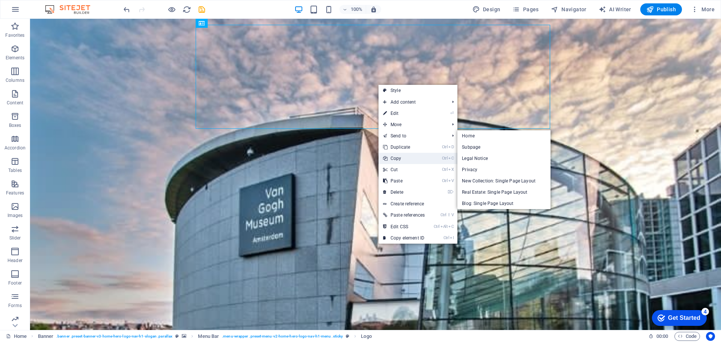
click at [404, 158] on link "Ctrl C Copy" at bounding box center [403, 158] width 51 height 11
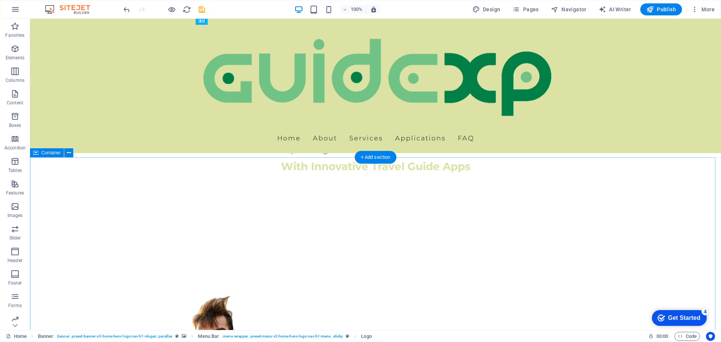
scroll to position [337, 0]
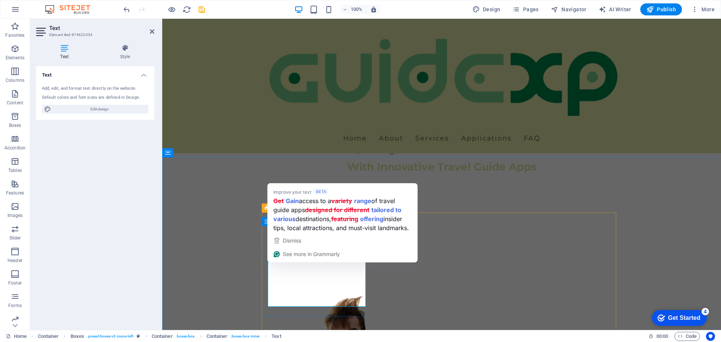
drag, startPoint x: 319, startPoint y: 266, endPoint x: 273, endPoint y: 266, distance: 45.4
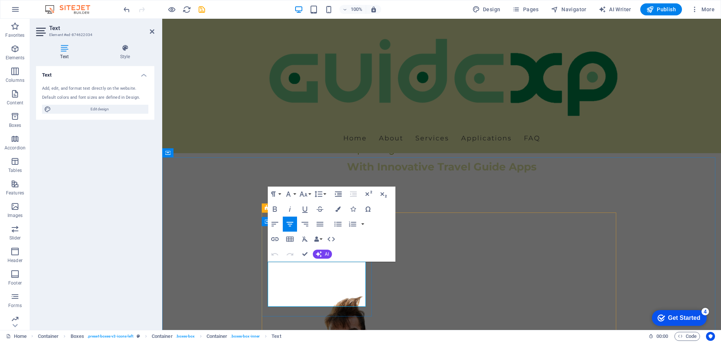
drag, startPoint x: 314, startPoint y: 267, endPoint x: 270, endPoint y: 265, distance: 44.7
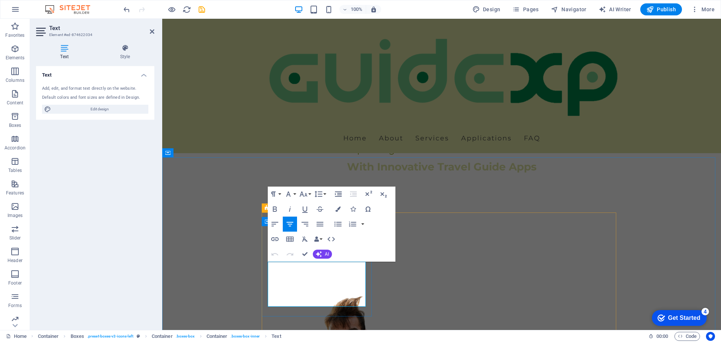
drag, startPoint x: 333, startPoint y: 294, endPoint x: 332, endPoint y: 301, distance: 7.6
drag, startPoint x: 339, startPoint y: 303, endPoint x: 261, endPoint y: 265, distance: 86.5
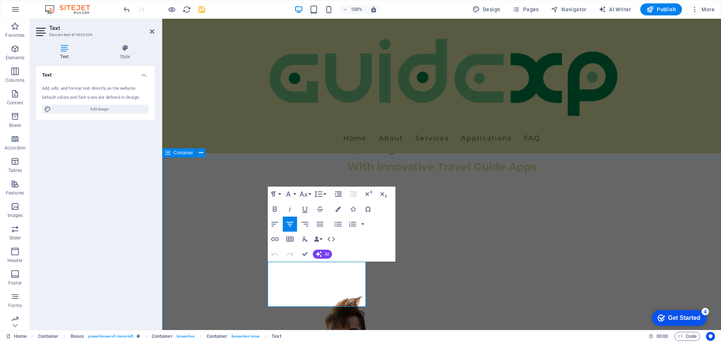
copy p "A variety of travel guide apps are designed for different destinations, featuri…"
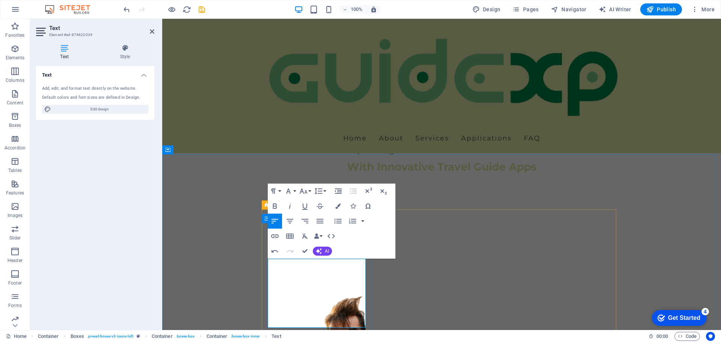
scroll to position [340, 0]
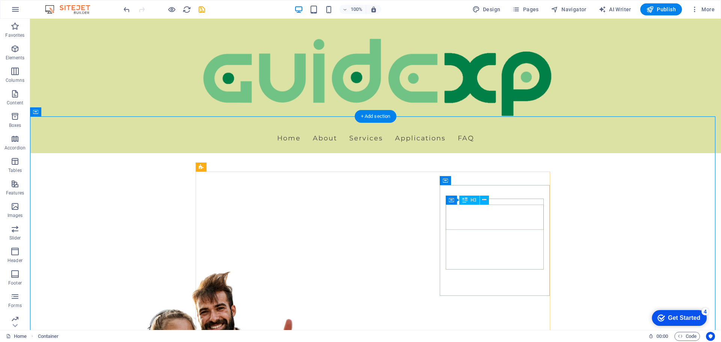
scroll to position [378, 0]
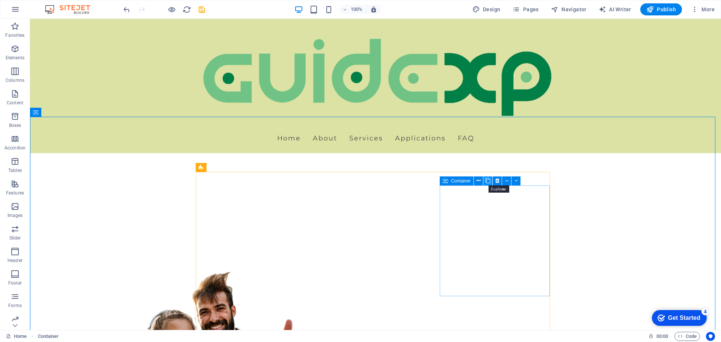
click at [487, 182] on icon at bounding box center [487, 181] width 5 height 8
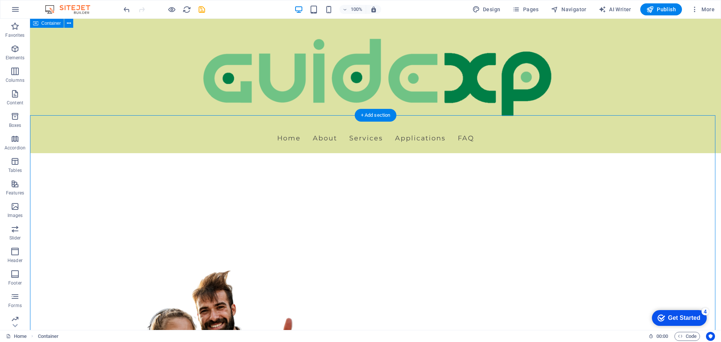
scroll to position [378, 0]
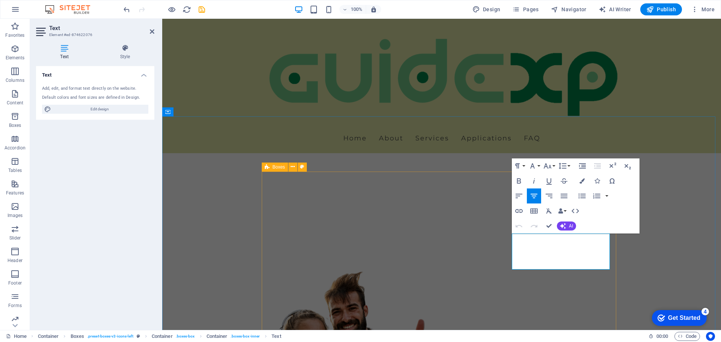
drag, startPoint x: 601, startPoint y: 265, endPoint x: 503, endPoint y: 240, distance: 100.9
copy p "Discover curated travel experiences tailored to your interests, whether it's fo…"
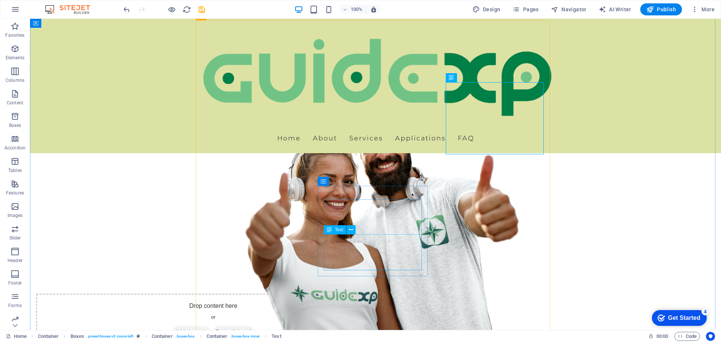
scroll to position [529, 0]
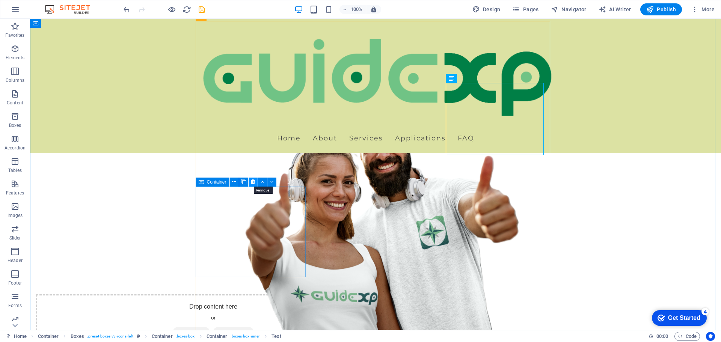
click at [251, 182] on icon at bounding box center [253, 182] width 4 height 8
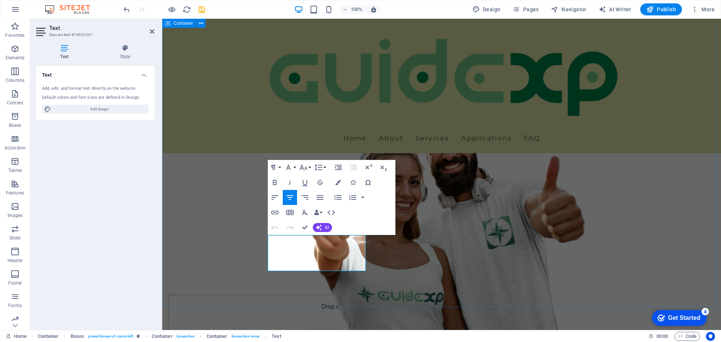
drag, startPoint x: 336, startPoint y: 266, endPoint x: 251, endPoint y: 242, distance: 88.8
copy p "Explore local restaurants and street food that represent the culinary culture o…"
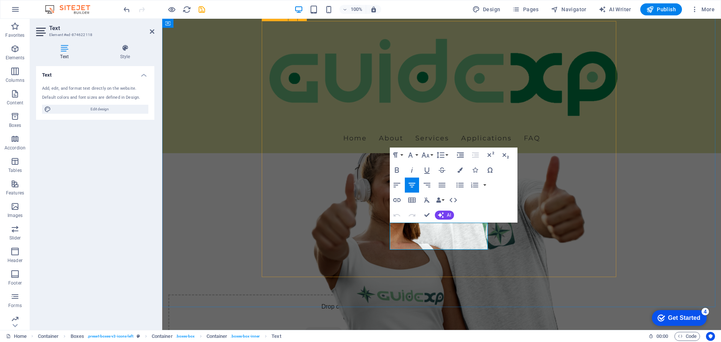
drag, startPoint x: 474, startPoint y: 245, endPoint x: 374, endPoint y: 225, distance: 101.4
copy p "Access practical travel tips and hacks to make your journey seamless and enjoya…"
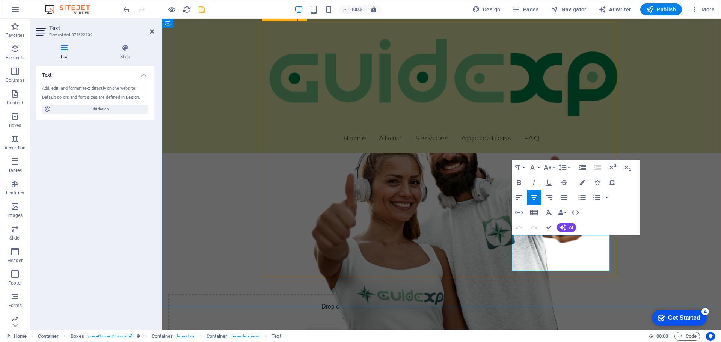
drag, startPoint x: 581, startPoint y: 268, endPoint x: 501, endPoint y: 239, distance: 84.8
copy p "Join a passionate community of travelers to share tips, experiences, and collab…"
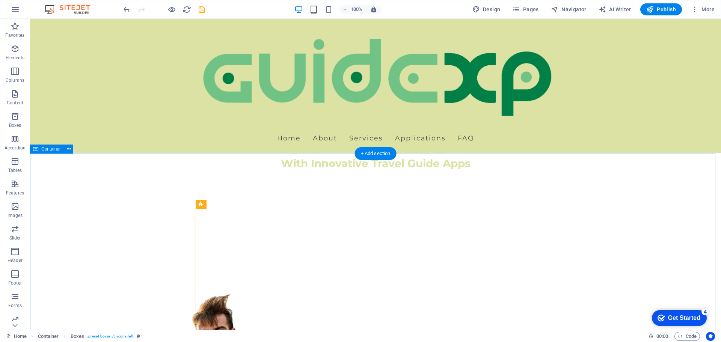
scroll to position [341, 0]
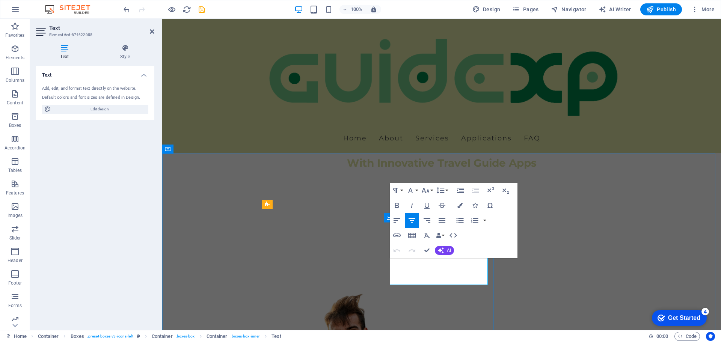
drag, startPoint x: 392, startPoint y: 263, endPoint x: 487, endPoint y: 285, distance: 97.7
copy p "Experience in-depth audio guides that provide historical insights and stories a…"
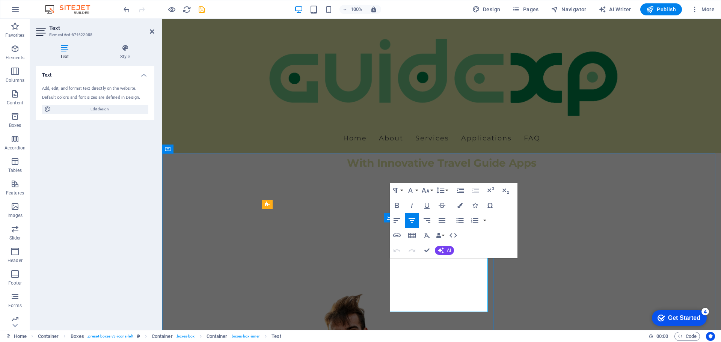
scroll to position [959, 1]
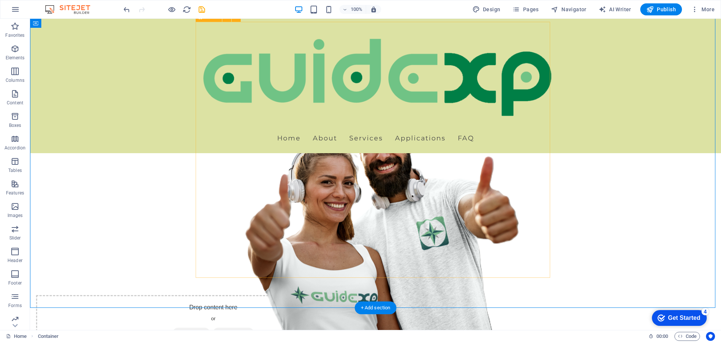
scroll to position [528, 0]
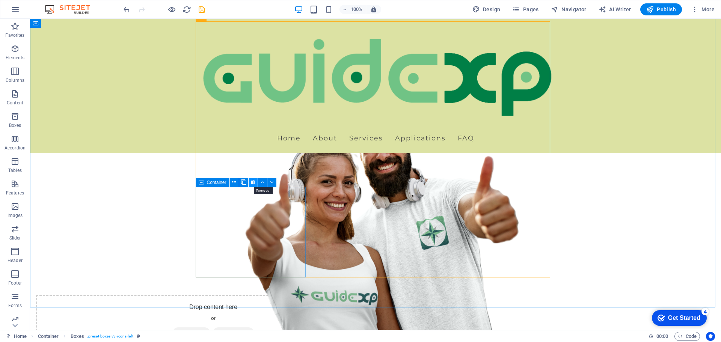
click at [251, 181] on icon at bounding box center [253, 182] width 4 height 8
click at [264, 169] on icon at bounding box center [264, 169] width 4 height 8
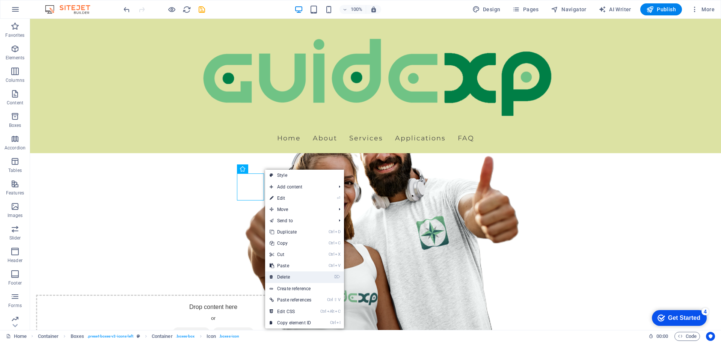
click at [286, 273] on link "⌦ Delete" at bounding box center [290, 276] width 51 height 11
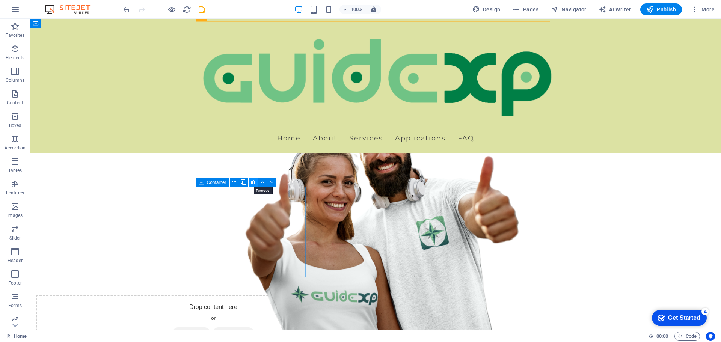
click at [253, 182] on icon at bounding box center [253, 182] width 4 height 8
click at [253, 181] on icon at bounding box center [253, 182] width 4 height 8
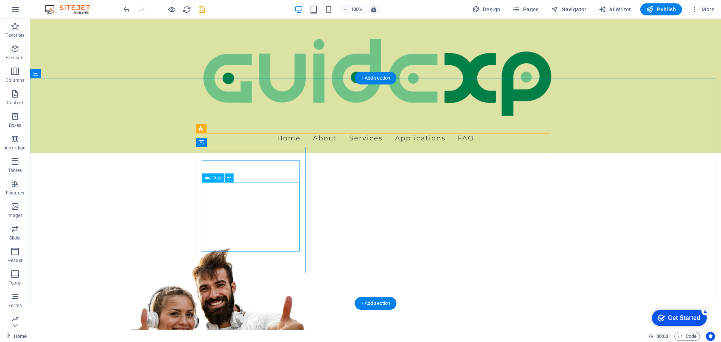
scroll to position [416, 0]
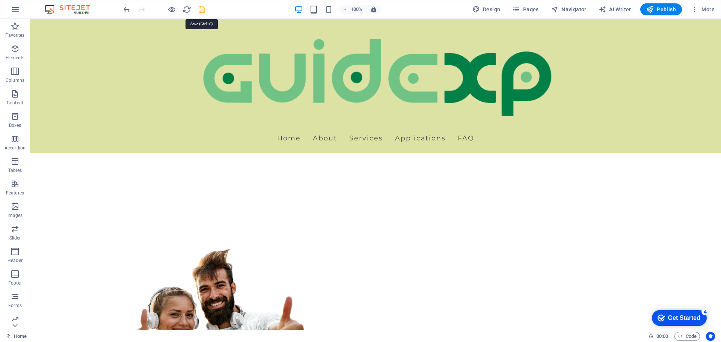
click at [203, 13] on icon "save" at bounding box center [201, 9] width 9 height 9
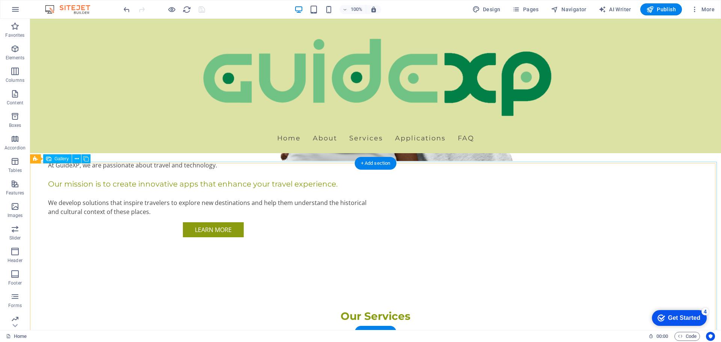
scroll to position [754, 0]
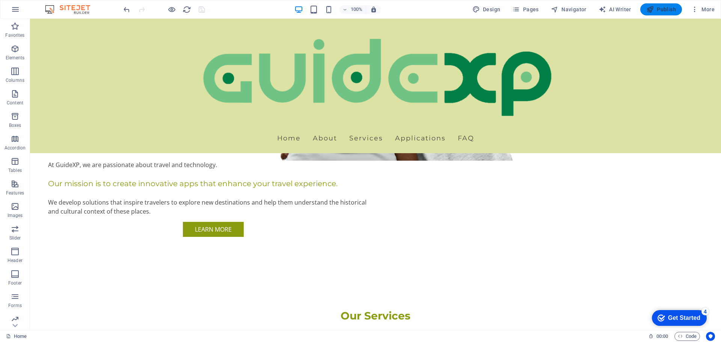
click at [658, 8] on span "Publish" at bounding box center [661, 10] width 30 height 8
